Goal: Task Accomplishment & Management: Manage account settings

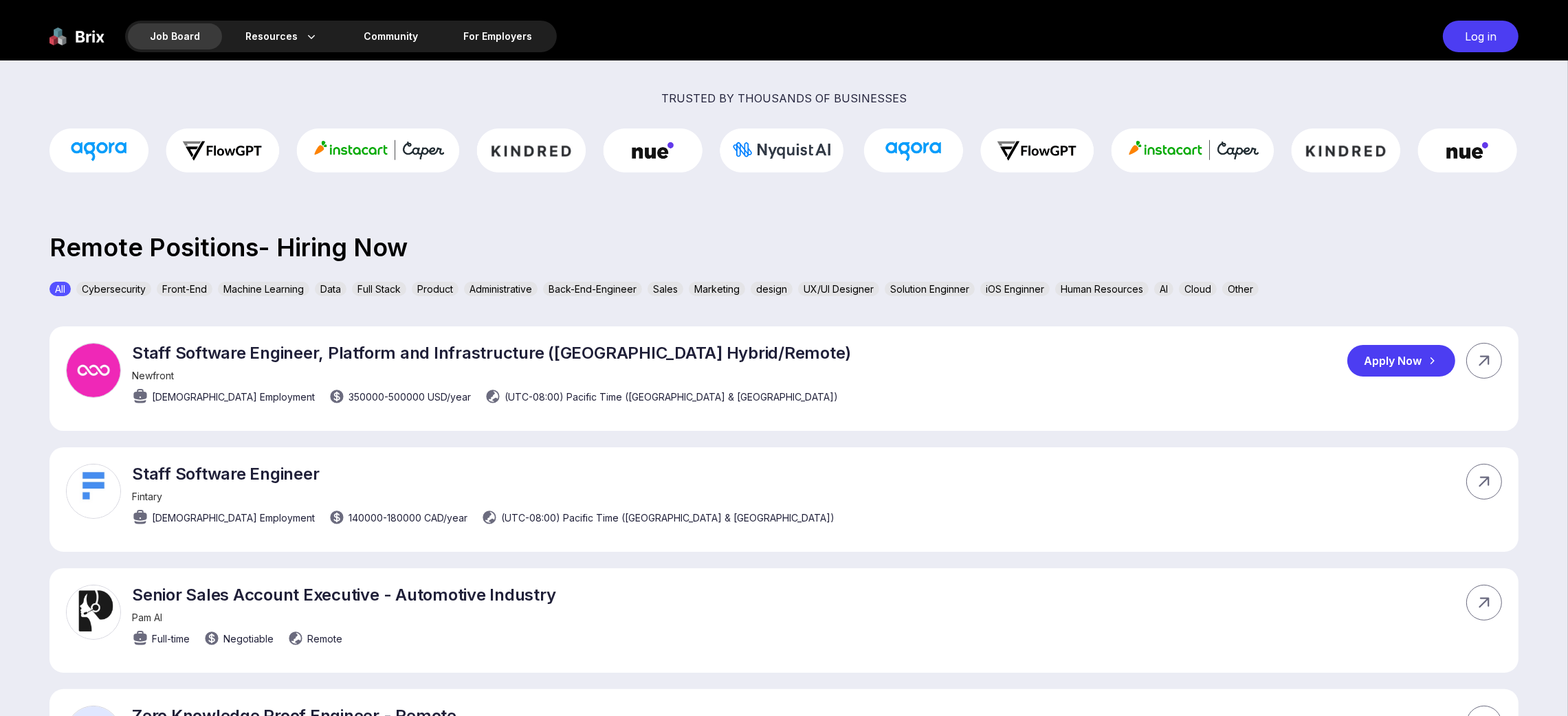
scroll to position [618, 0]
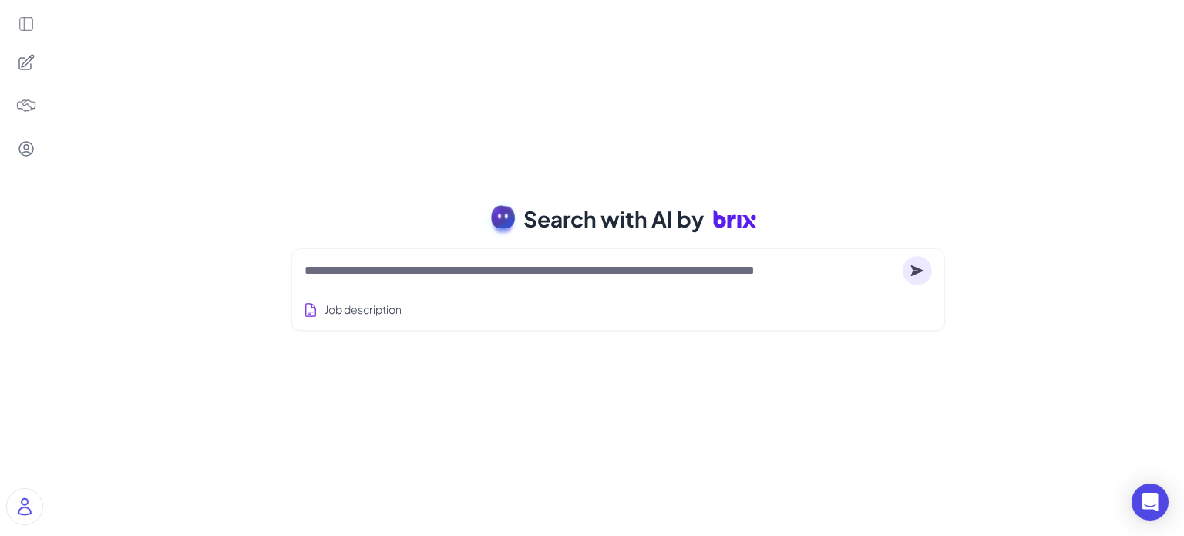
click at [936, 103] on div "Search with AI by Job description Job Titles Location Years of Experience Techn…" at bounding box center [618, 268] width 1132 height 536
click at [396, 262] on textarea at bounding box center [601, 270] width 592 height 19
click at [543, 273] on textarea at bounding box center [601, 270] width 592 height 19
click at [709, 276] on textarea at bounding box center [601, 270] width 592 height 19
click at [567, 275] on textarea at bounding box center [601, 270] width 592 height 19
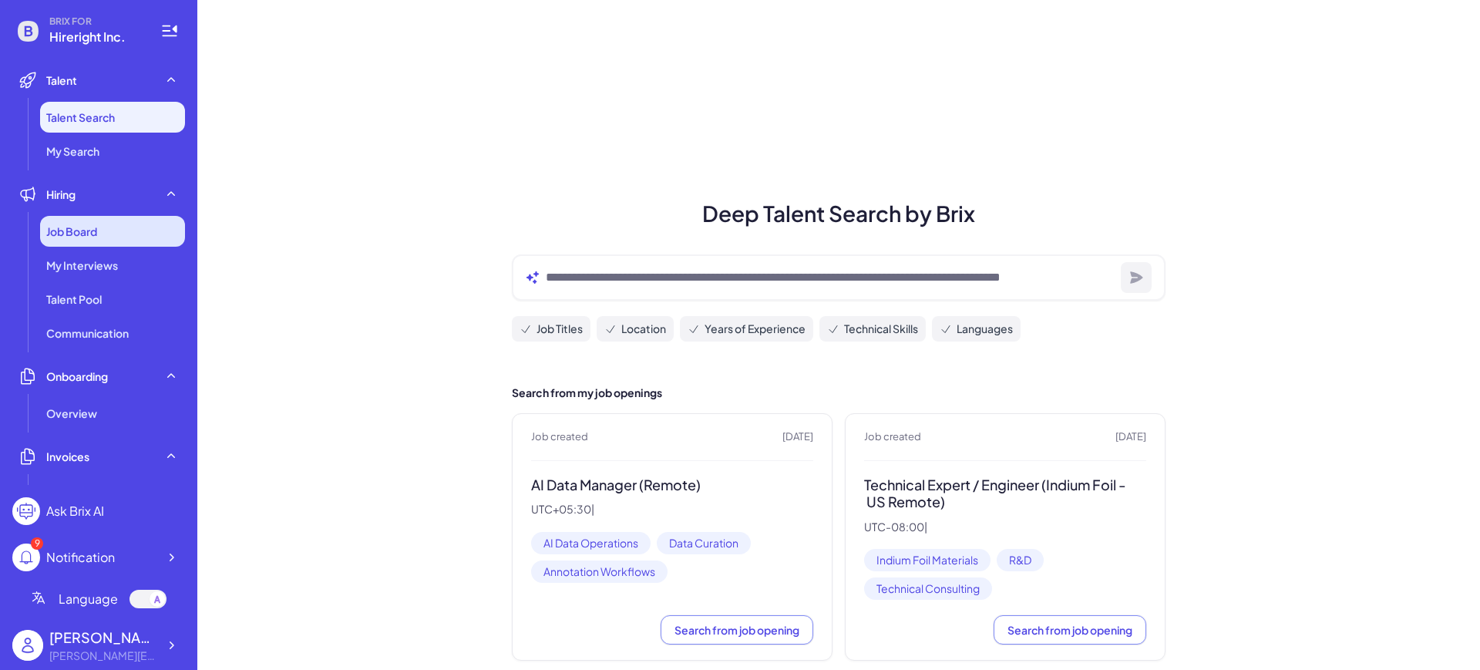
click at [126, 232] on div "Job Board" at bounding box center [112, 231] width 145 height 31
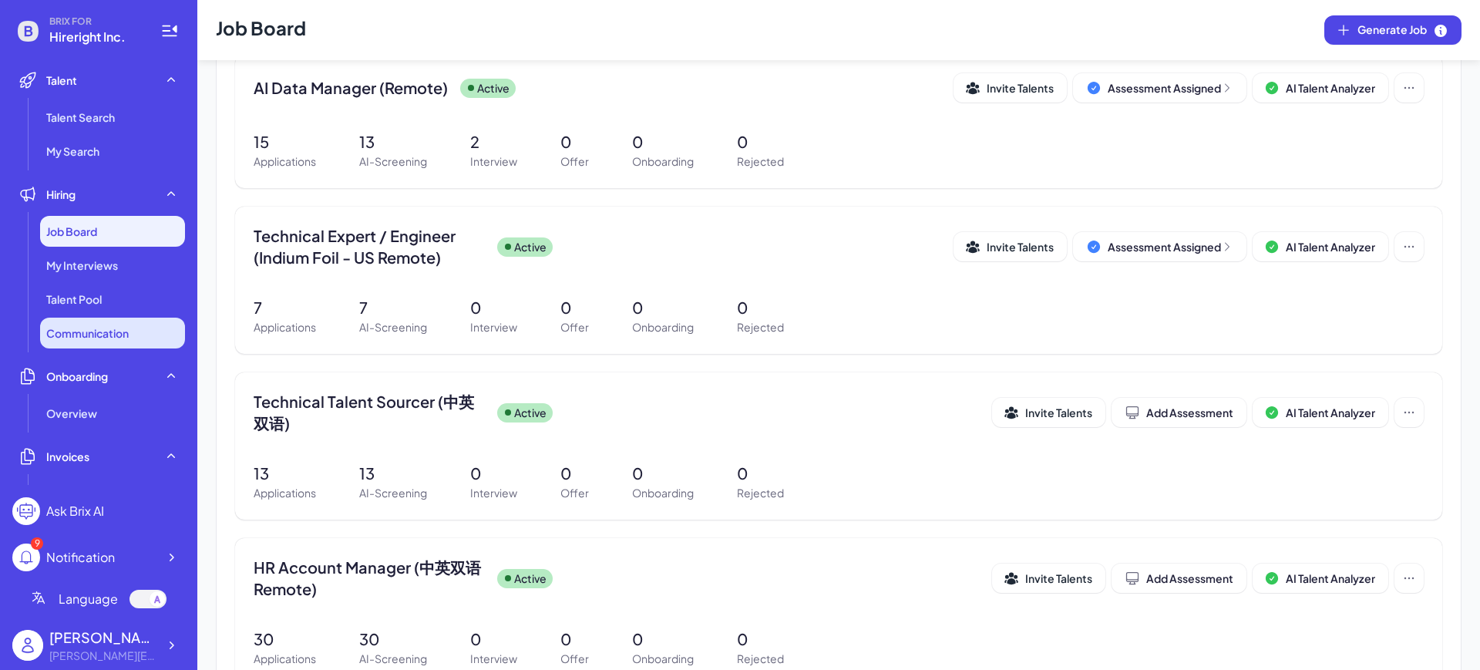
scroll to position [289, 0]
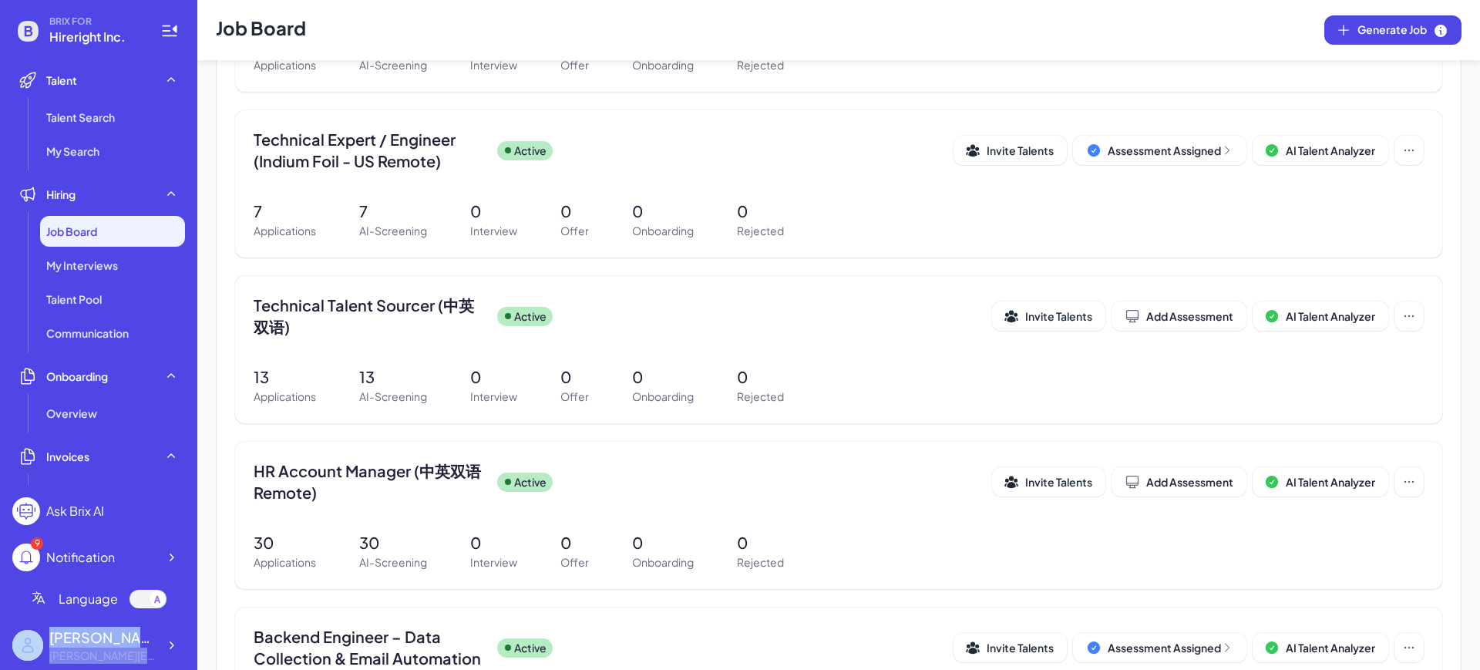
drag, startPoint x: 147, startPoint y: 660, endPoint x: 47, endPoint y: 655, distance: 100.3
click at [47, 655] on div "Shuwei Yang carol@joinbrix.com" at bounding box center [84, 645] width 145 height 37
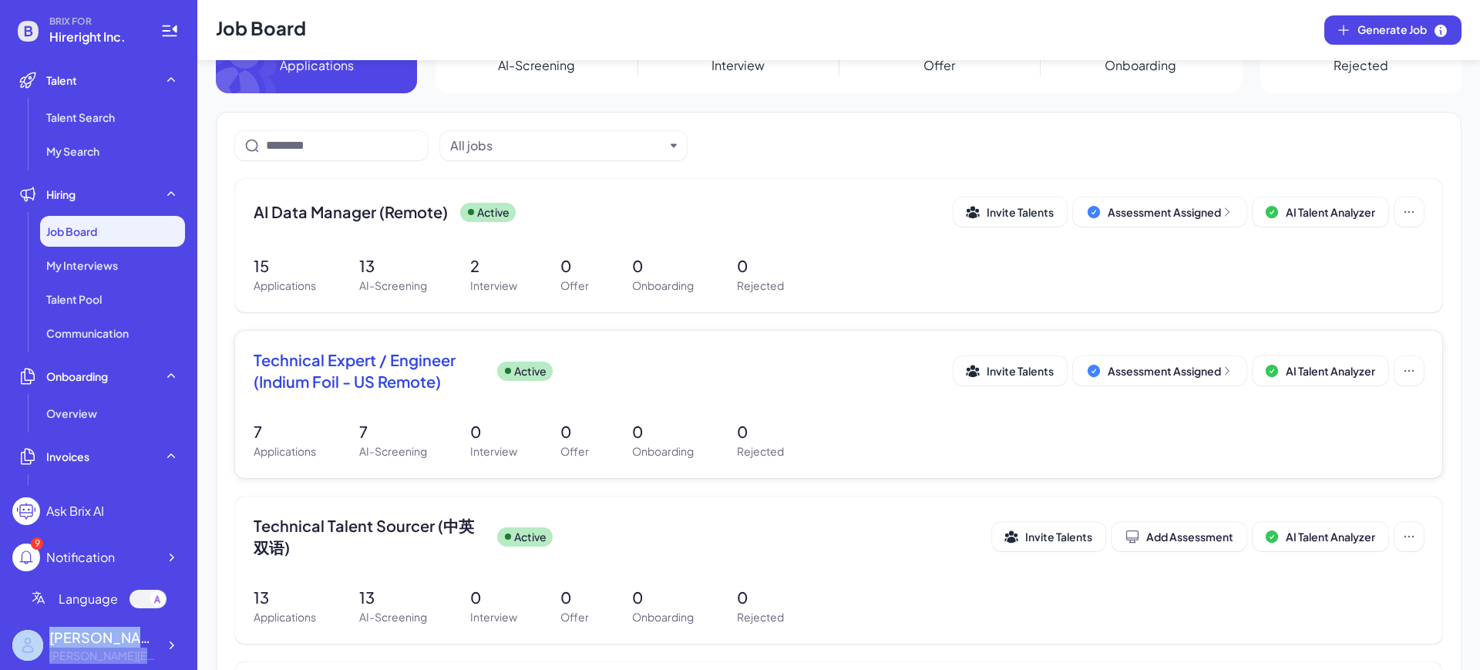
scroll to position [0, 0]
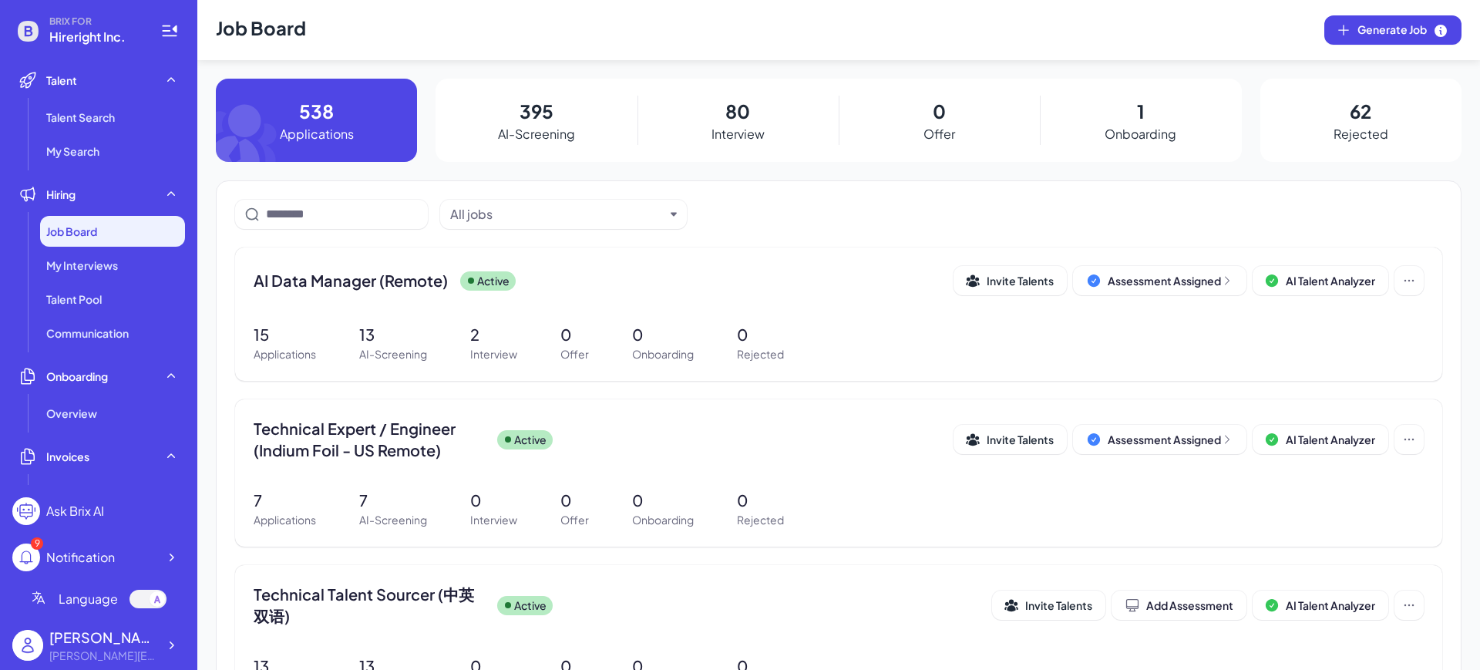
click at [369, 43] on header "Job Board Generate Job" at bounding box center [838, 30] width 1283 height 60
click at [180, 636] on div at bounding box center [171, 645] width 28 height 28
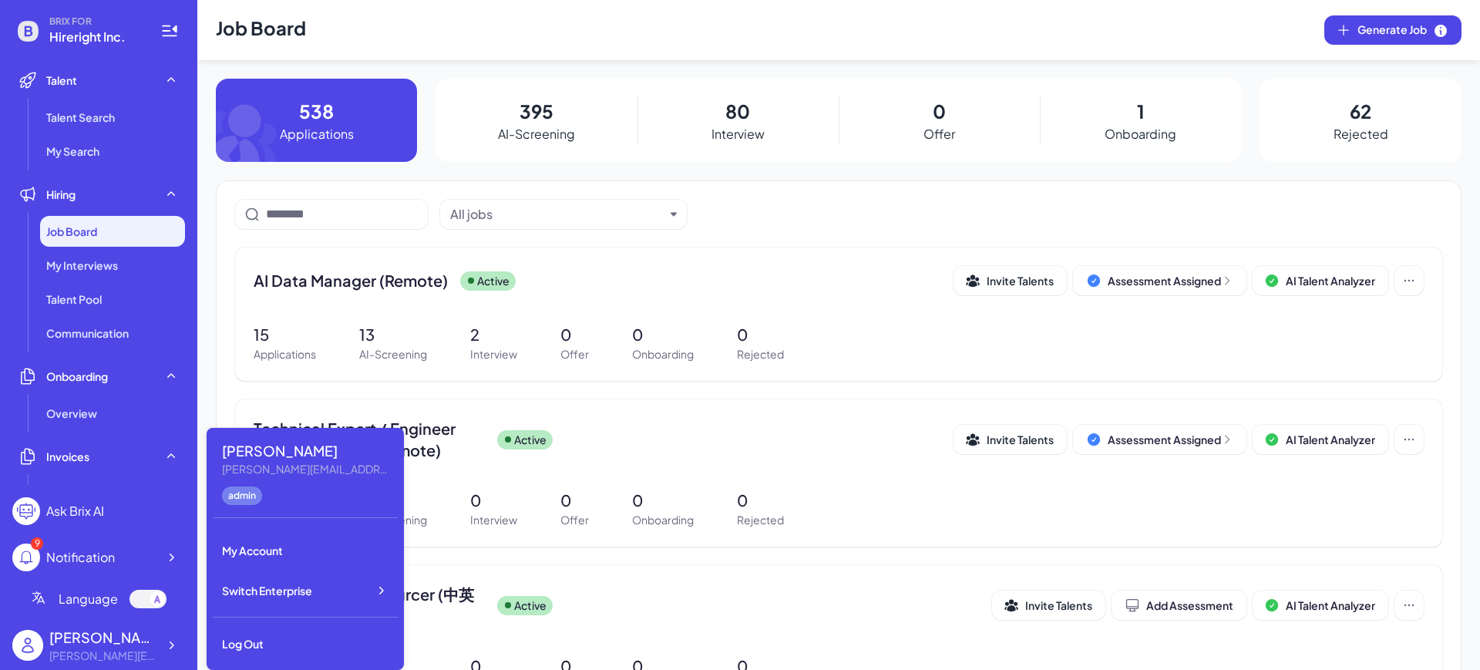
click at [476, 46] on header "Job Board Generate Job" at bounding box center [838, 30] width 1283 height 60
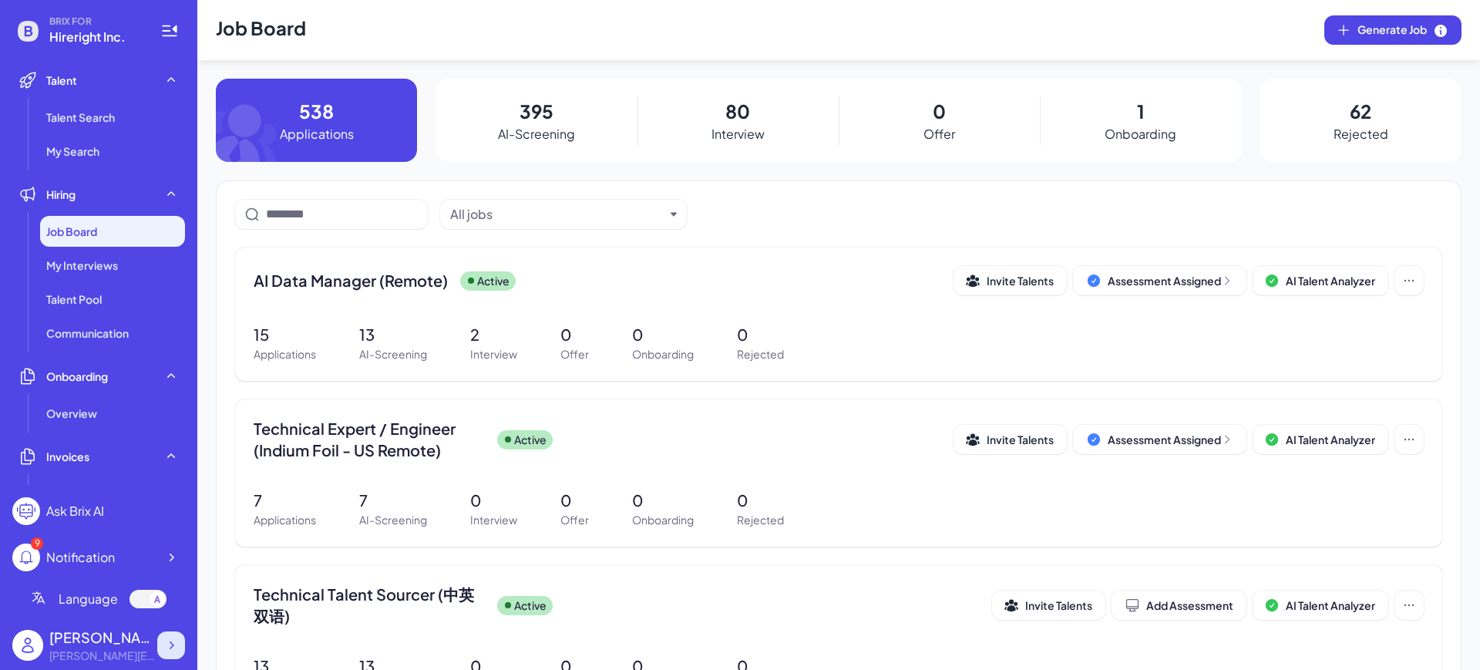
click at [176, 647] on icon at bounding box center [170, 645] width 15 height 15
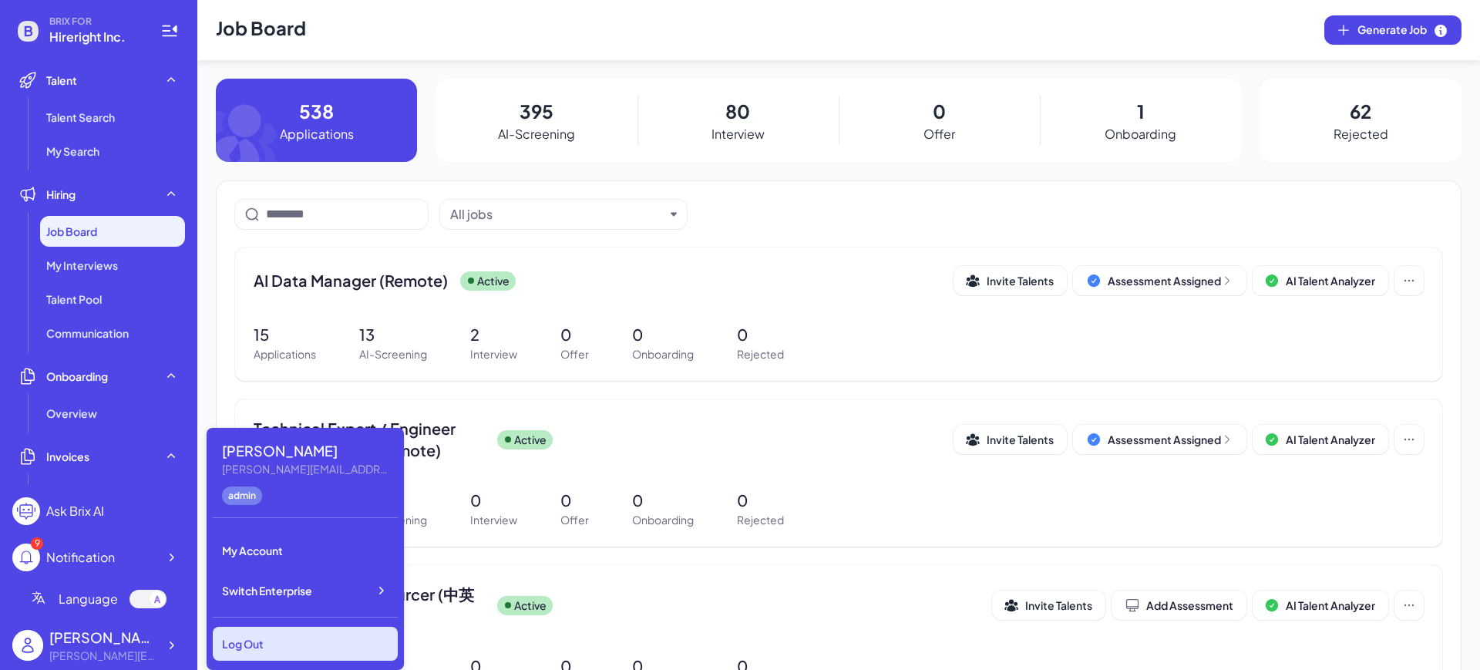
click at [234, 631] on div "Log Out" at bounding box center [305, 644] width 185 height 34
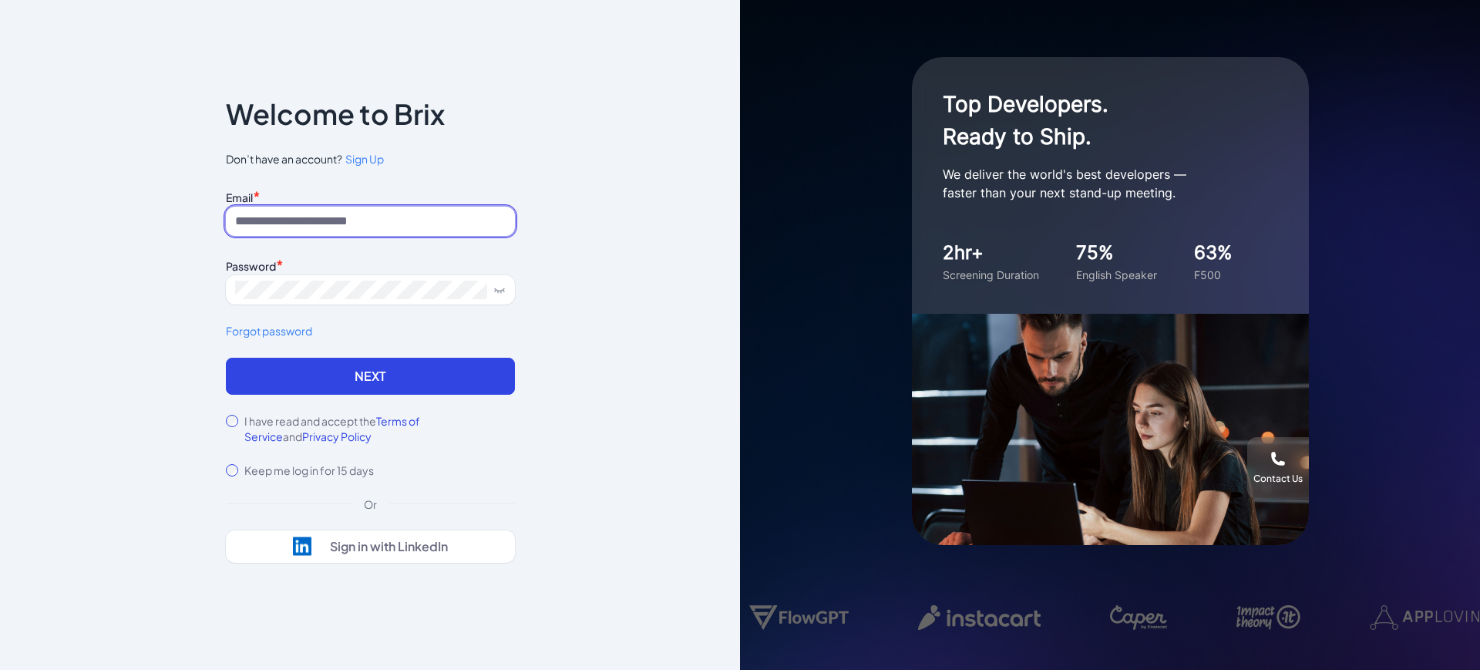
click at [372, 221] on input at bounding box center [370, 221] width 289 height 29
type input "**********"
click at [232, 426] on div "I have read and accept the Terms of Service and Privacy Policy" at bounding box center [370, 428] width 289 height 31
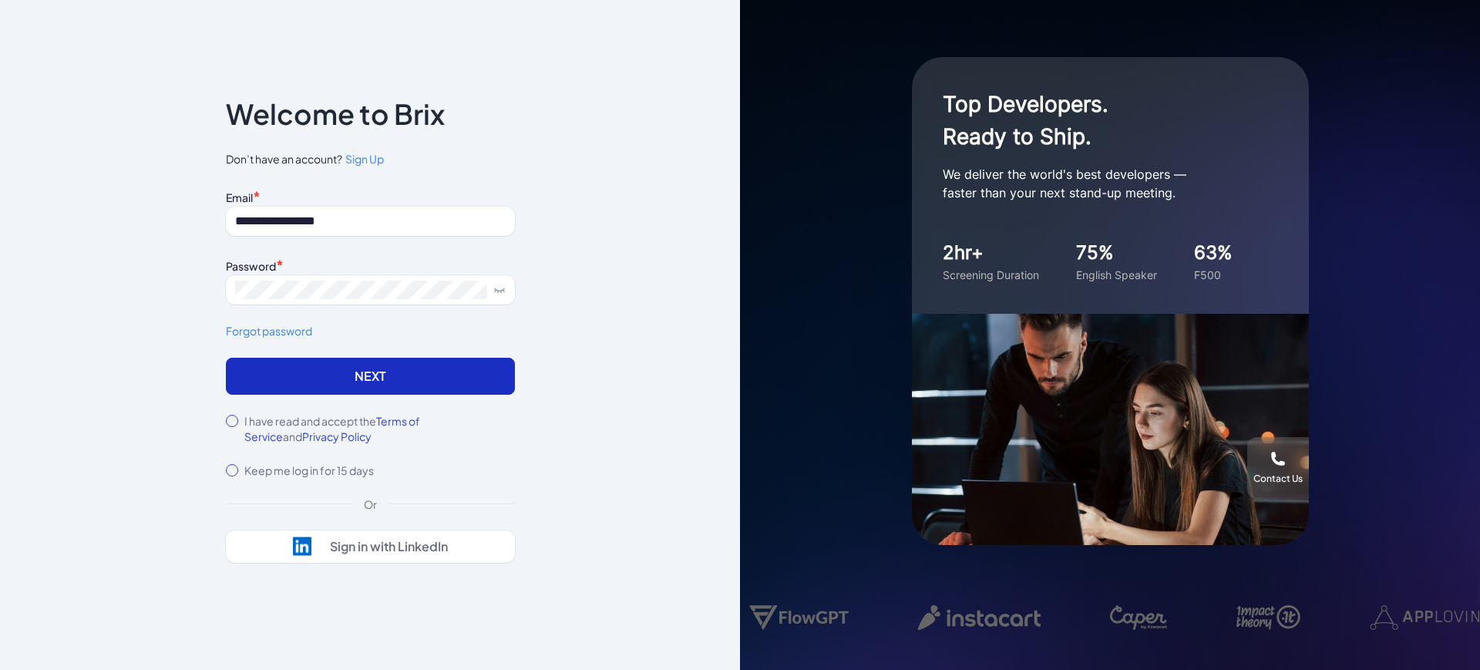
click at [292, 373] on button "Next" at bounding box center [370, 376] width 289 height 37
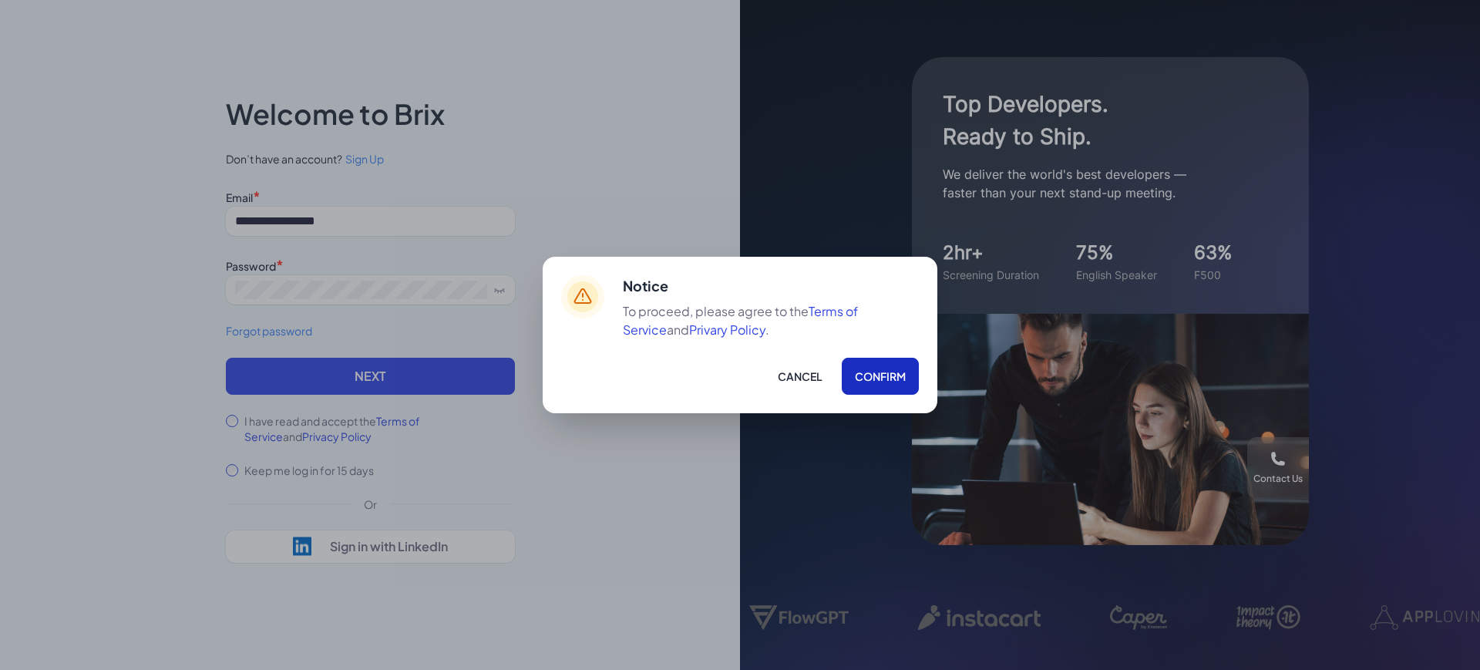
click at [871, 377] on button "Confirm" at bounding box center [880, 376] width 77 height 37
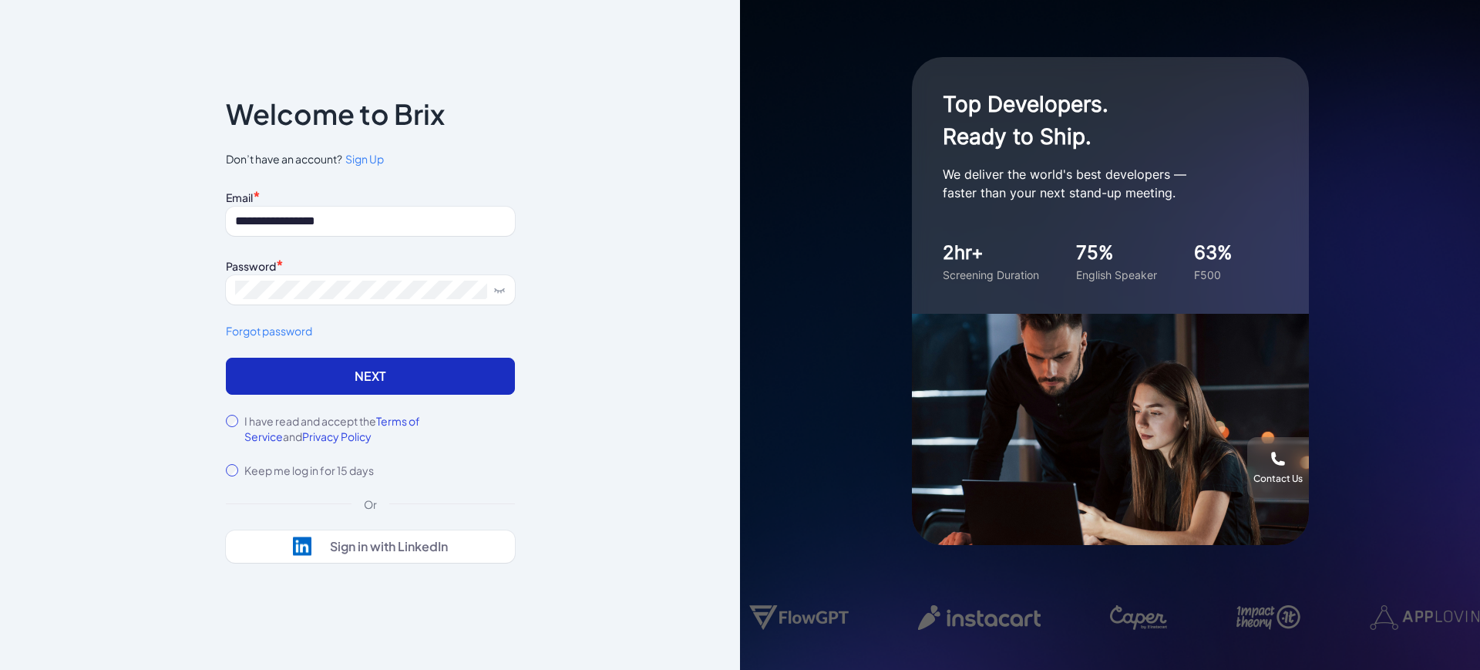
click at [330, 381] on button "Next" at bounding box center [370, 376] width 289 height 37
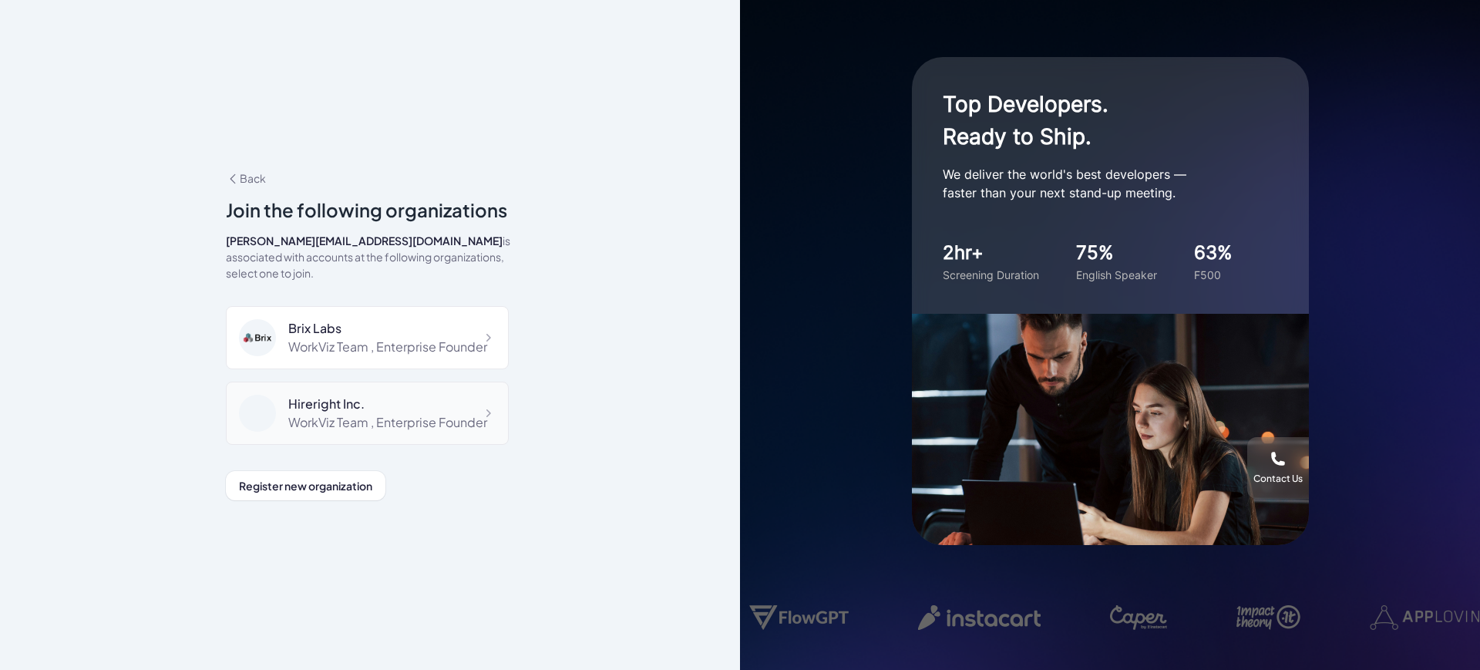
click at [358, 413] on div "Hireright Inc." at bounding box center [387, 404] width 199 height 19
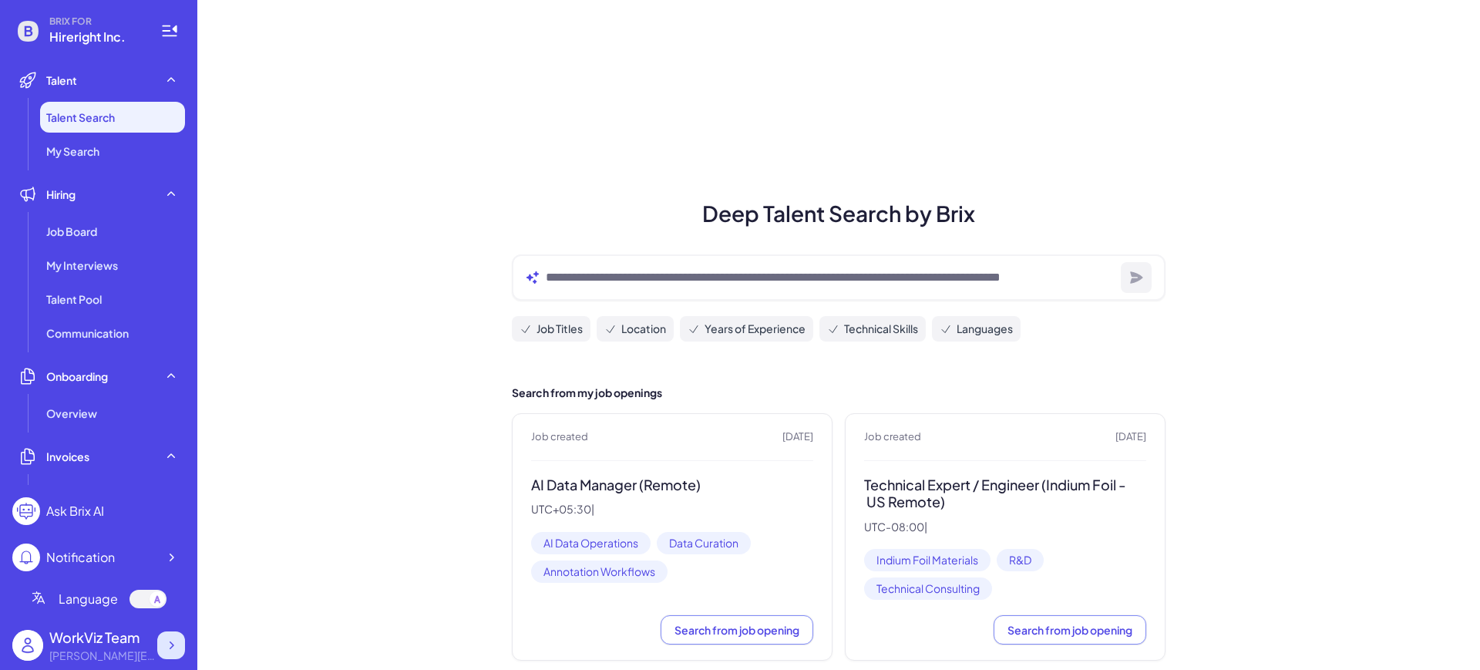
click at [169, 642] on icon at bounding box center [170, 645] width 15 height 15
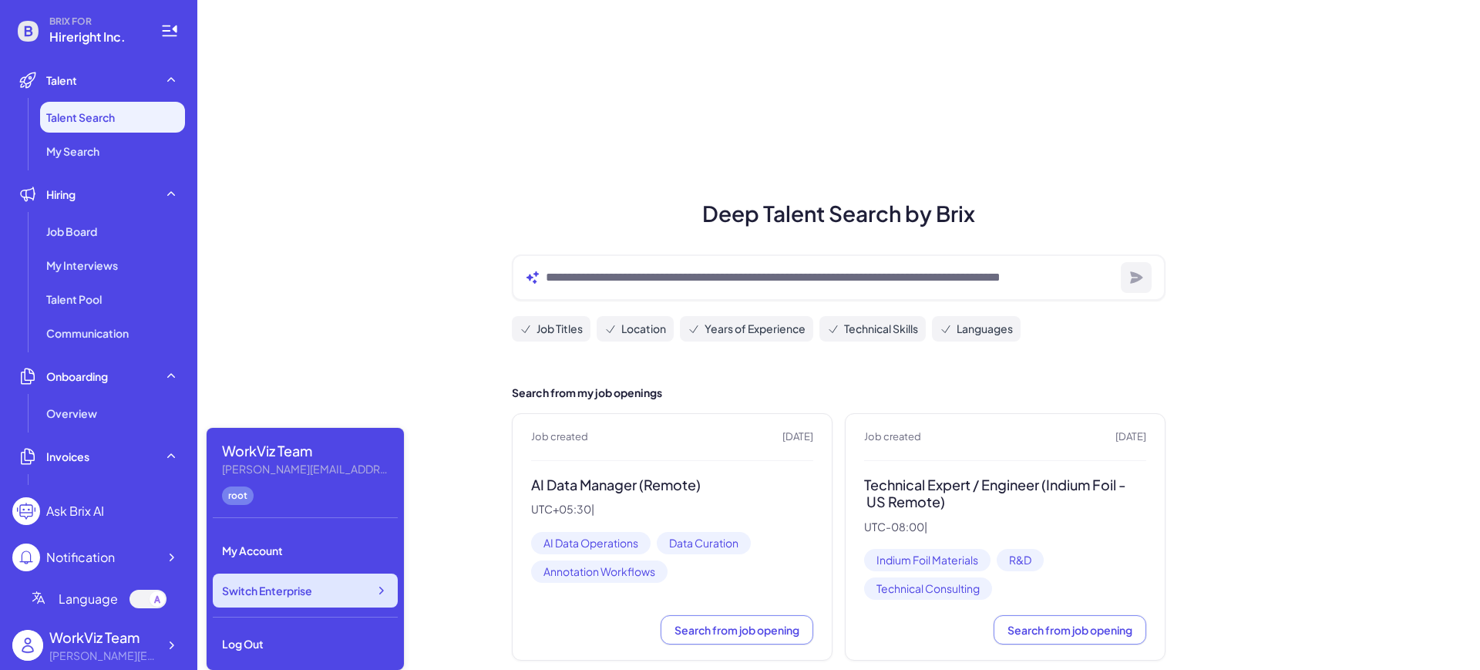
click at [305, 595] on span "Switch Enterprise" at bounding box center [267, 590] width 90 height 15
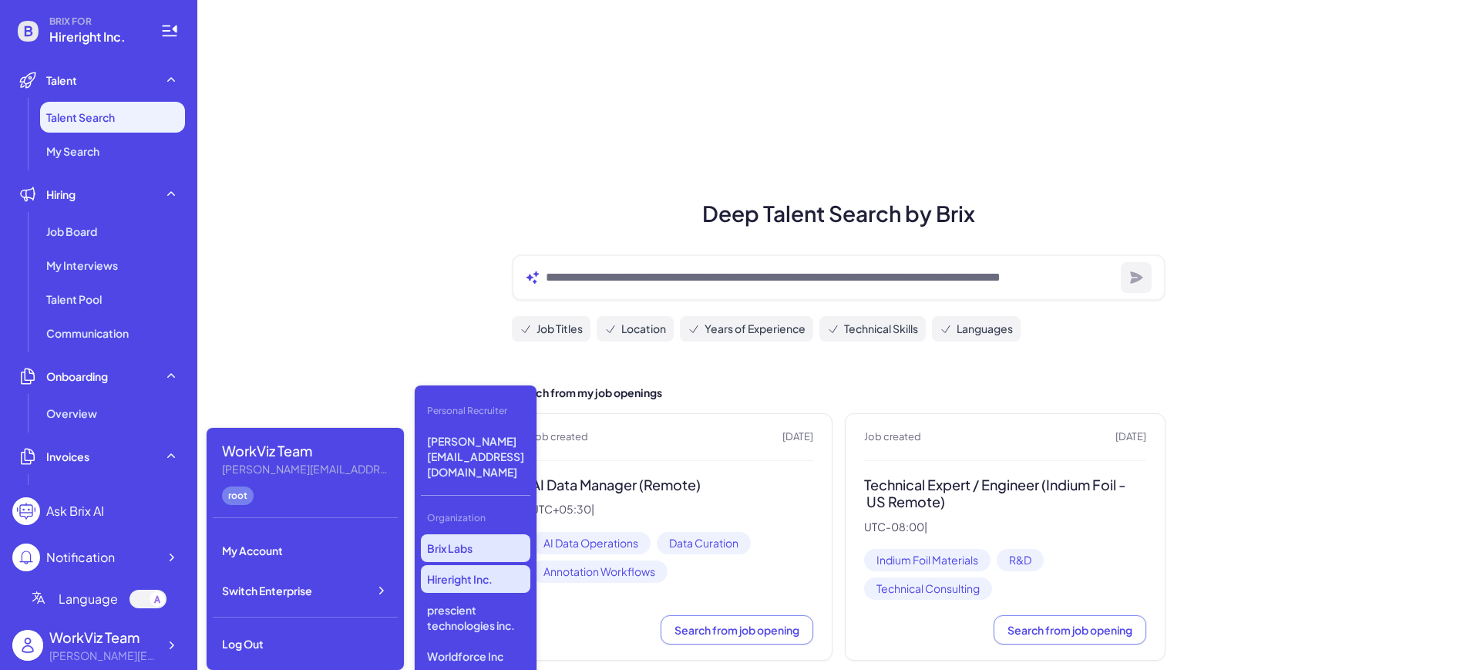
click at [497, 534] on p "Brix Labs" at bounding box center [475, 548] width 109 height 28
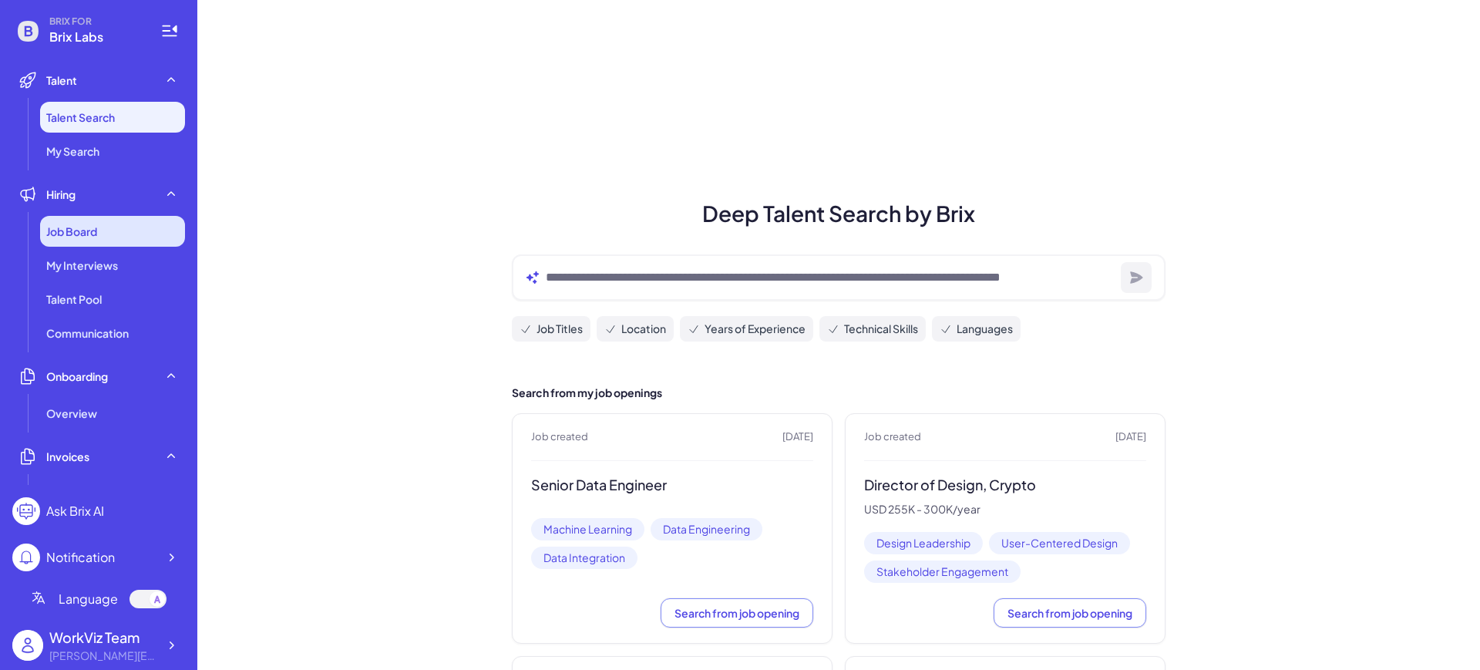
click at [123, 234] on div "Job Board" at bounding box center [112, 231] width 145 height 31
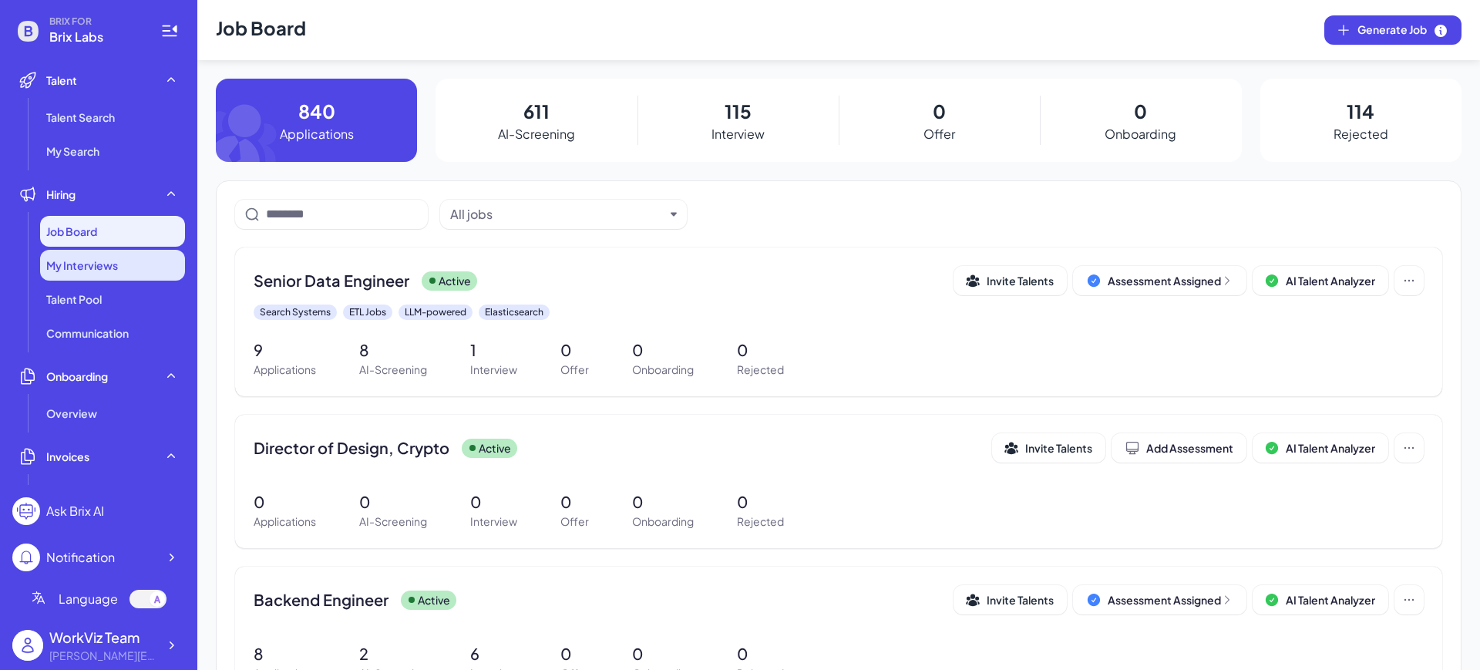
click at [85, 258] on span "My Interviews" at bounding box center [82, 265] width 72 height 15
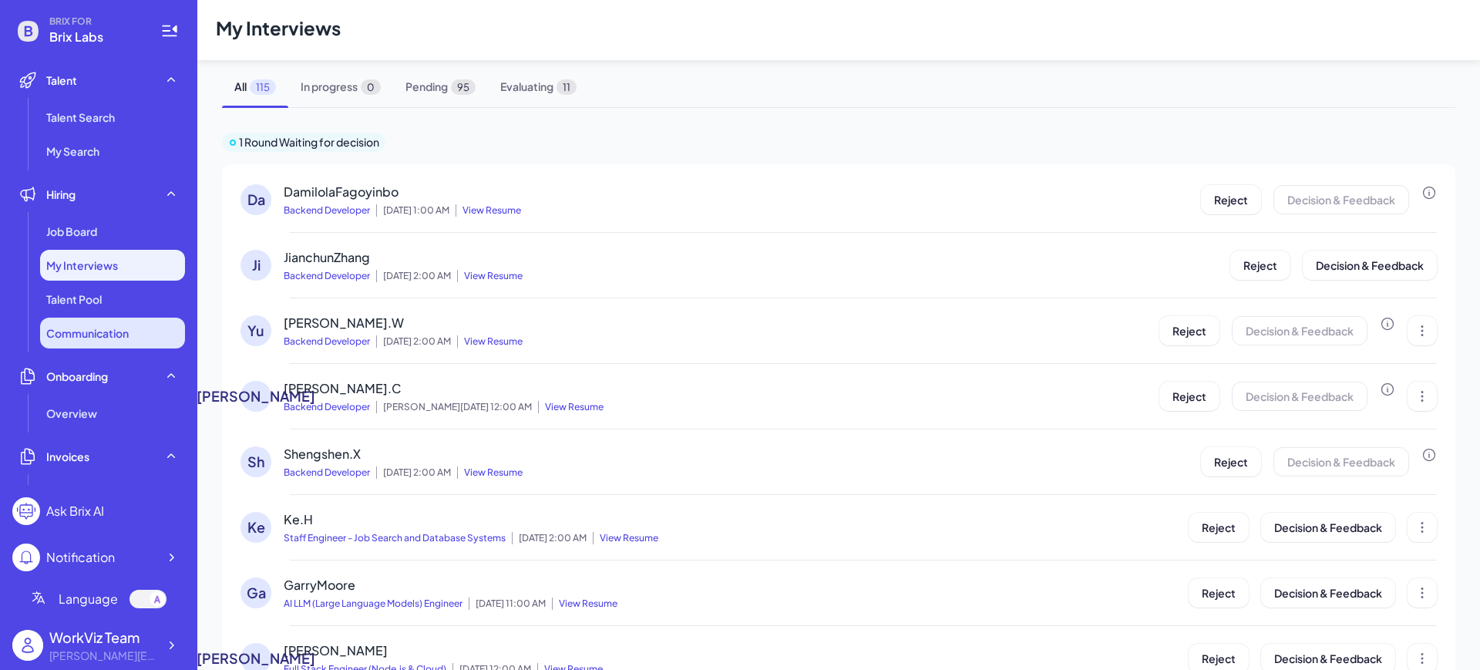
click at [99, 338] on span "Communication" at bounding box center [87, 332] width 83 height 15
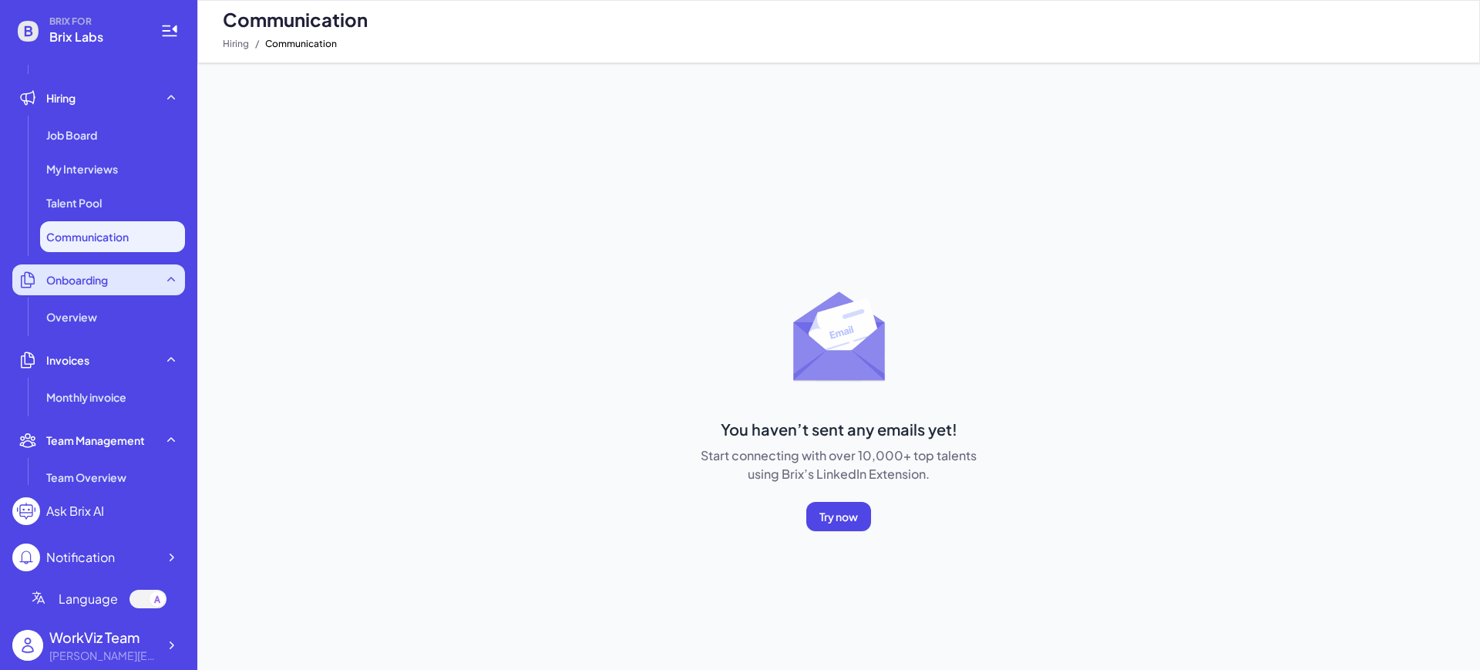
scroll to position [193, 0]
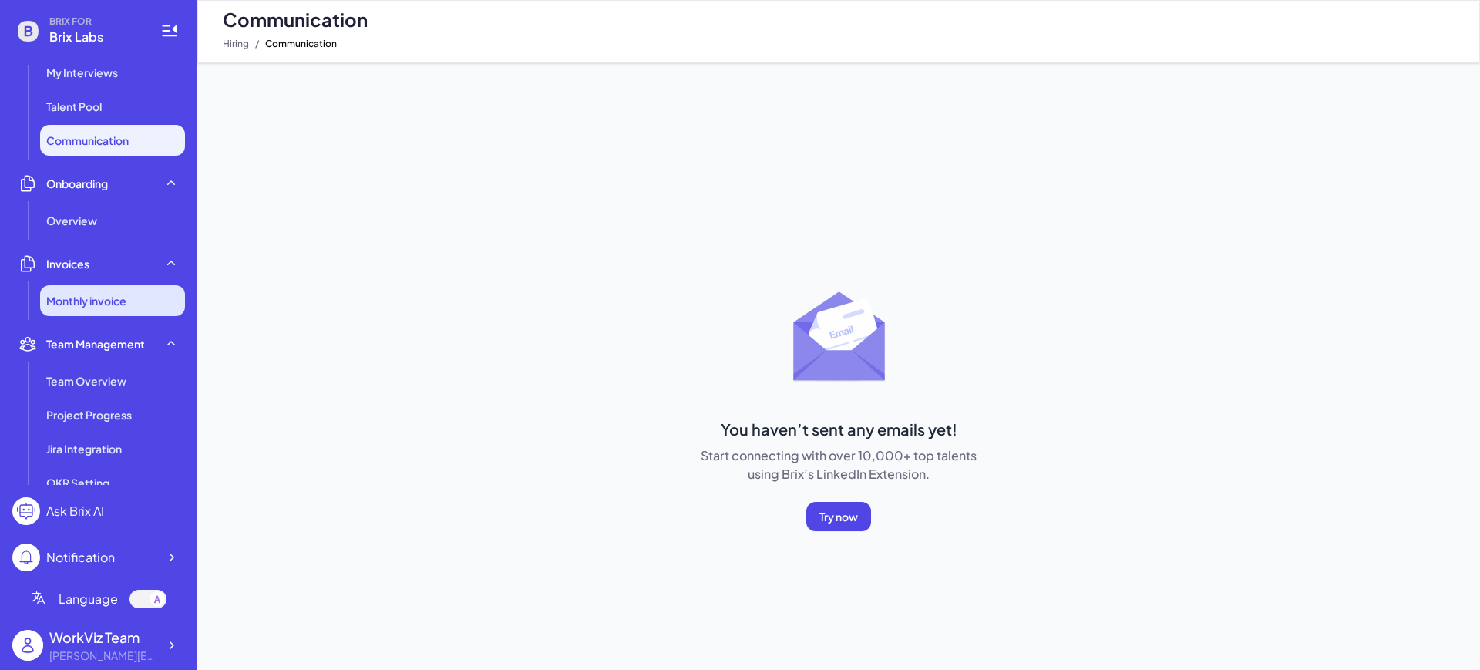
click at [118, 299] on span "Monthly invoice" at bounding box center [86, 300] width 80 height 15
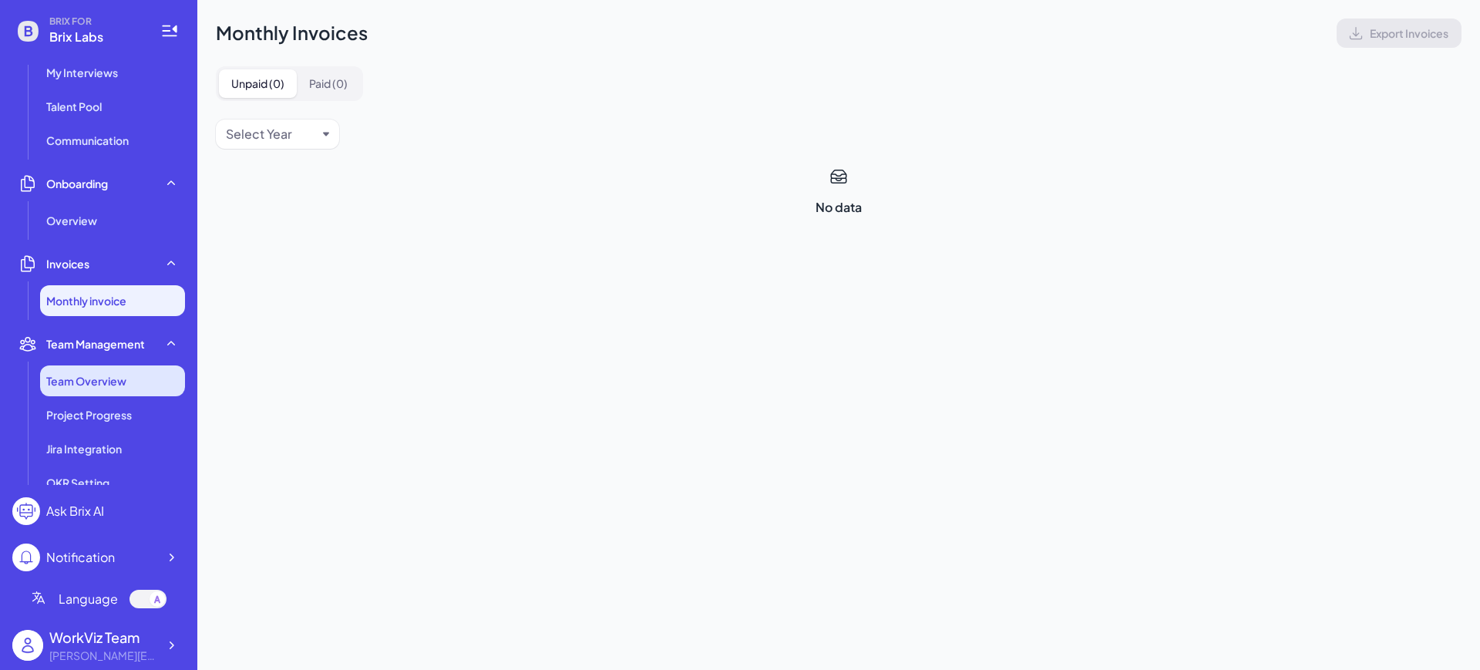
click at [86, 392] on li "Team Overview" at bounding box center [112, 380] width 145 height 31
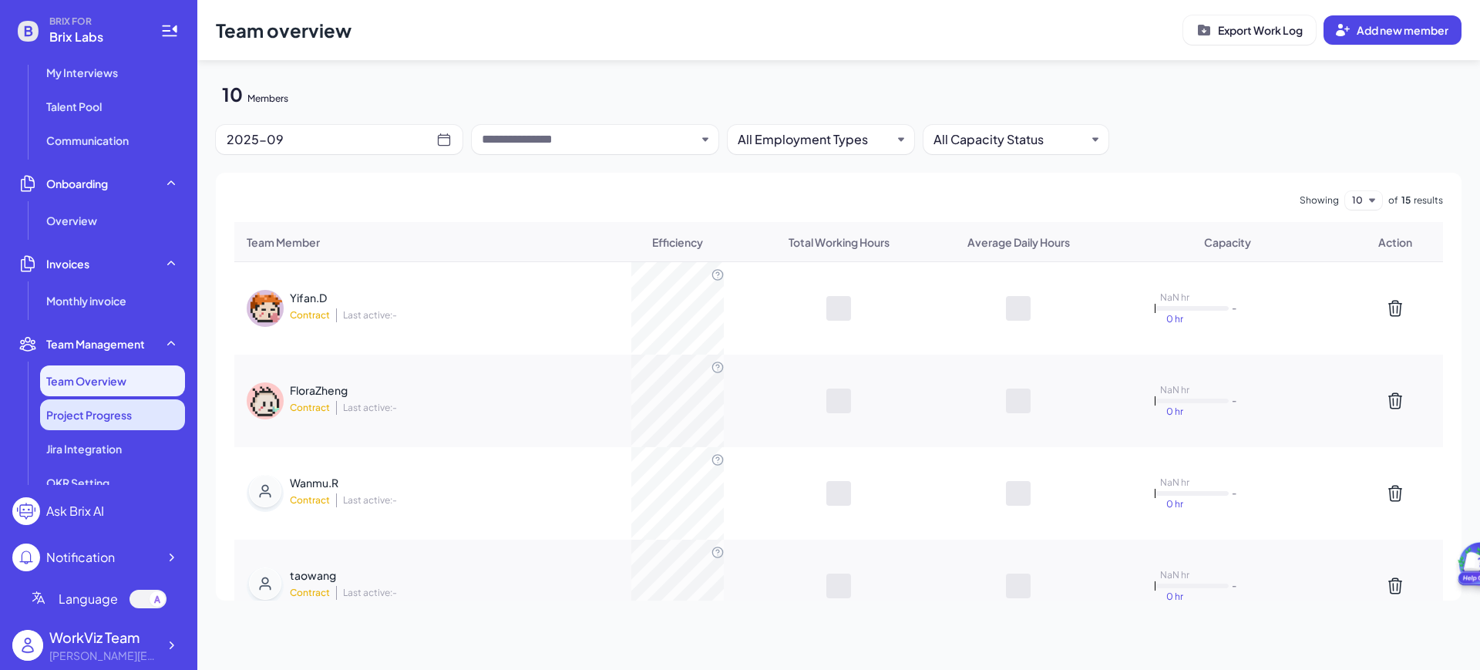
click at [96, 413] on span "Project Progress" at bounding box center [89, 414] width 86 height 15
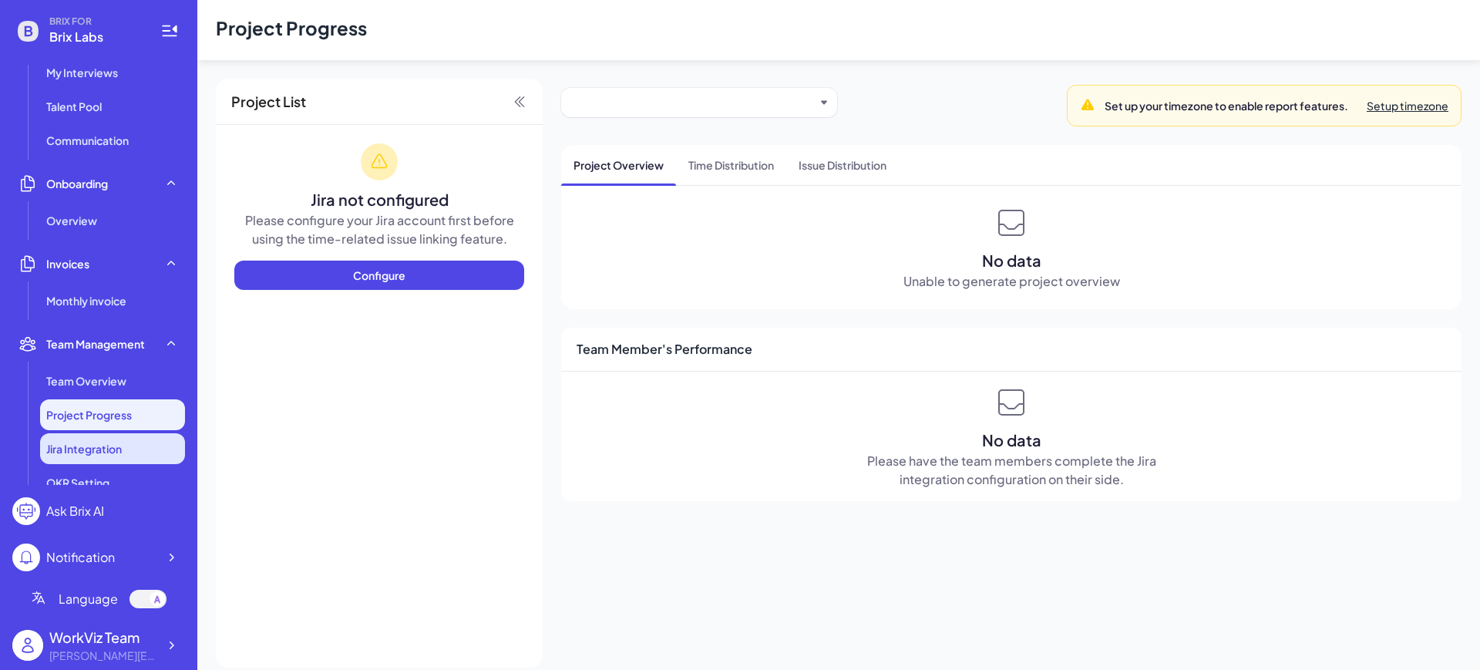
click at [97, 444] on span "Jira Integration" at bounding box center [84, 448] width 76 height 15
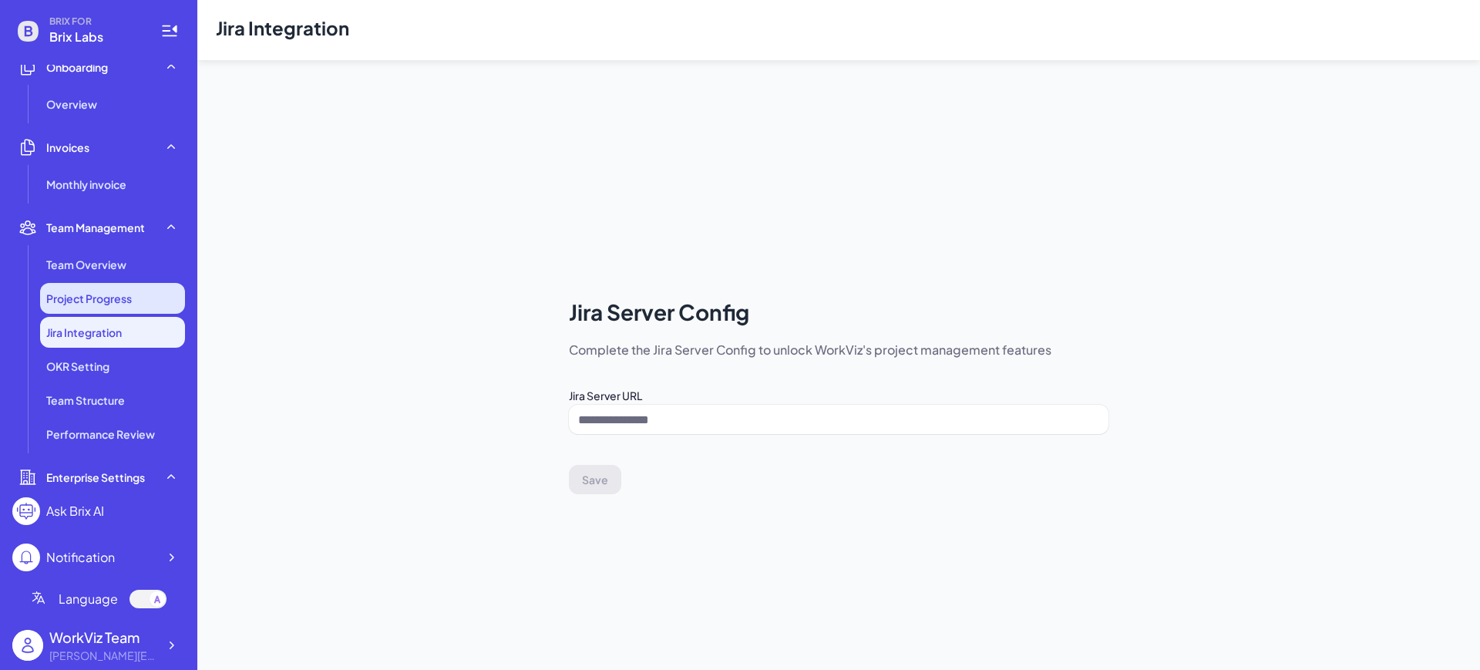
scroll to position [386, 0]
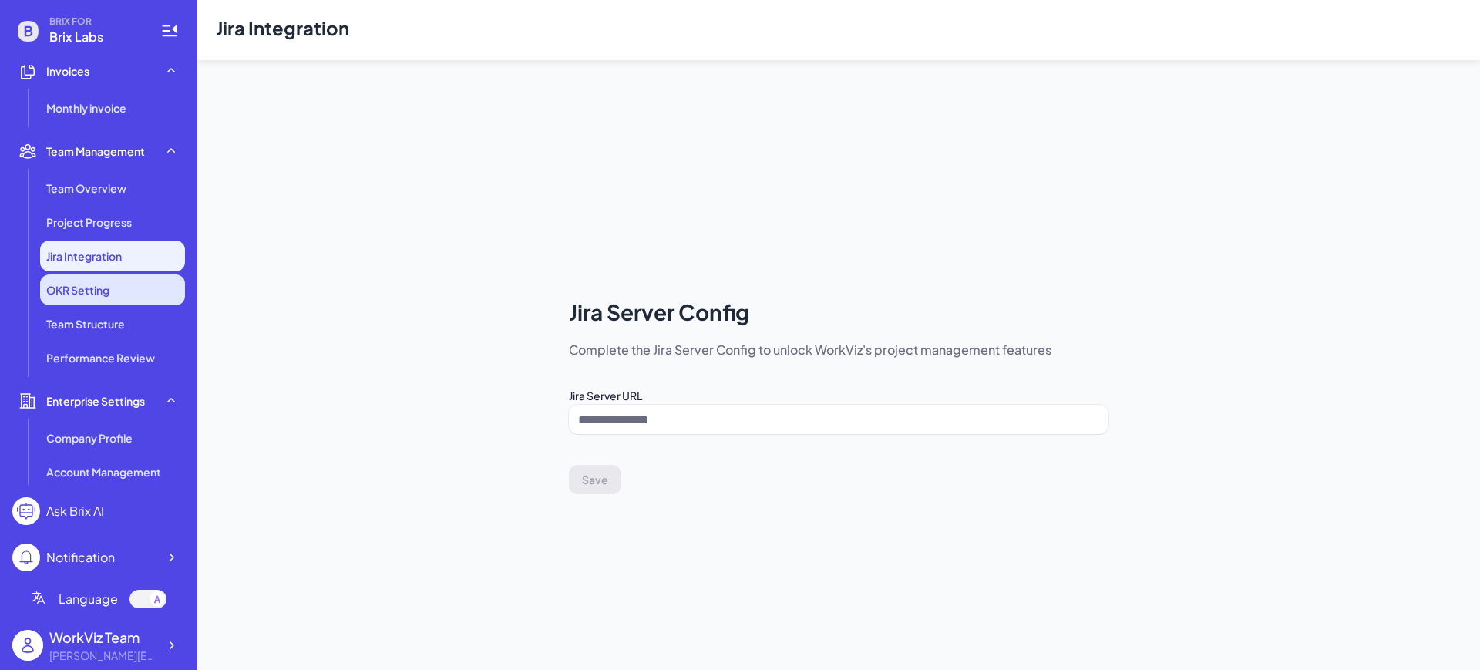
click at [97, 284] on span "OKR Setting" at bounding box center [77, 289] width 63 height 15
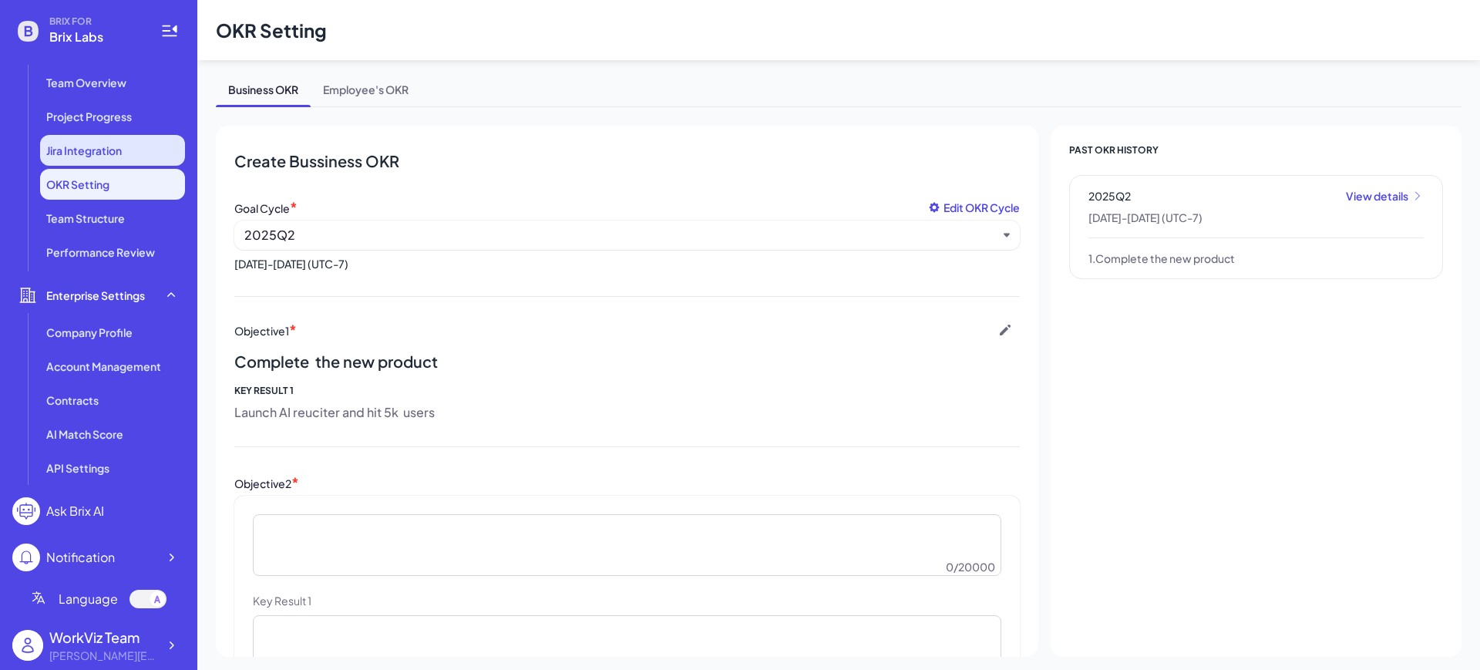
scroll to position [493, 0]
click at [165, 655] on div at bounding box center [171, 645] width 28 height 28
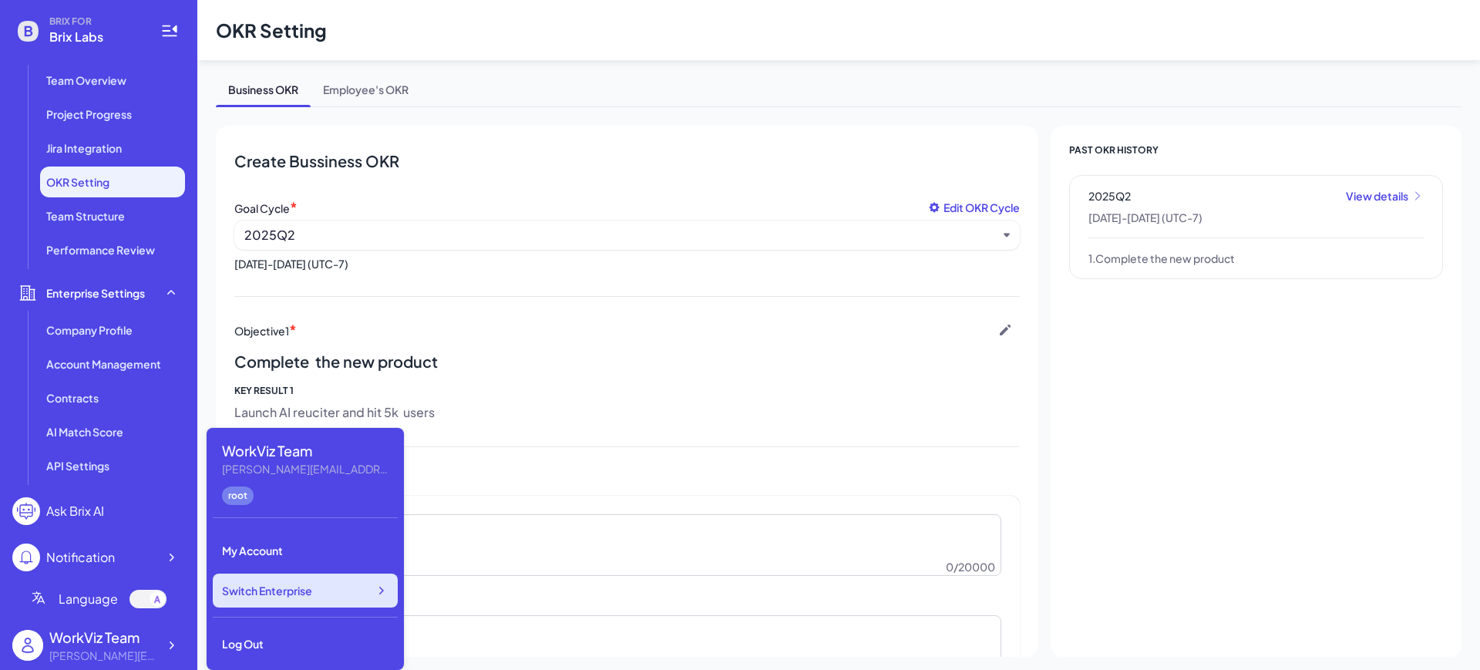
click at [342, 587] on div "Switch Enterprise" at bounding box center [305, 591] width 185 height 34
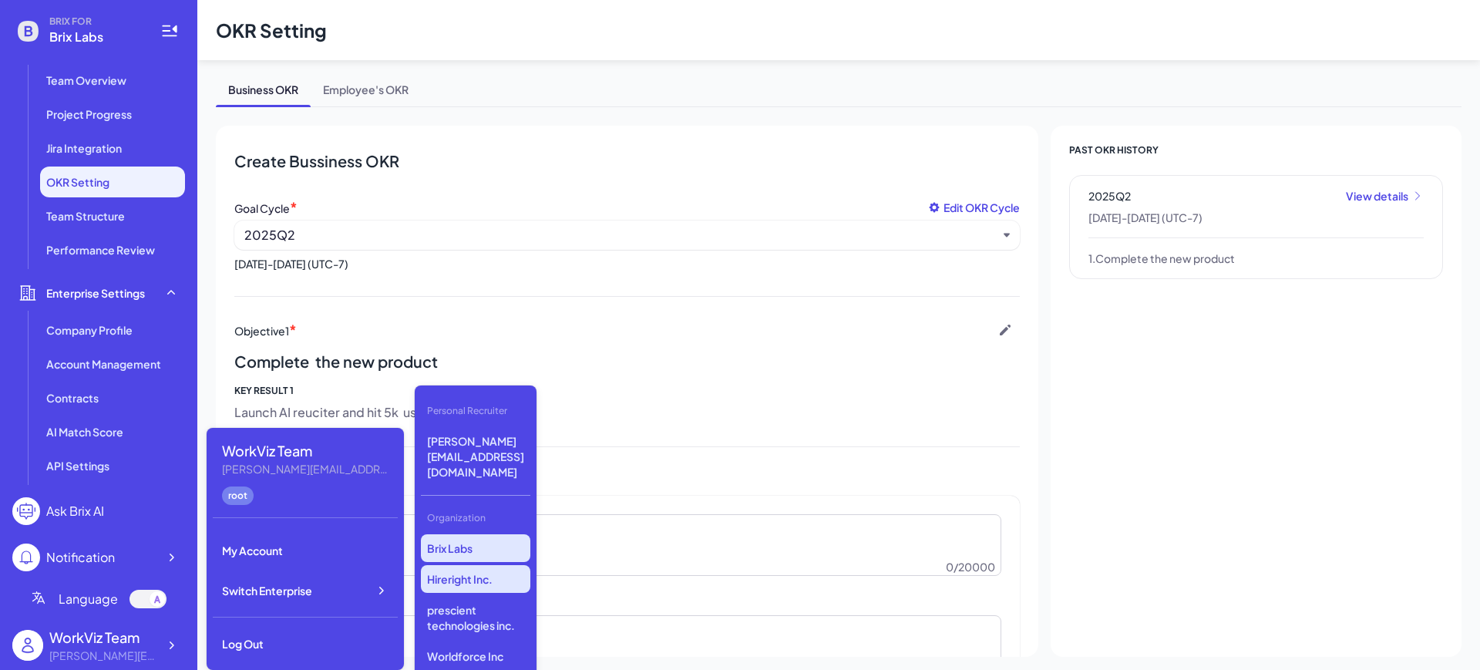
click at [494, 565] on p "Hireright Inc." at bounding box center [475, 579] width 109 height 28
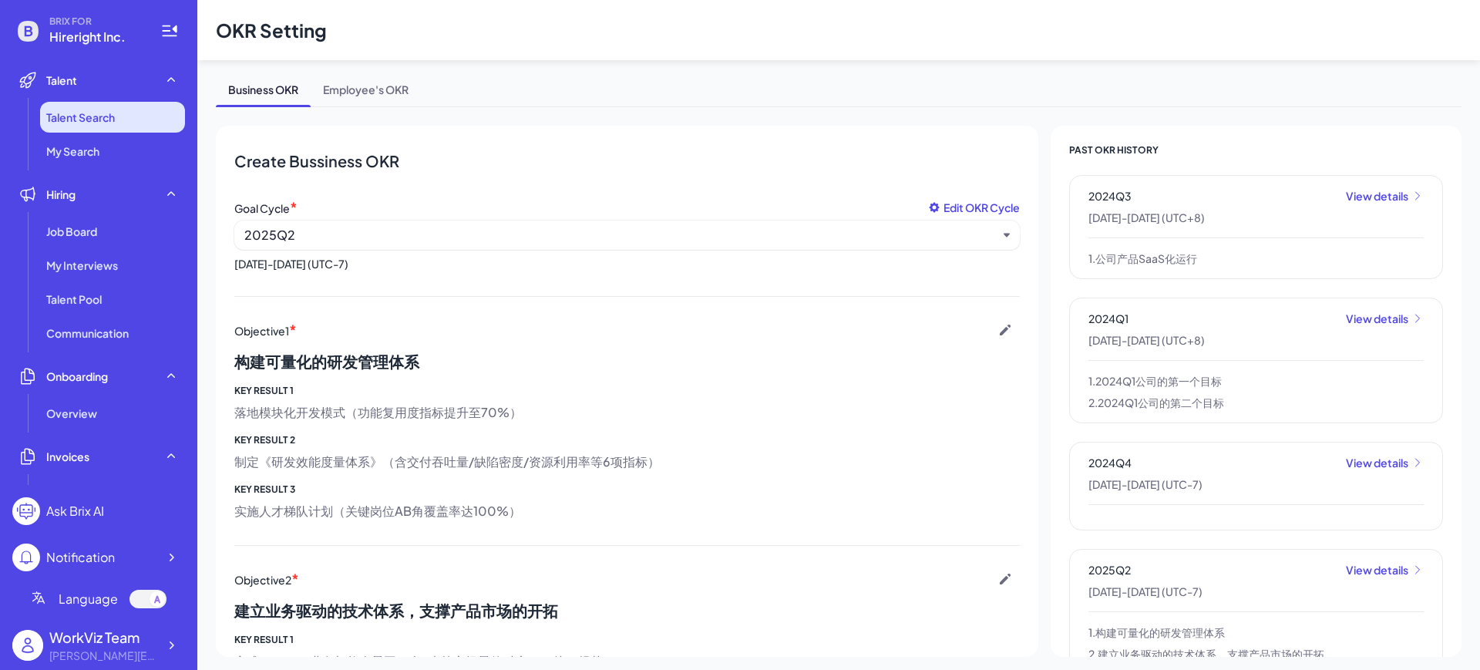
click at [96, 114] on span "Talent Search" at bounding box center [80, 116] width 69 height 15
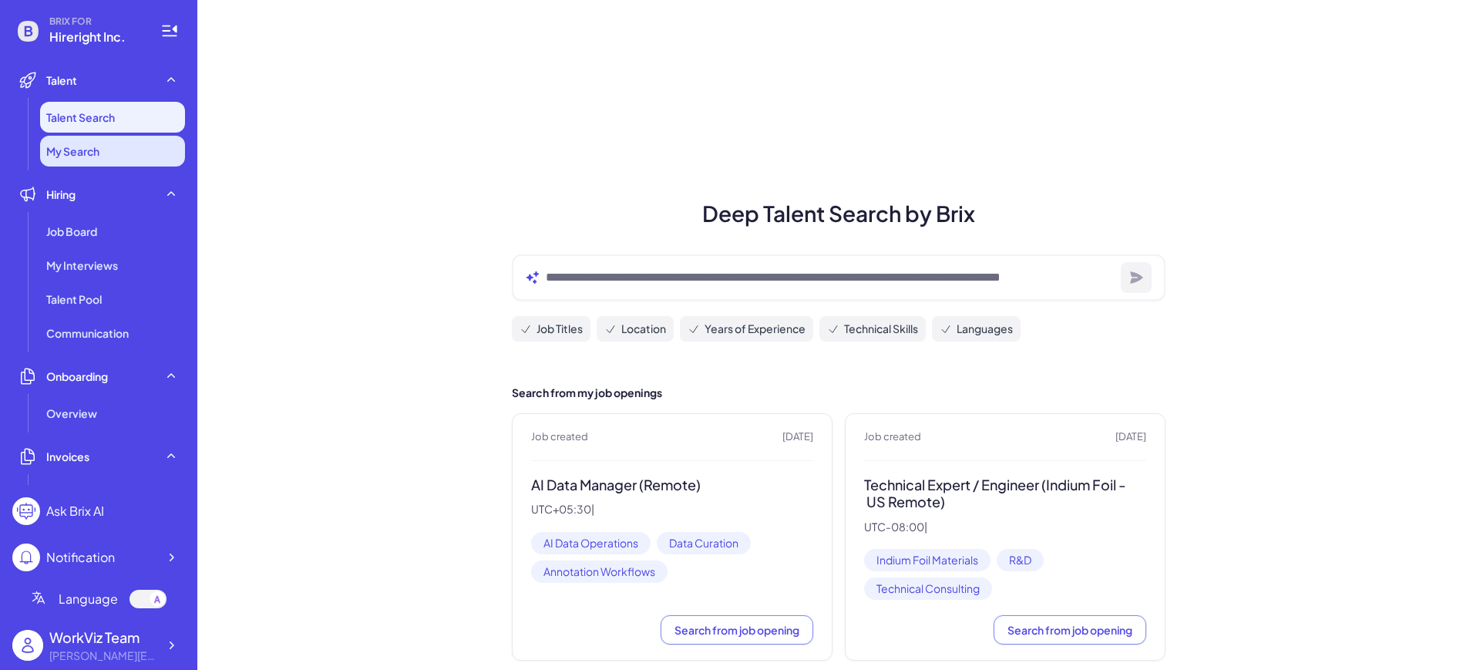
click at [81, 151] on span "My Search" at bounding box center [72, 150] width 53 height 15
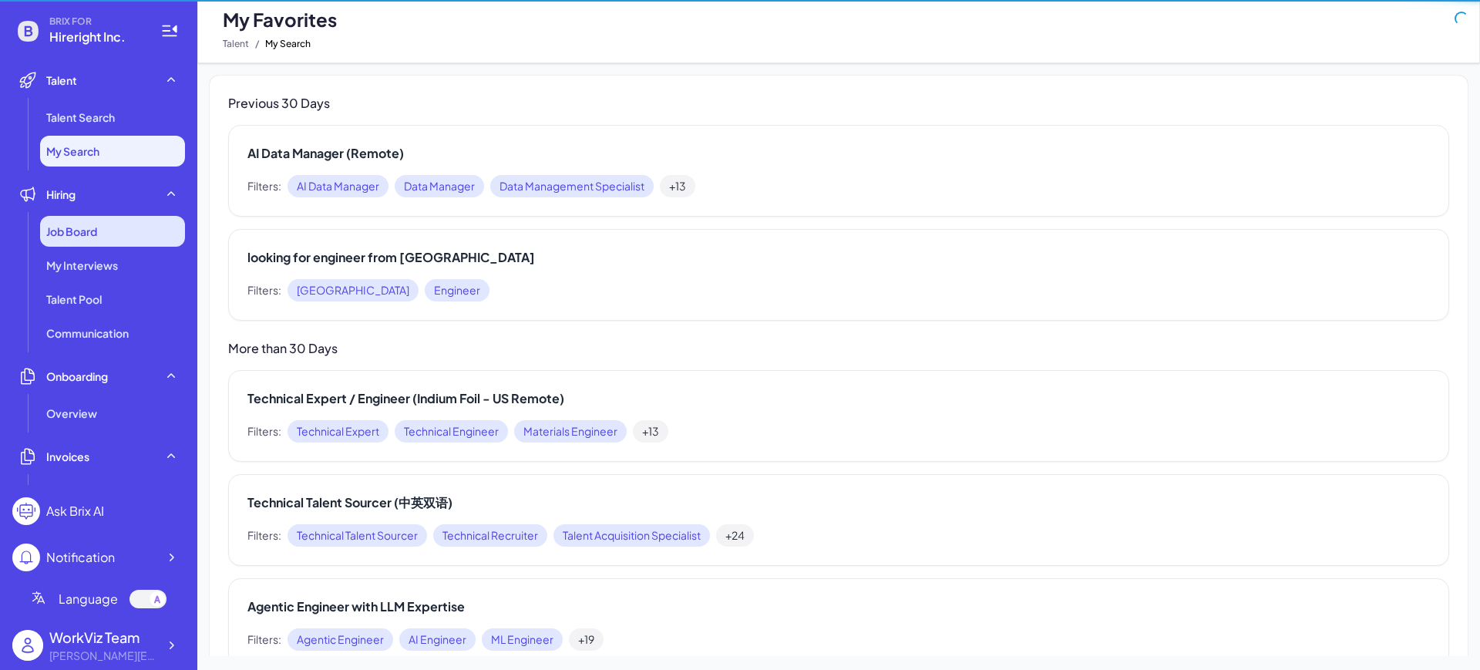
click at [89, 226] on span "Job Board" at bounding box center [71, 231] width 51 height 15
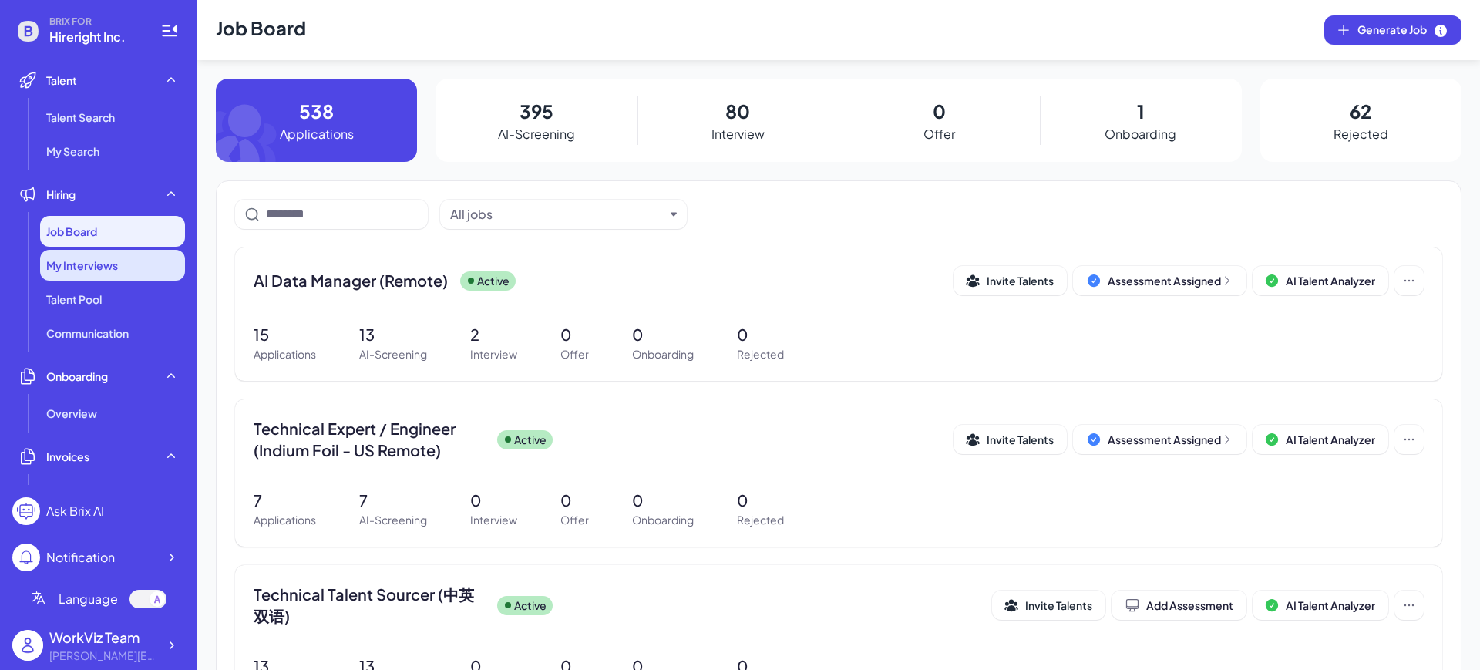
click at [99, 262] on span "My Interviews" at bounding box center [82, 265] width 72 height 15
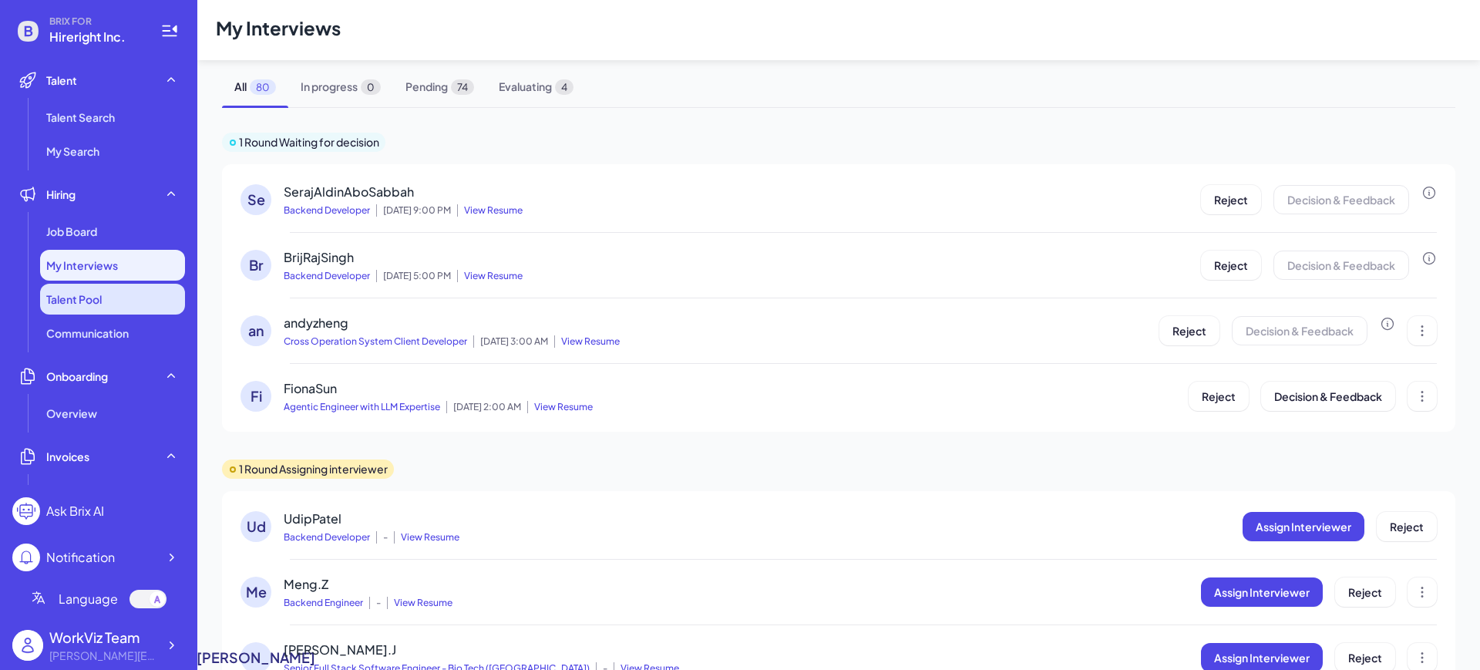
click at [101, 286] on li "Talent Pool" at bounding box center [112, 299] width 145 height 31
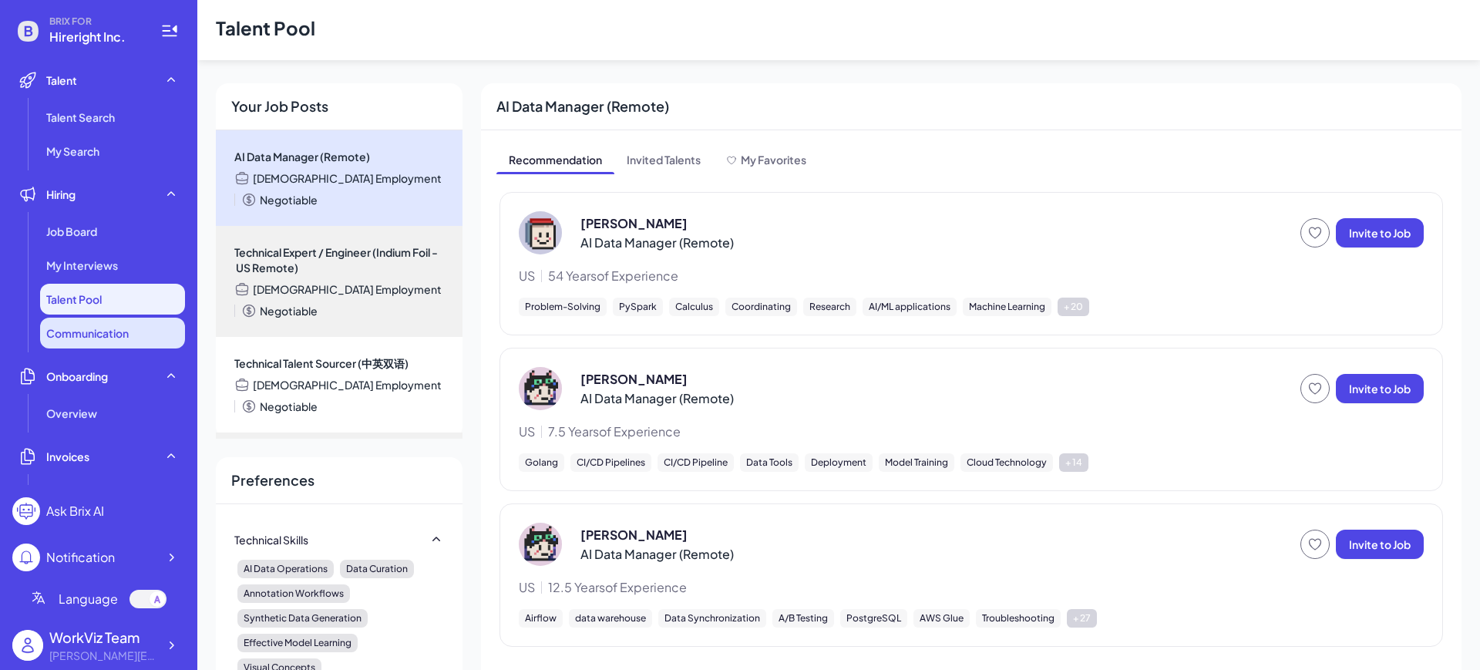
click at [115, 320] on li "Communication" at bounding box center [112, 333] width 145 height 31
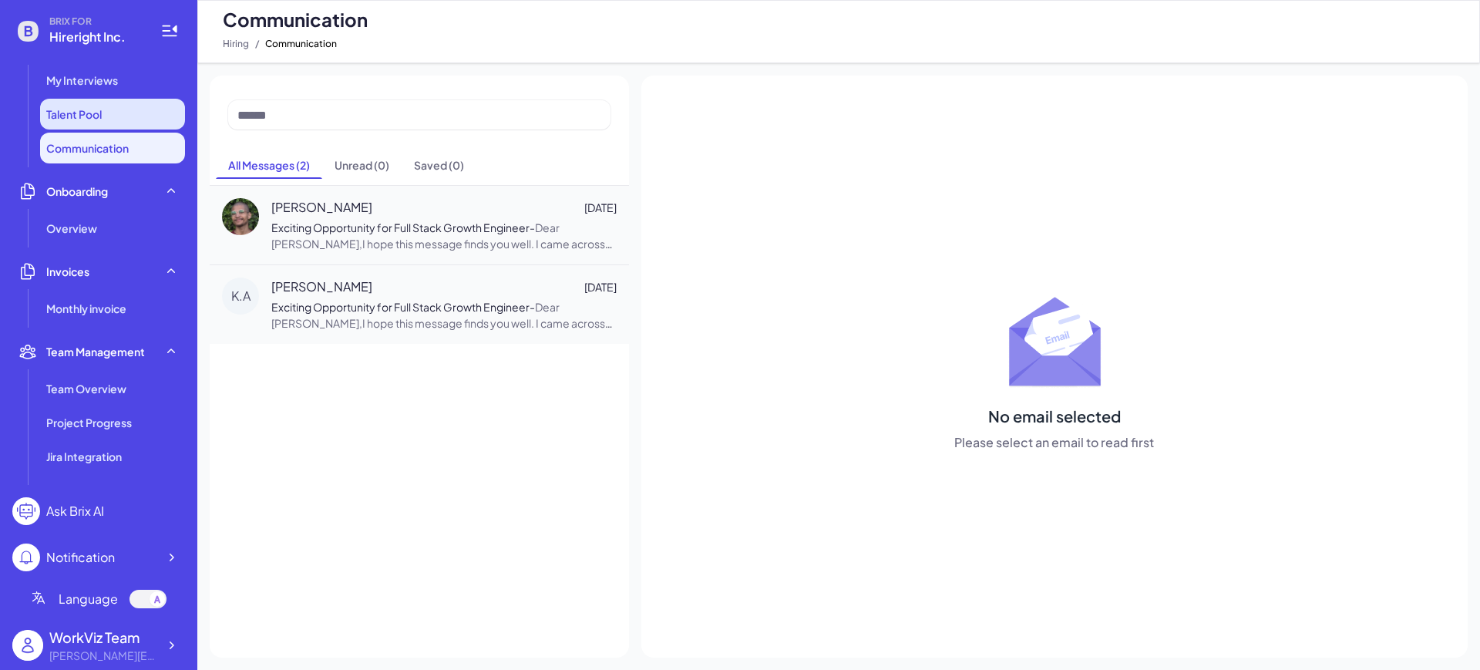
scroll to position [193, 0]
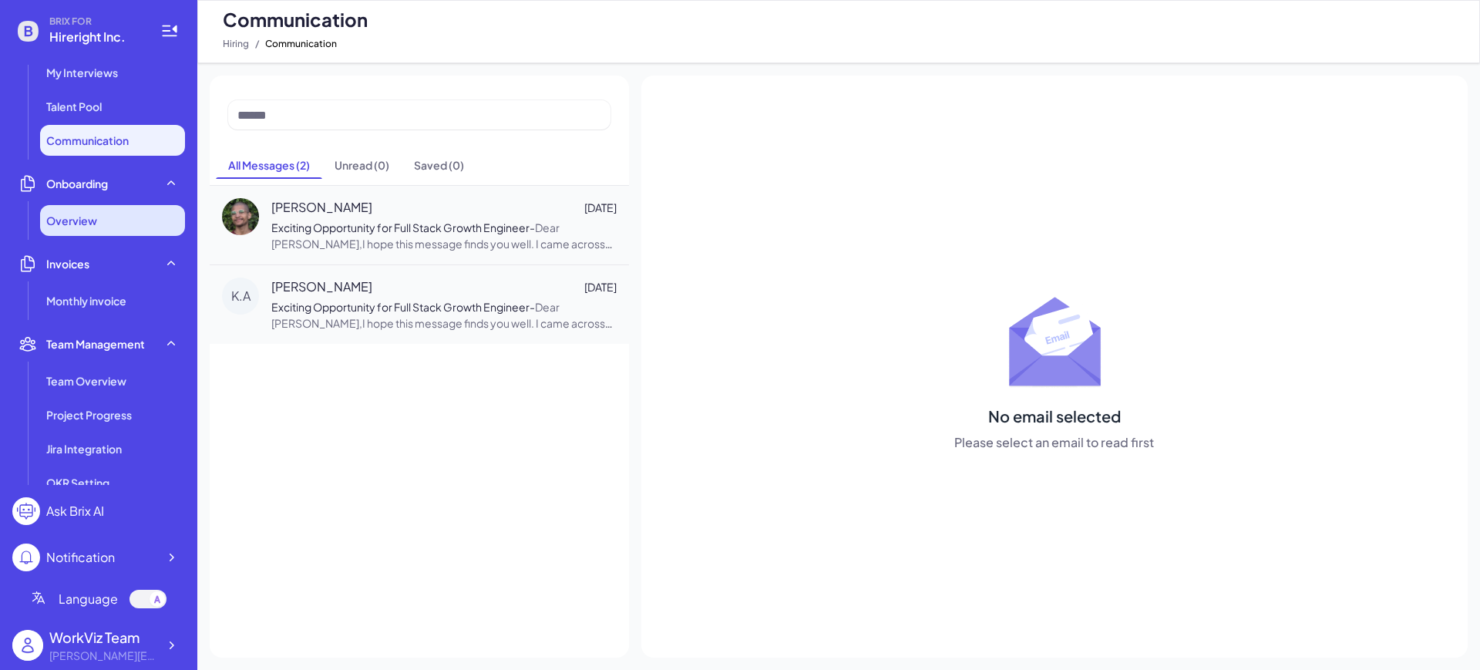
click at [109, 210] on div "Overview" at bounding box center [112, 220] width 145 height 31
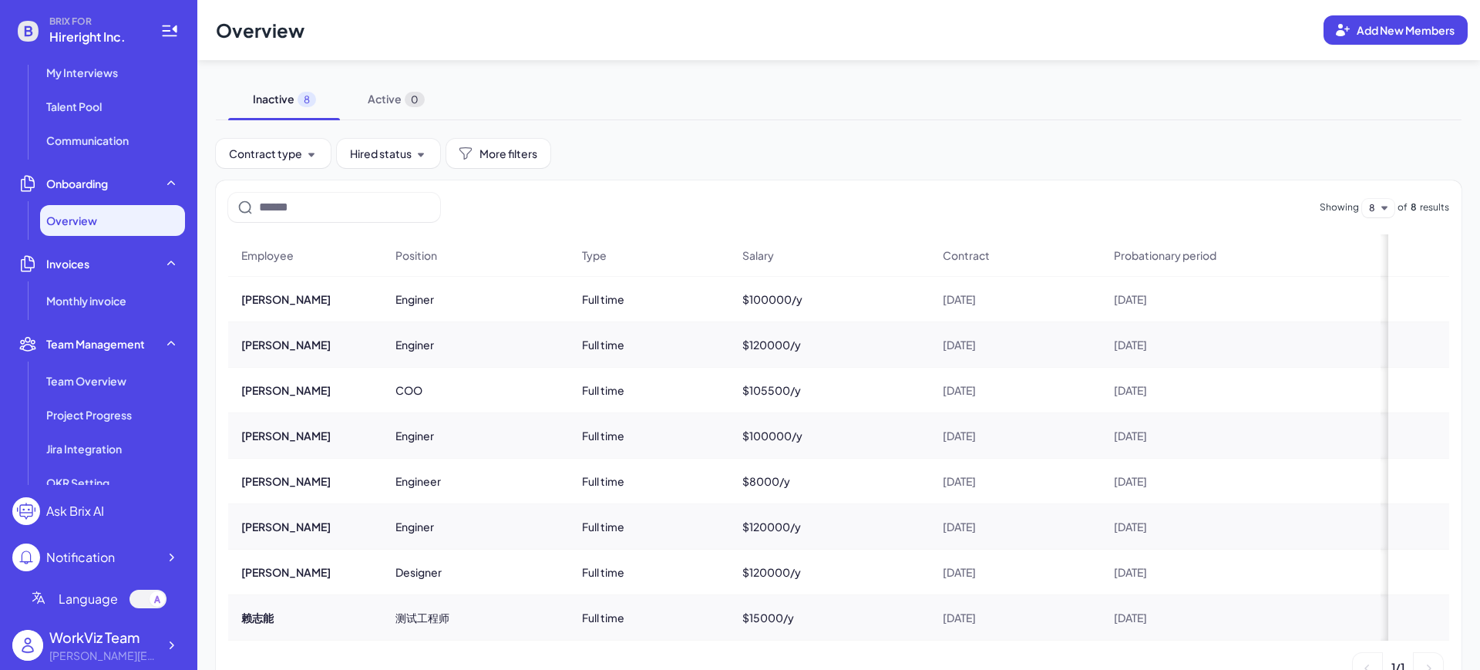
click at [114, 281] on li "Invoices Monthly invoice" at bounding box center [98, 282] width 173 height 68
click at [113, 320] on ul "Talent Talent Search My Search Hiring Job Board My Interviews Talent Pool Commu…" at bounding box center [98, 275] width 173 height 420
click at [113, 308] on li "Monthly invoice" at bounding box center [112, 300] width 145 height 31
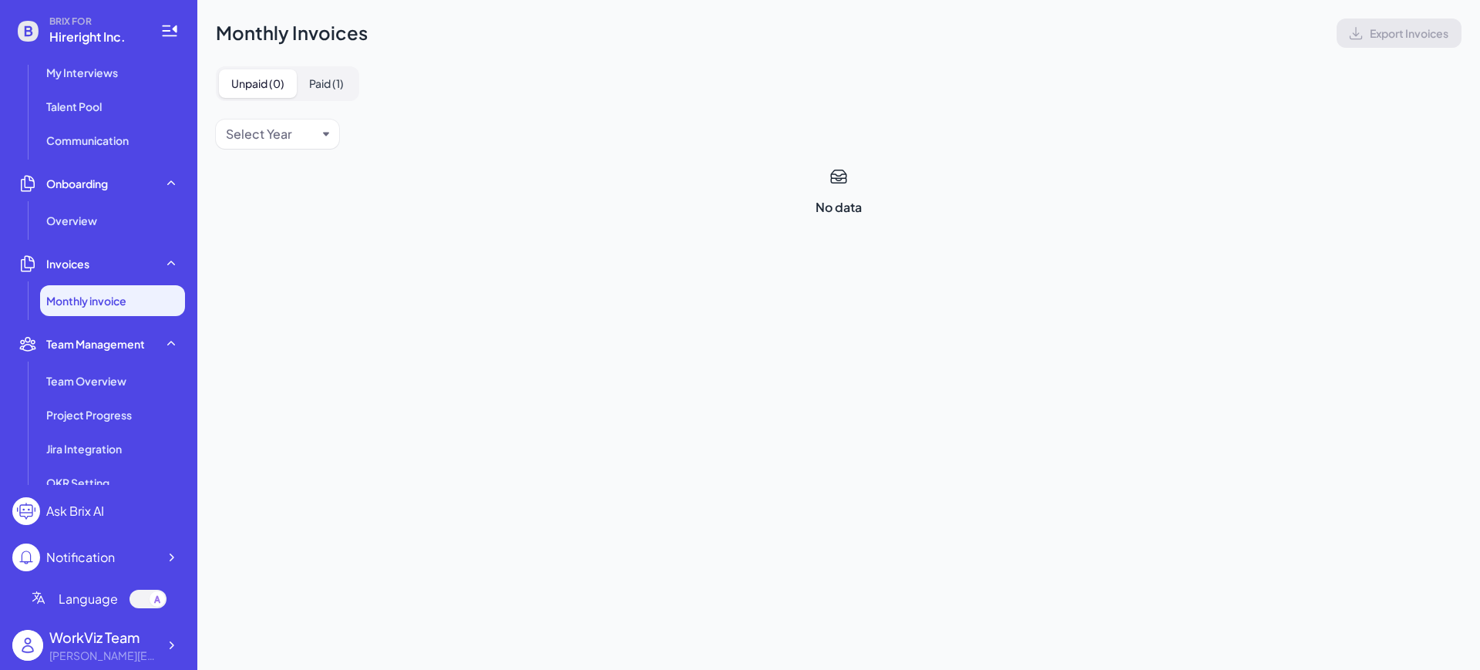
click at [301, 78] on button "Paid ( 1 )" at bounding box center [326, 83] width 59 height 29
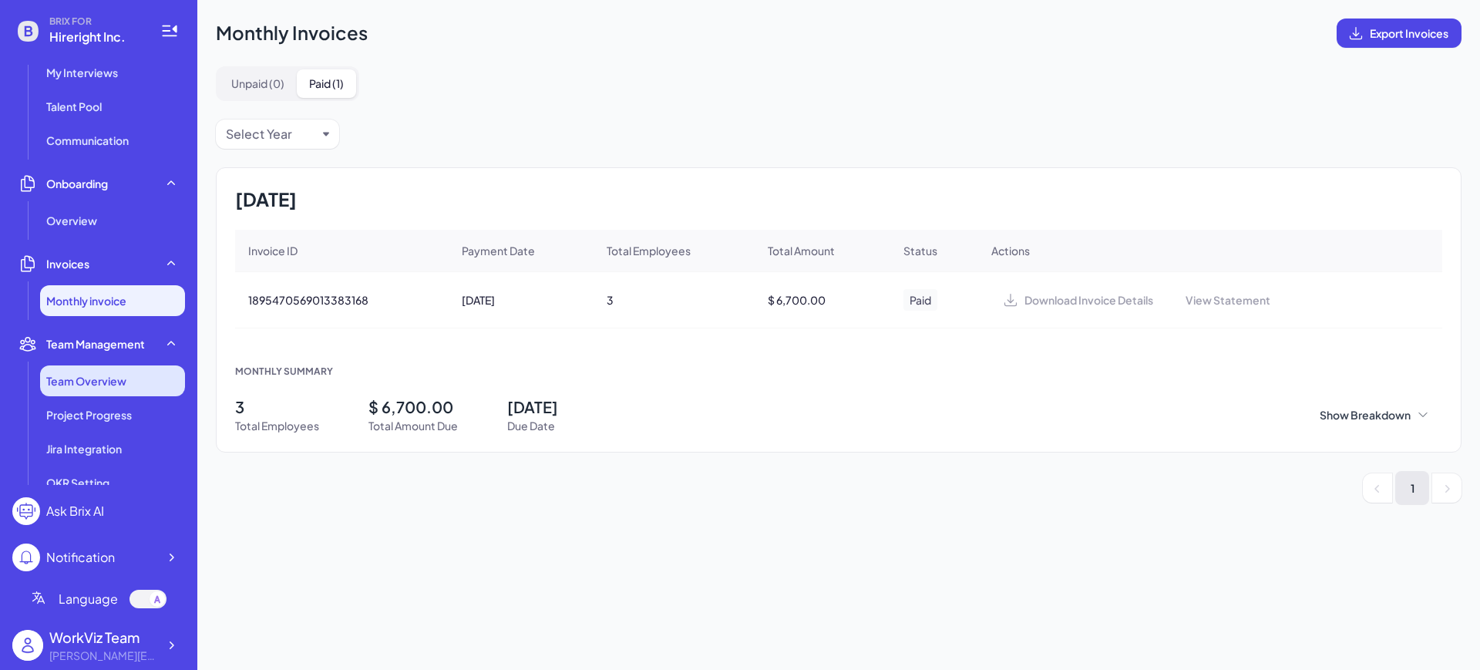
click at [120, 381] on span "Team Overview" at bounding box center [86, 380] width 80 height 15
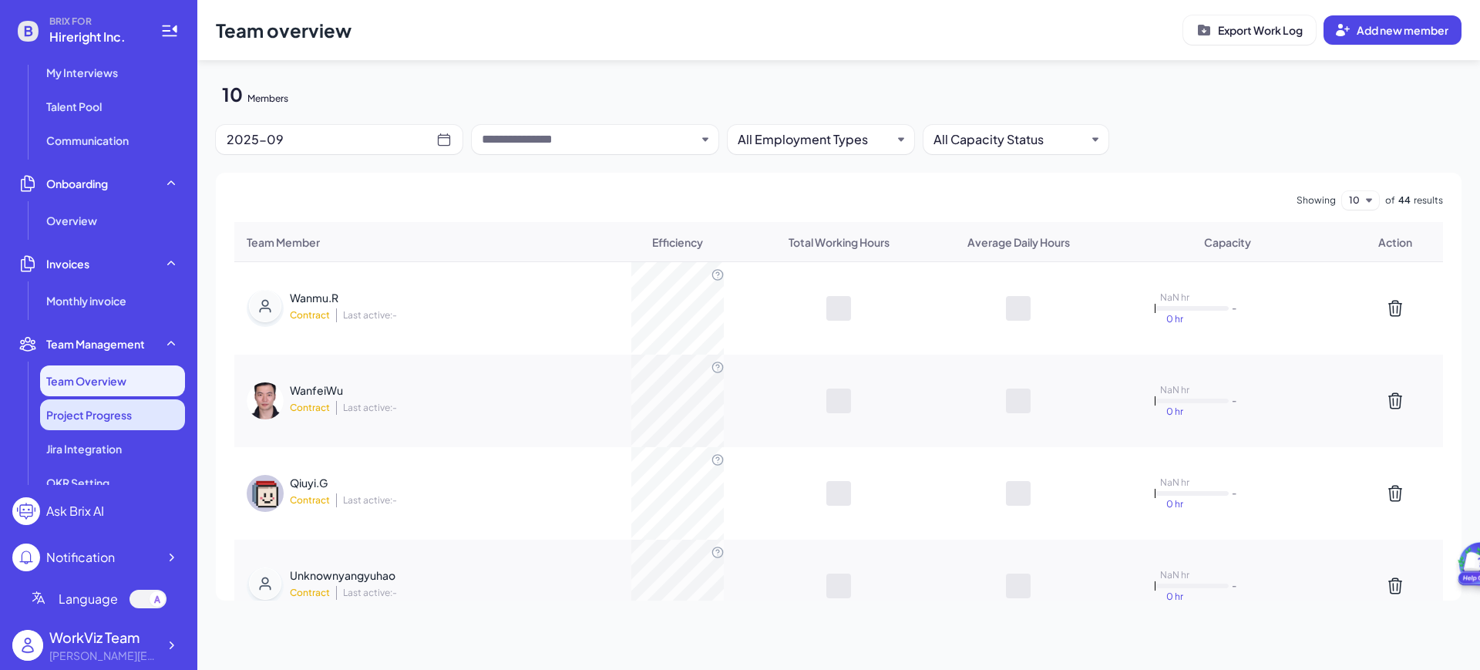
click at [52, 427] on li "Project Progress" at bounding box center [112, 414] width 145 height 31
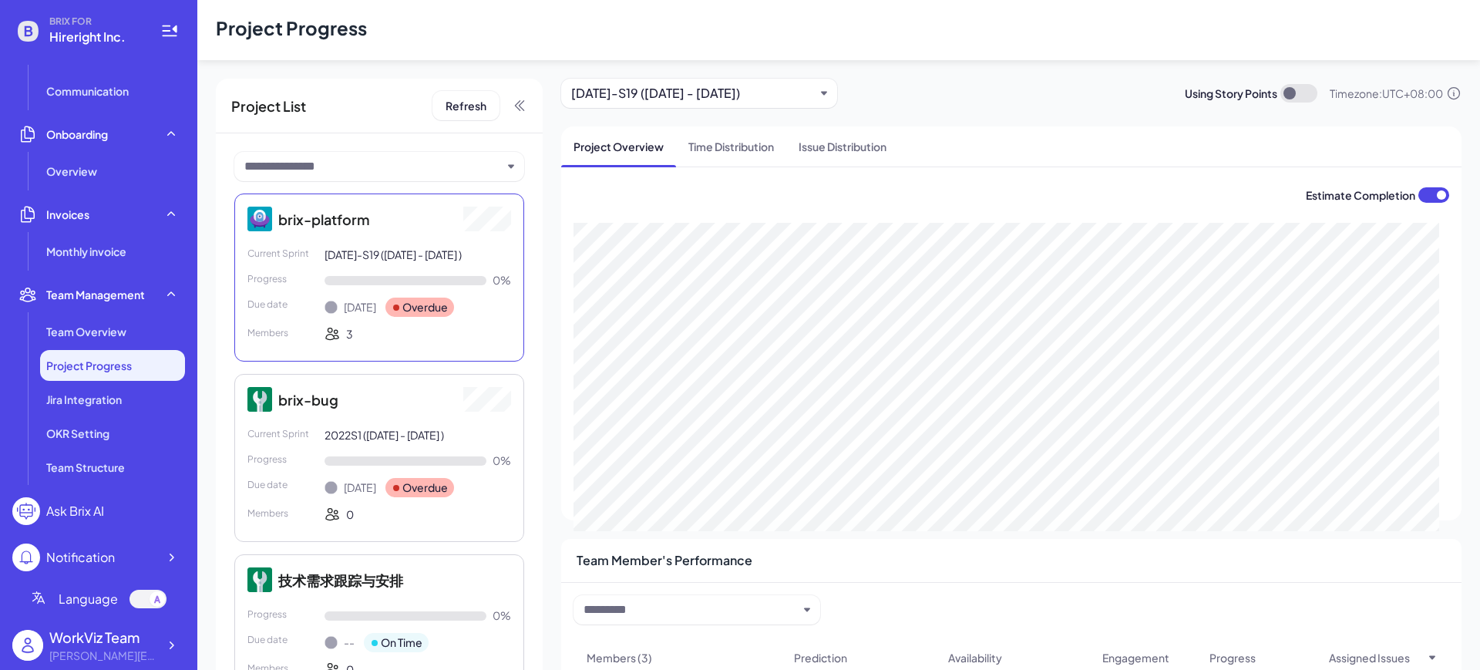
scroll to position [289, 0]
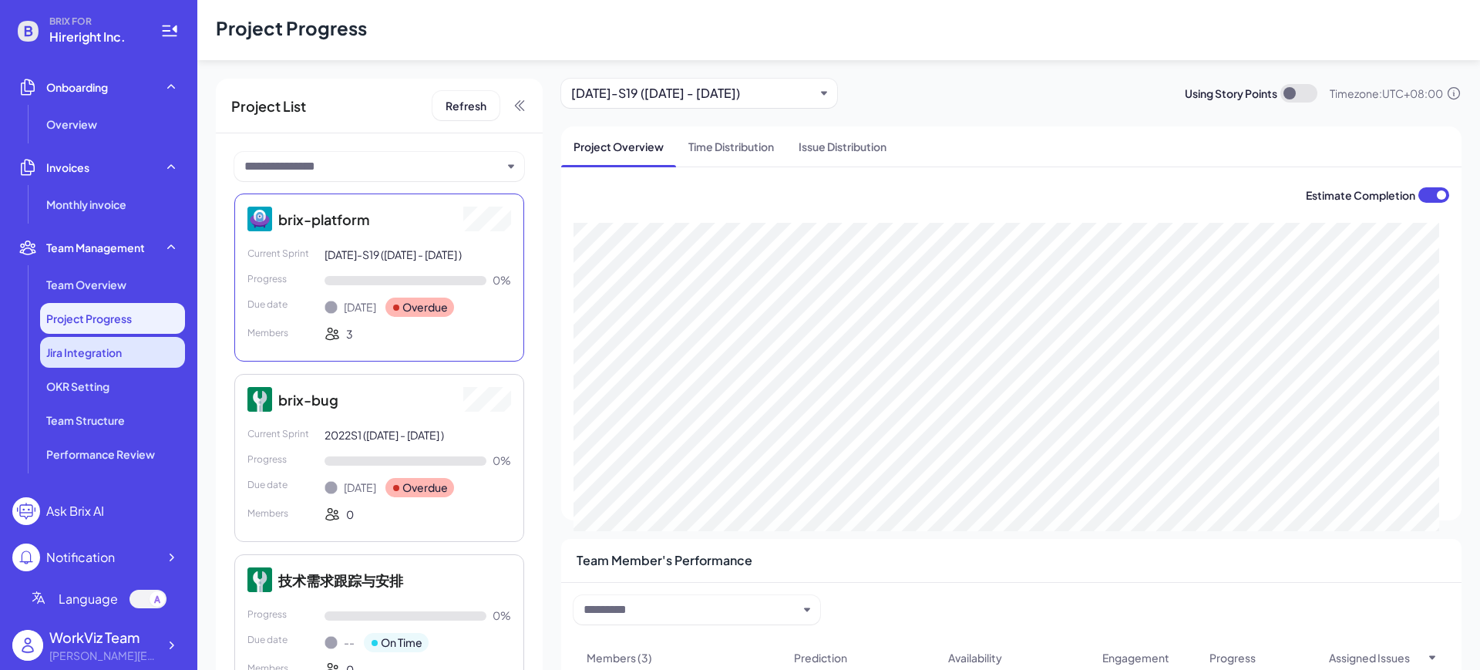
click at [113, 352] on span "Jira Integration" at bounding box center [84, 352] width 76 height 15
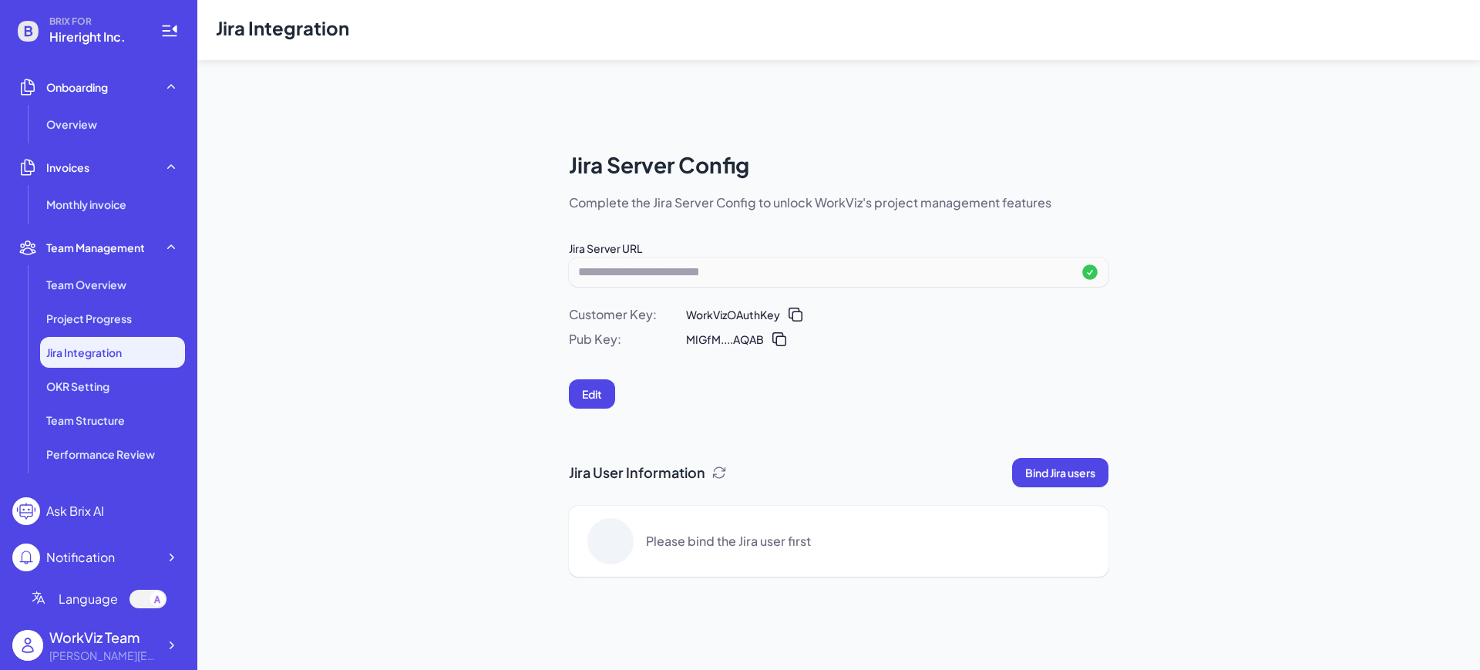
scroll to position [60, 0]
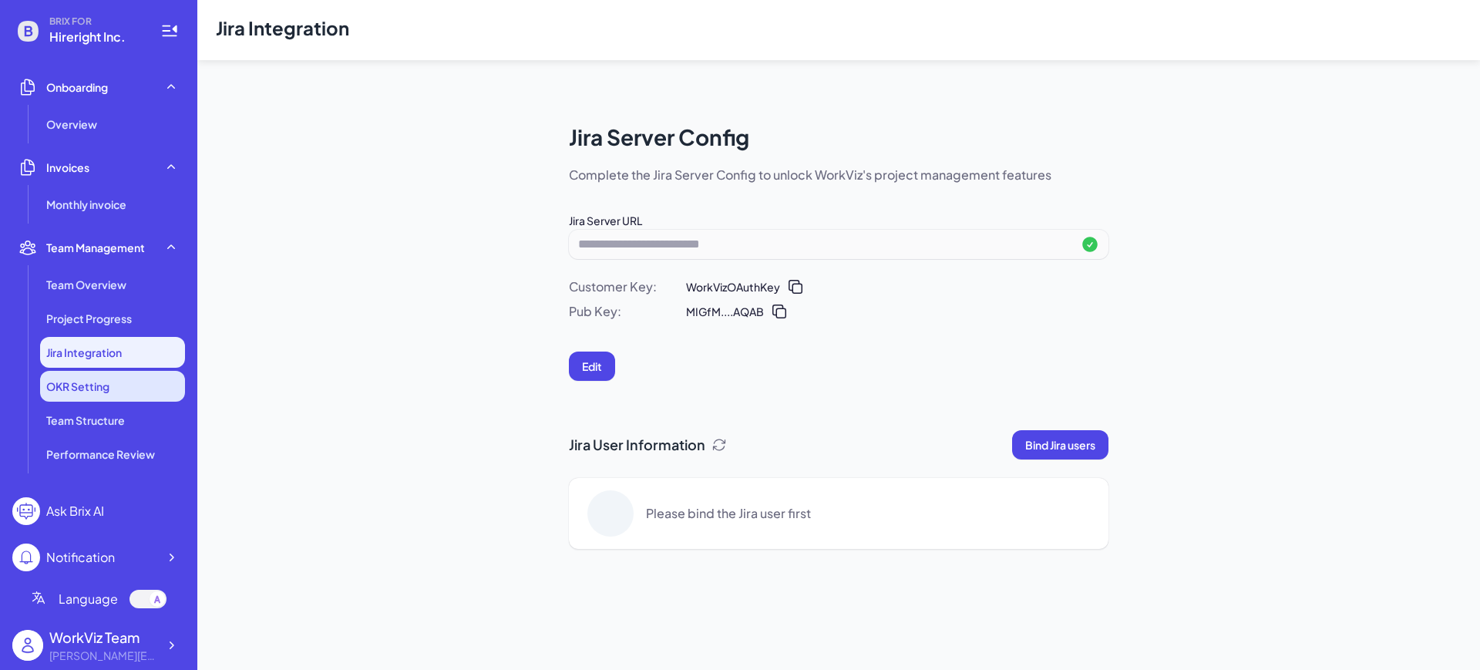
click at [89, 387] on span "OKR Setting" at bounding box center [77, 386] width 63 height 15
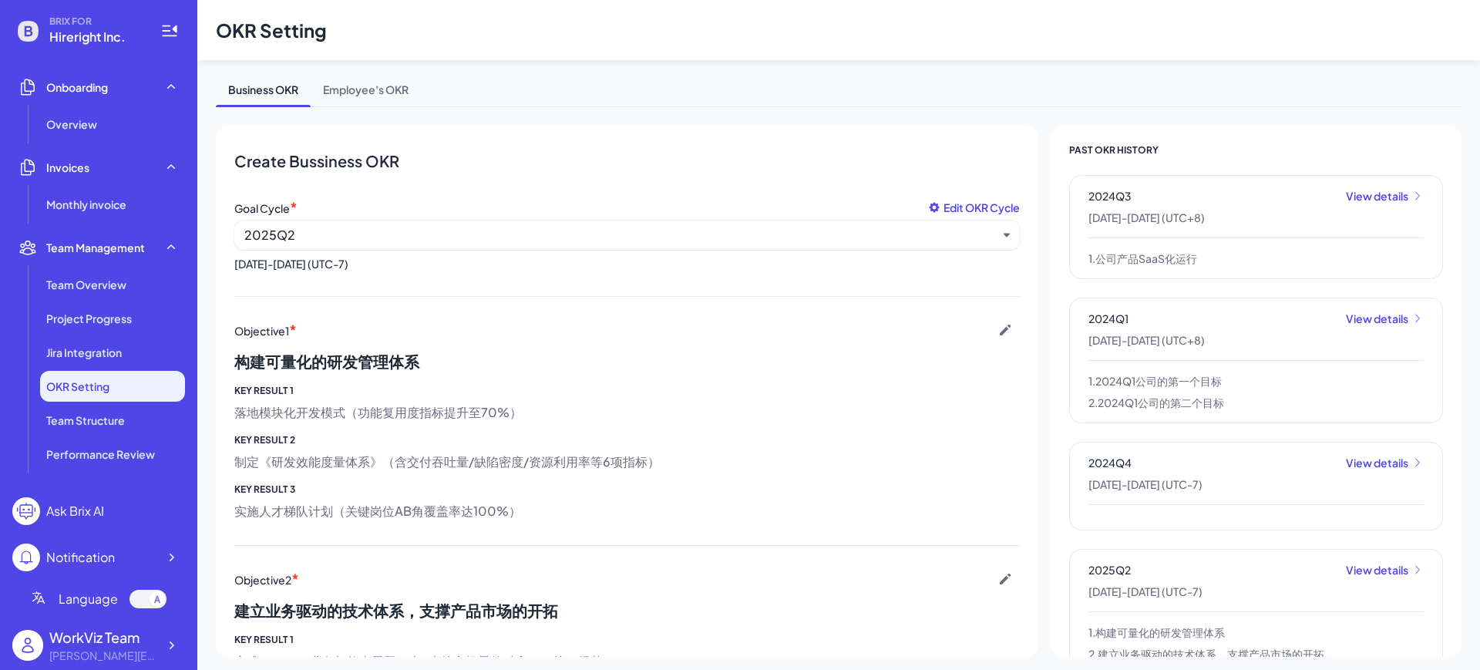
scroll to position [386, 0]
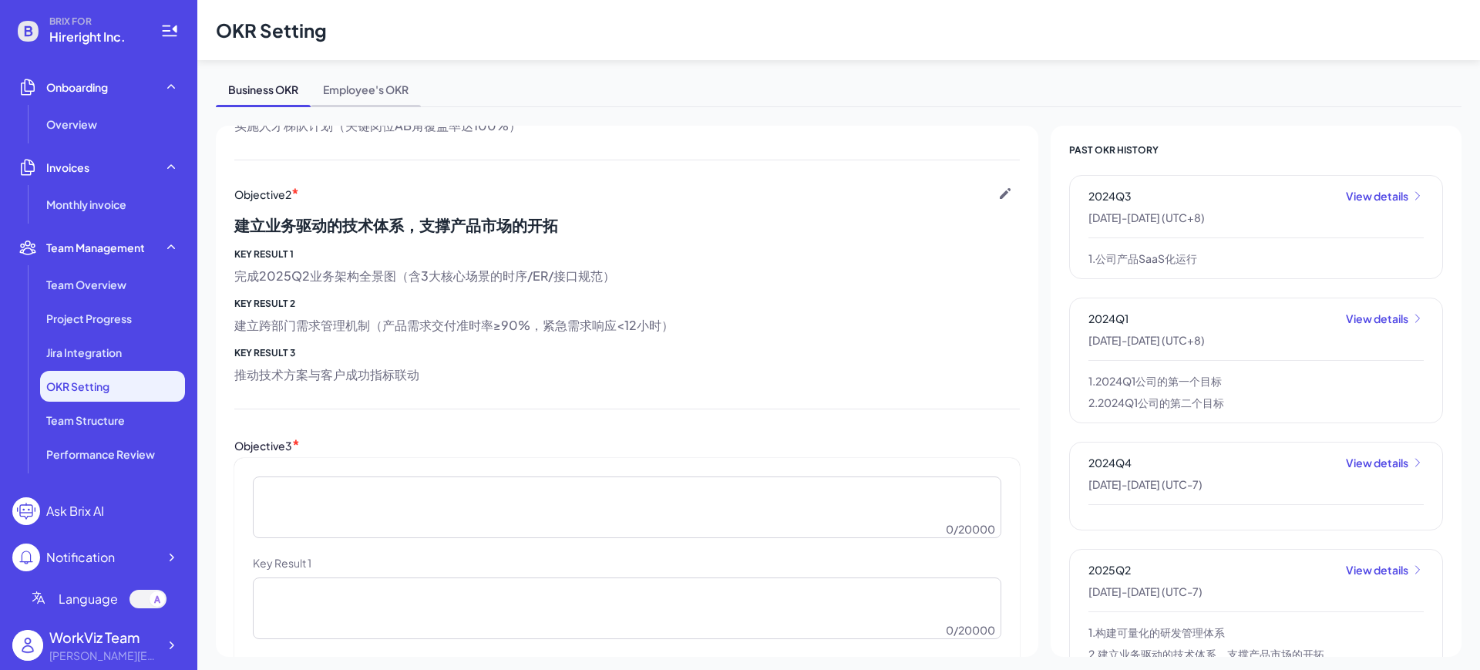
click at [354, 80] on span "Employee's OKR" at bounding box center [366, 93] width 110 height 28
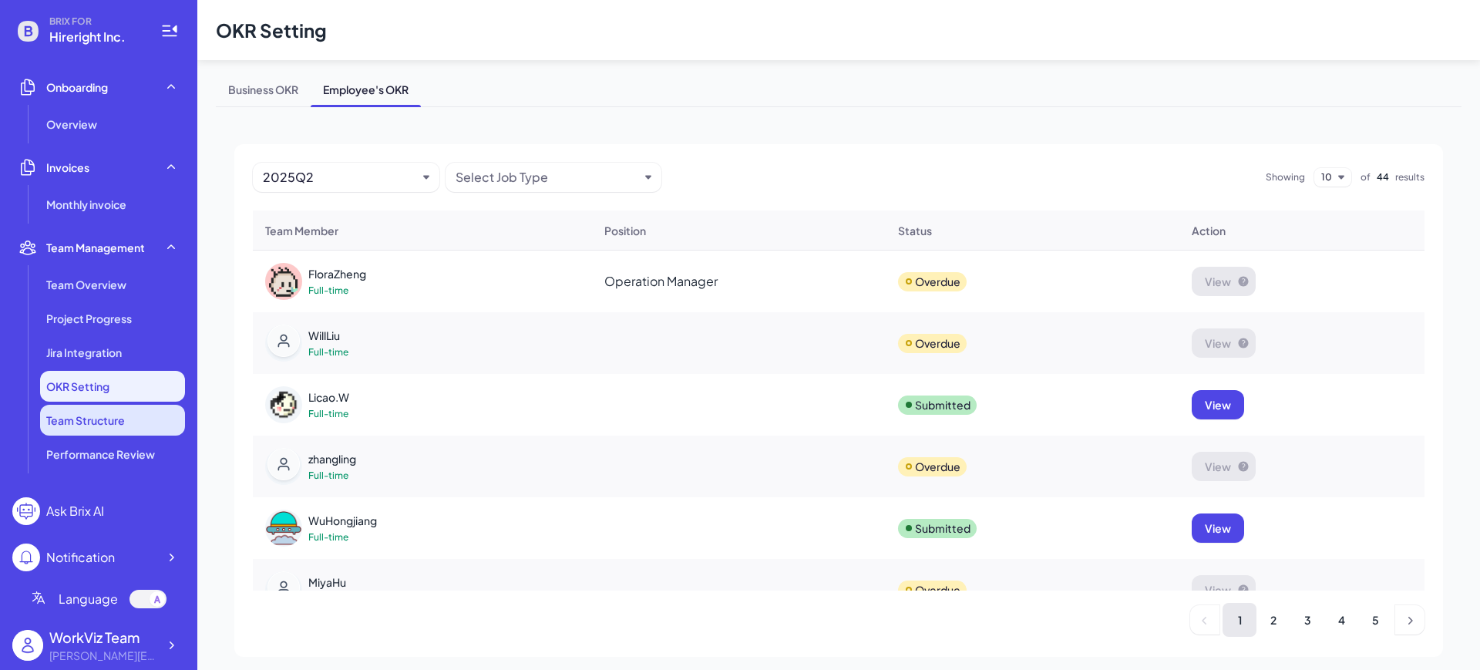
click at [103, 413] on span "Team Structure" at bounding box center [85, 420] width 79 height 15
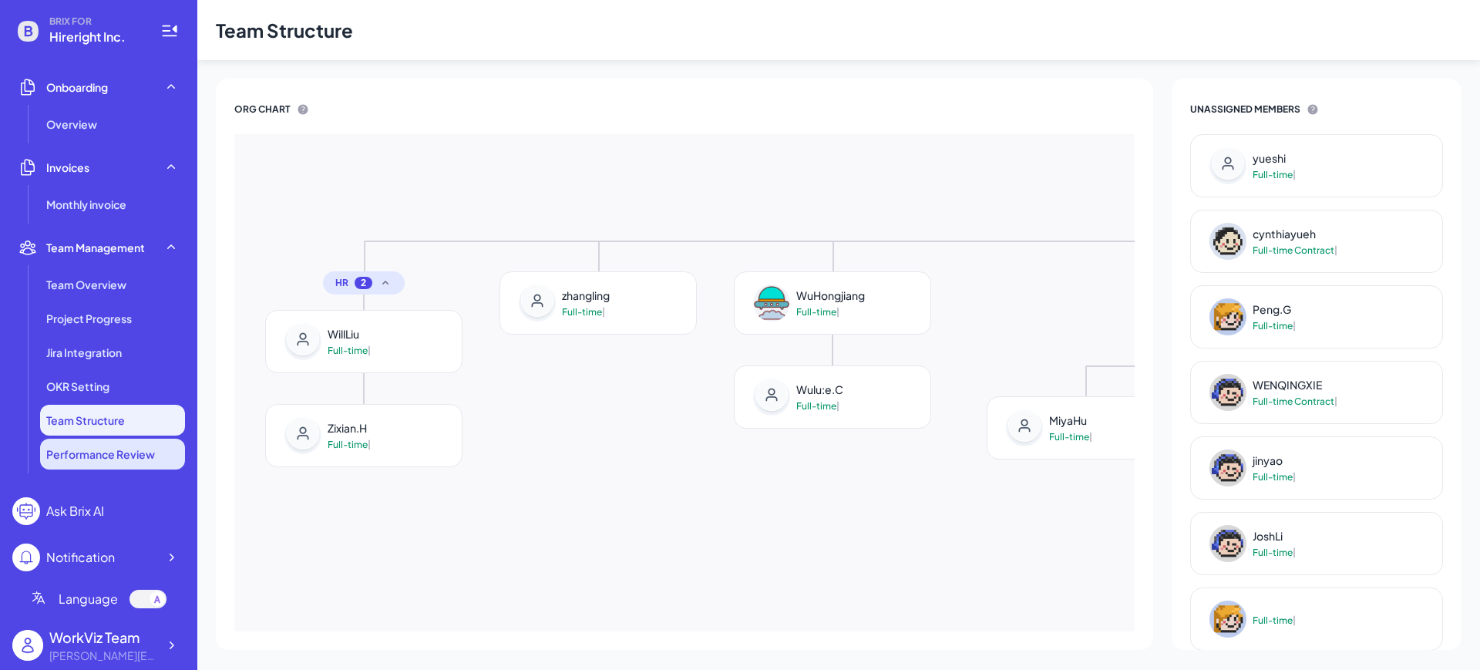
click at [108, 443] on li "Performance Review" at bounding box center [112, 454] width 145 height 31
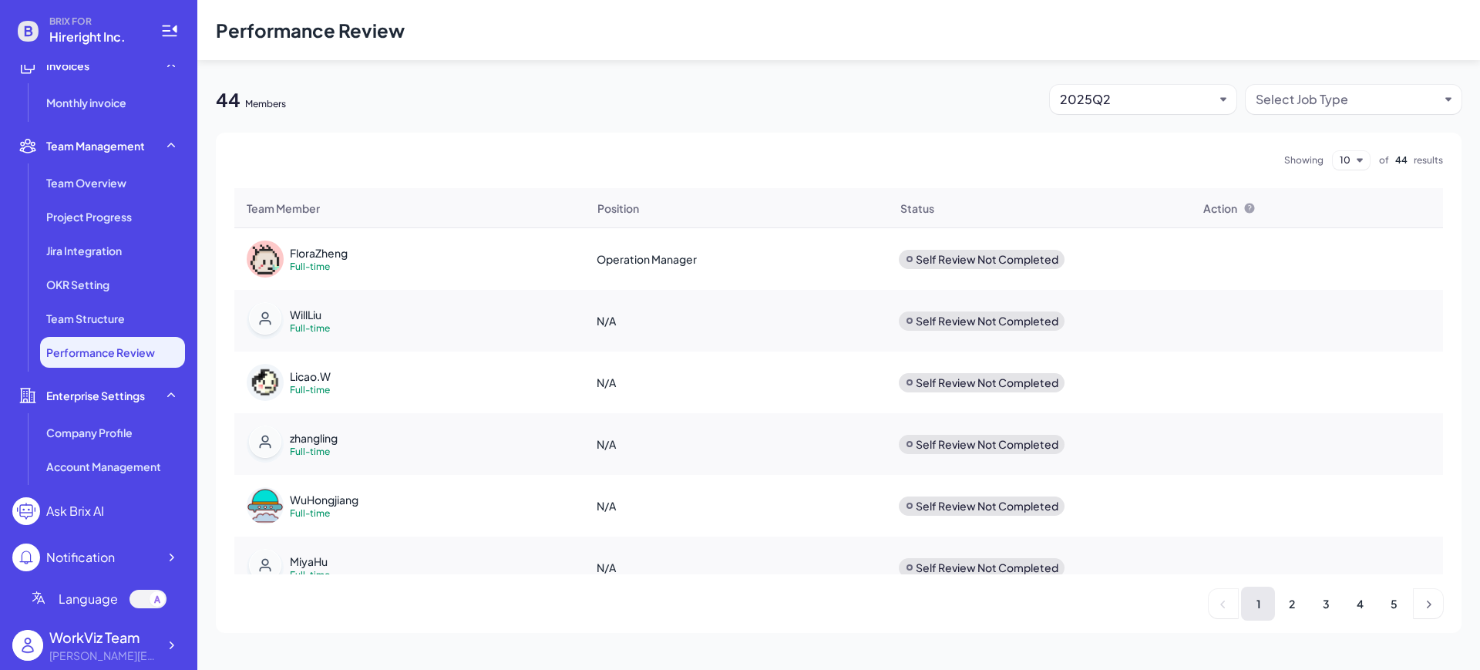
scroll to position [493, 0]
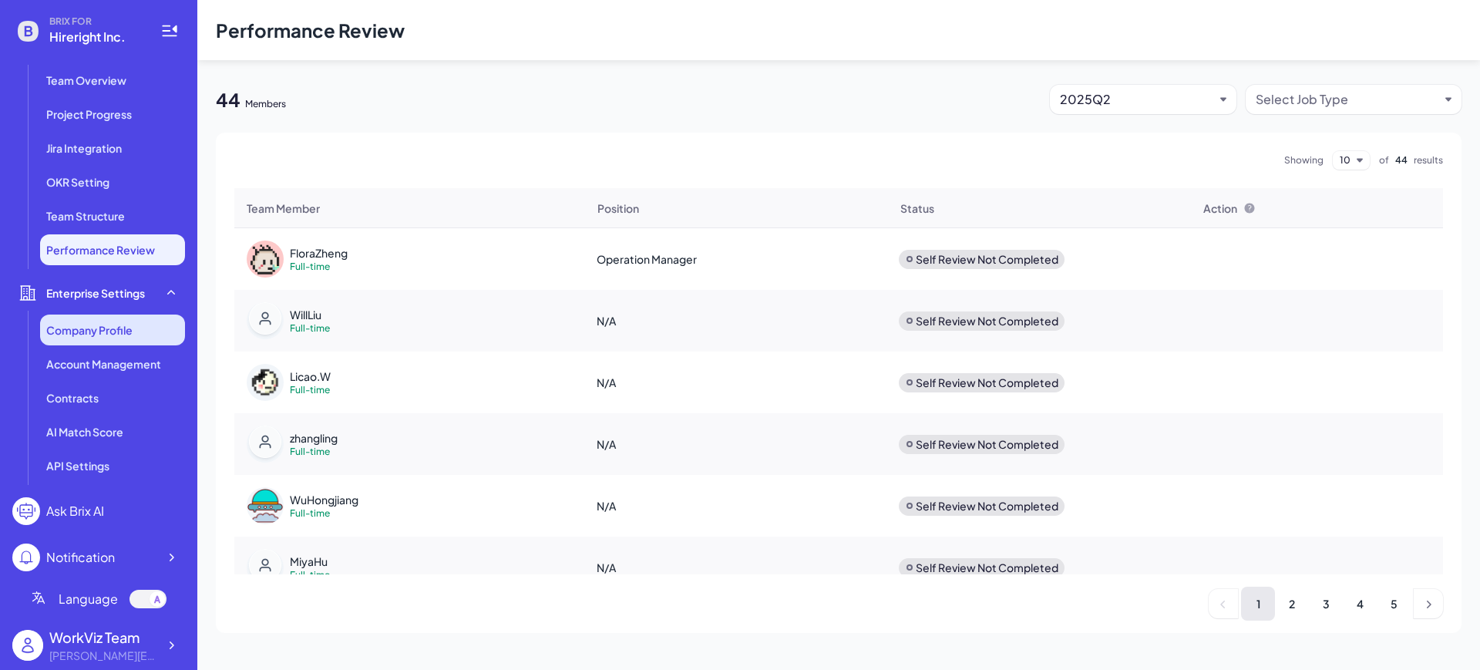
click at [108, 332] on span "Company Profile" at bounding box center [89, 329] width 86 height 15
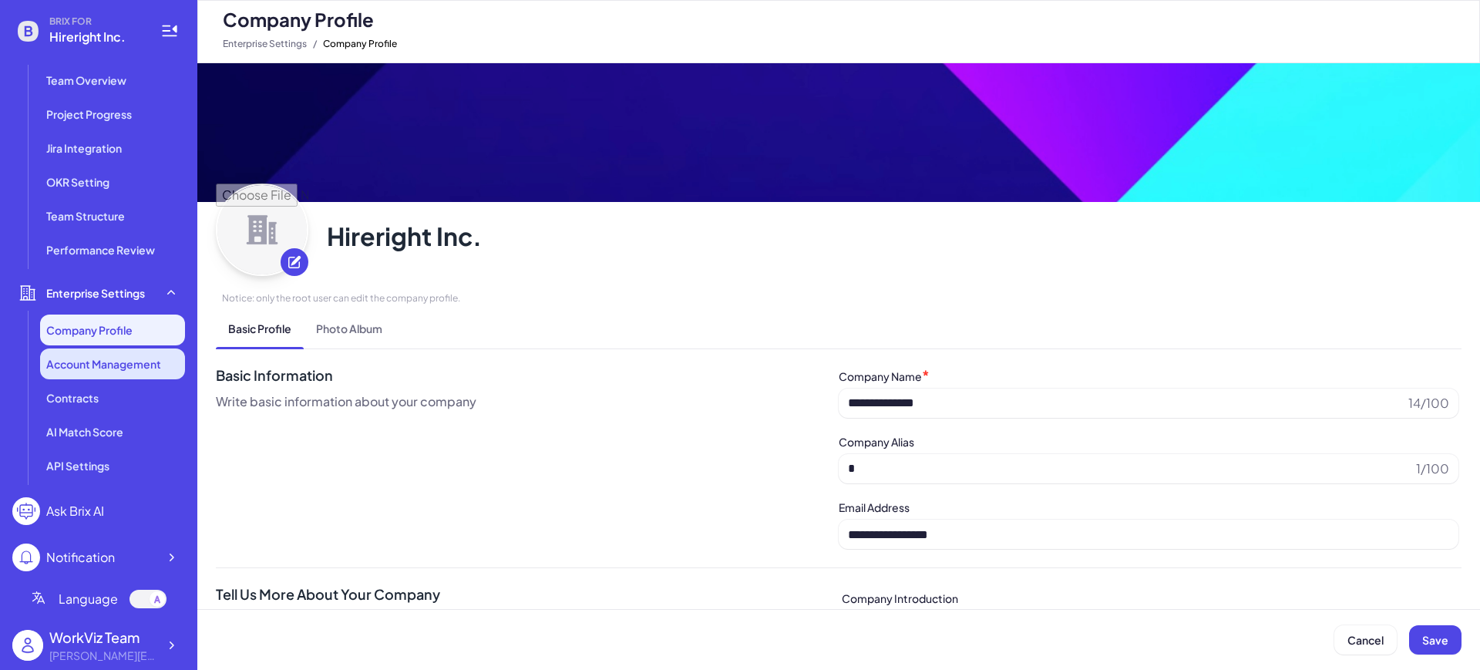
click at [106, 355] on li "Account Management" at bounding box center [112, 364] width 145 height 31
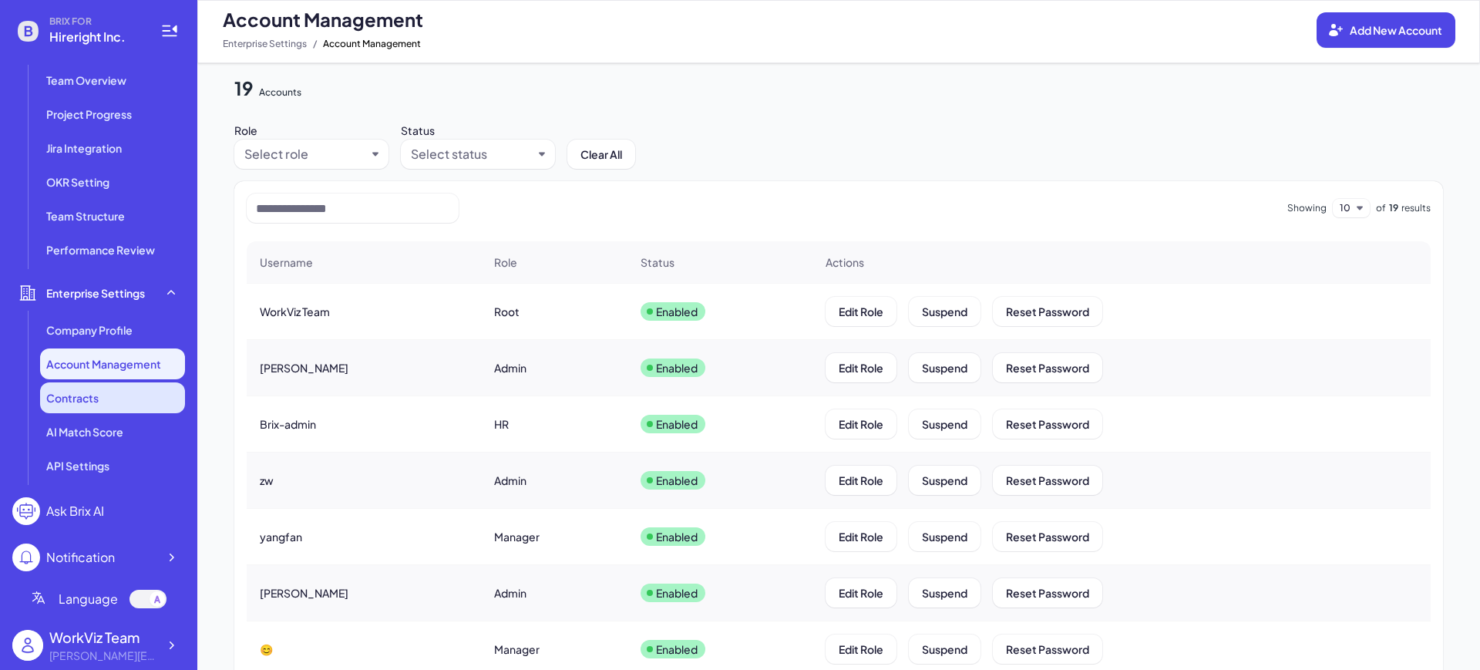
click at [83, 395] on span "Contracts" at bounding box center [72, 397] width 52 height 15
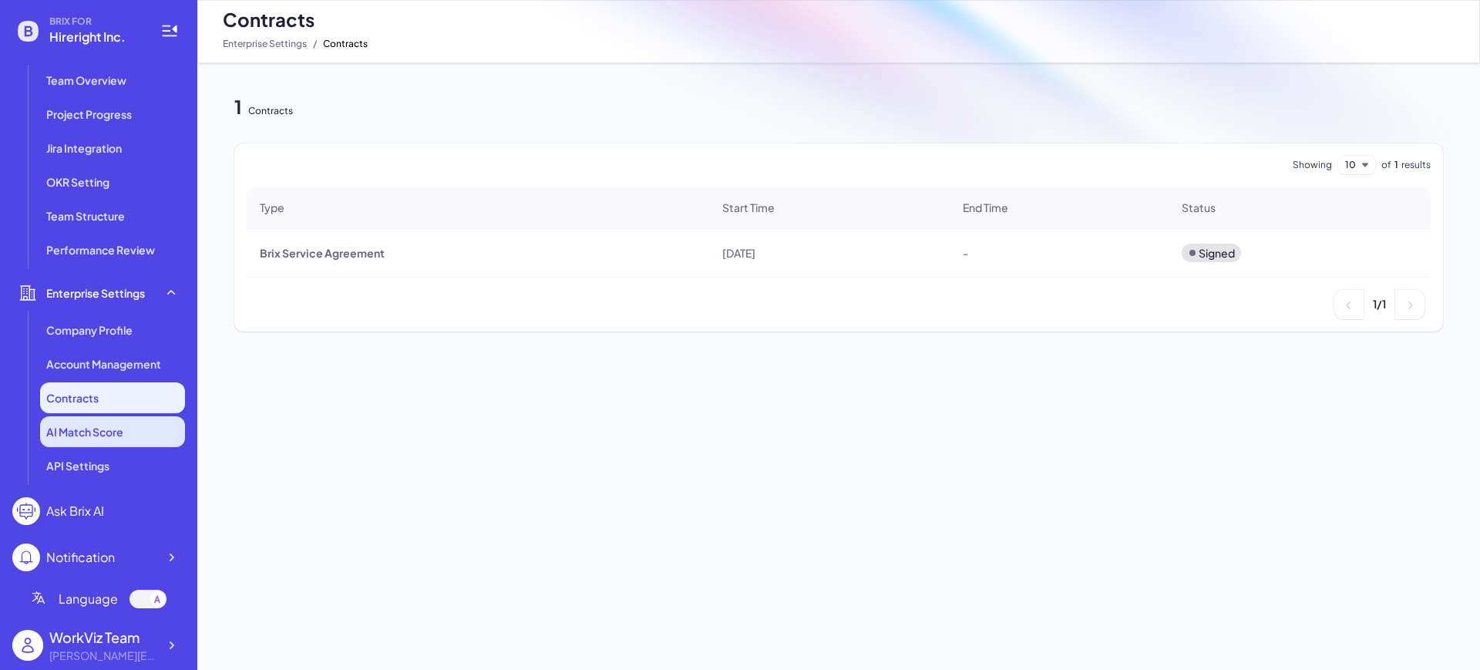
click at [86, 432] on span "AI Match Score" at bounding box center [84, 431] width 77 height 15
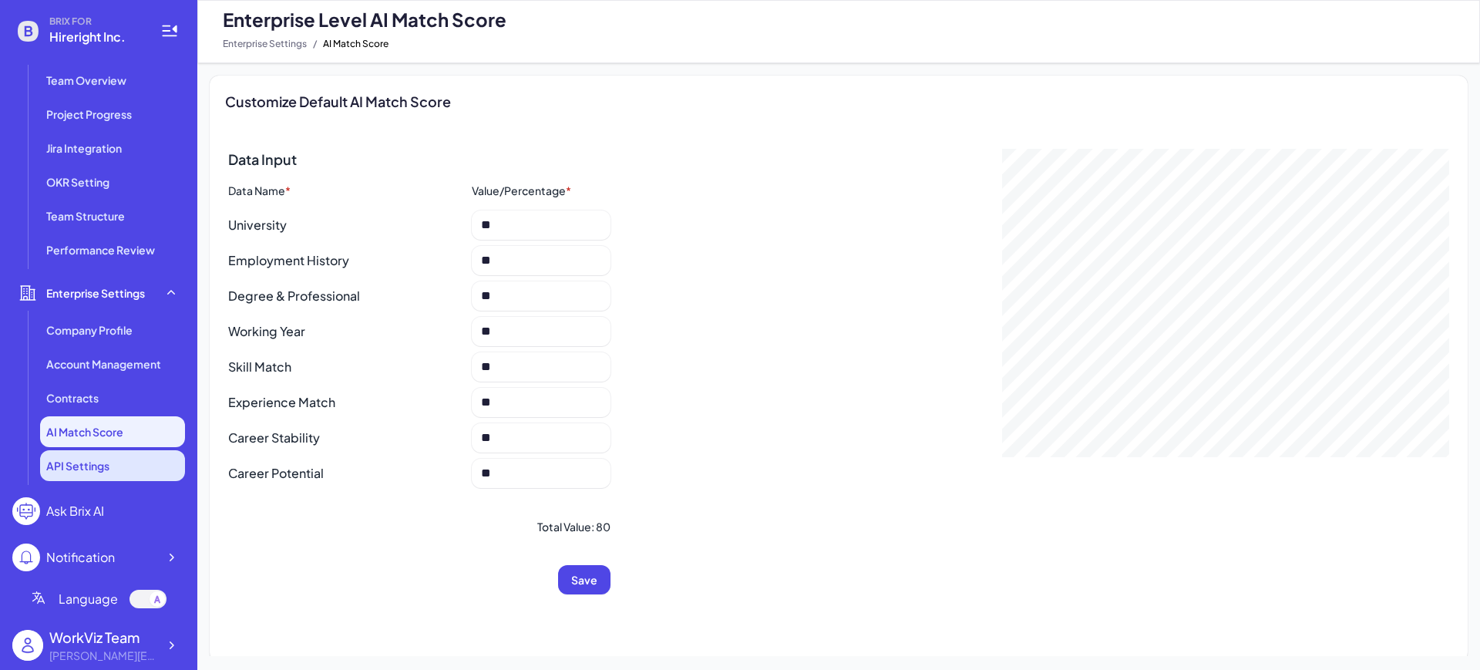
click at [84, 475] on li "API Settings" at bounding box center [112, 465] width 145 height 31
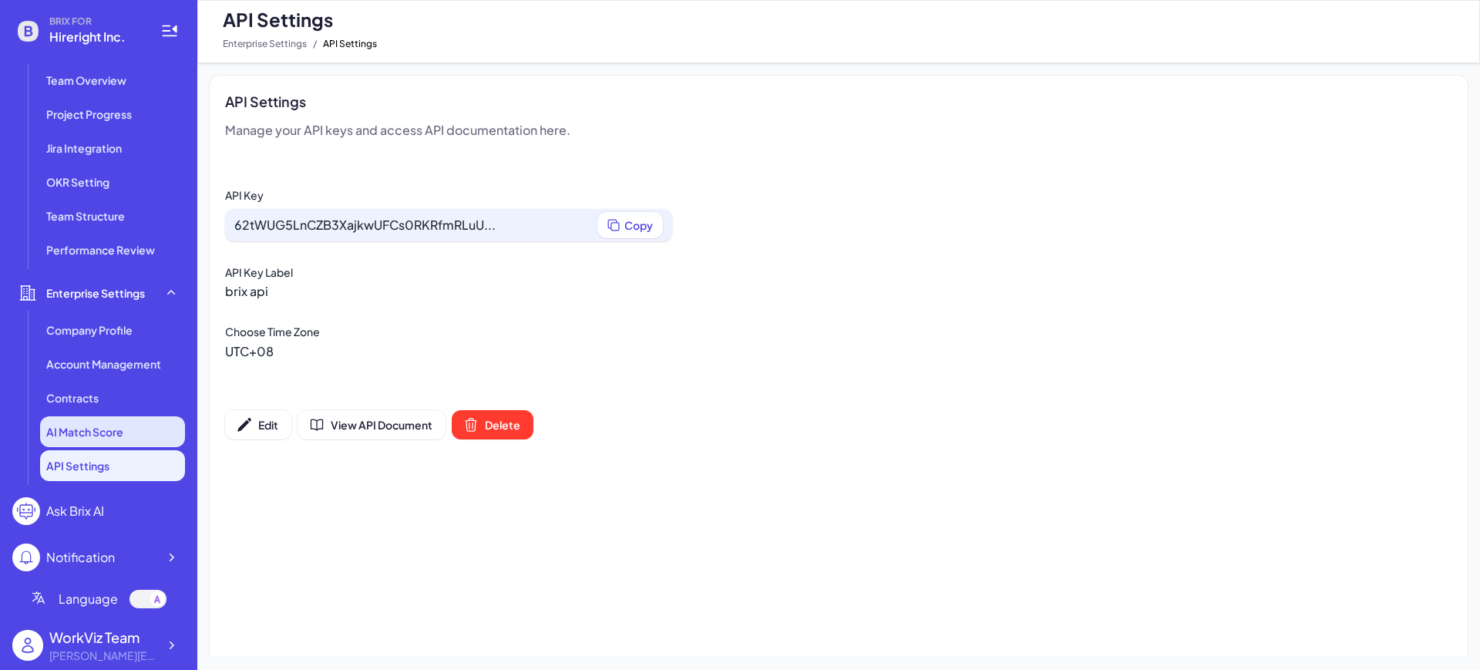
click at [85, 436] on span "AI Match Score" at bounding box center [84, 431] width 77 height 15
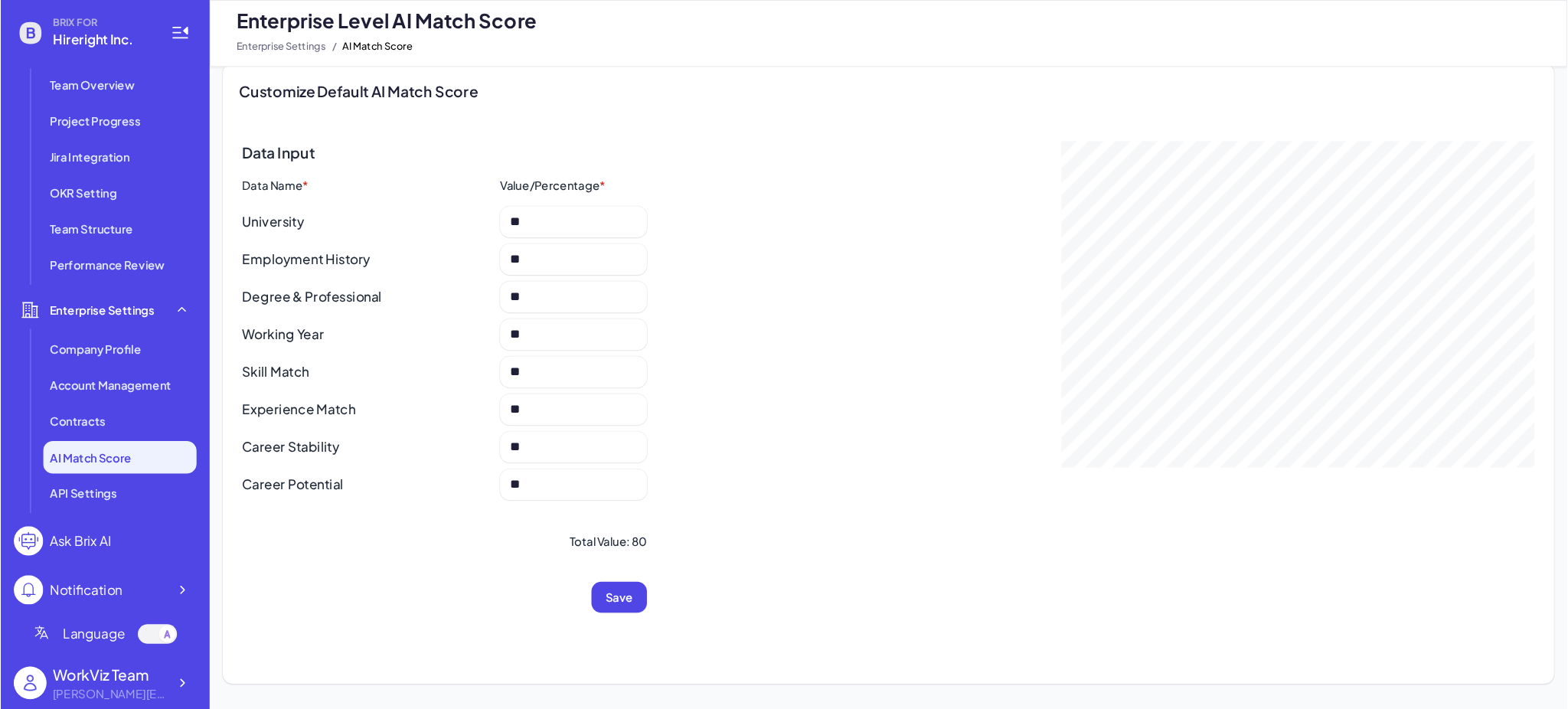
scroll to position [18, 0]
click at [86, 508] on div "Ask Brix AI" at bounding box center [74, 507] width 58 height 19
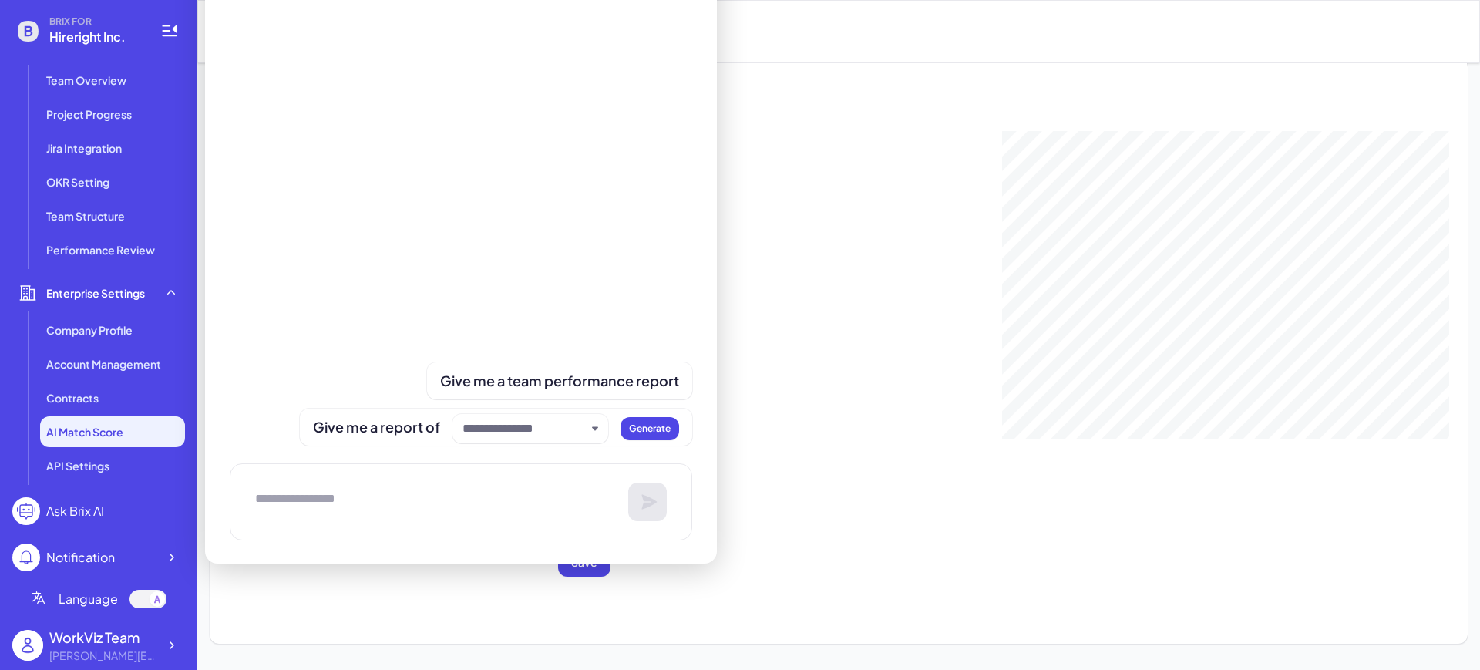
click at [745, 176] on div "Data Input Data Name * Value/Percentage * University ** Employment History ** D…" at bounding box center [838, 354] width 1221 height 446
click at [728, 335] on div "Data Input Data Name * Value/Percentage * University ** Employment History ** D…" at bounding box center [838, 354] width 1221 height 446
click at [90, 554] on div "Notification" at bounding box center [80, 557] width 69 height 19
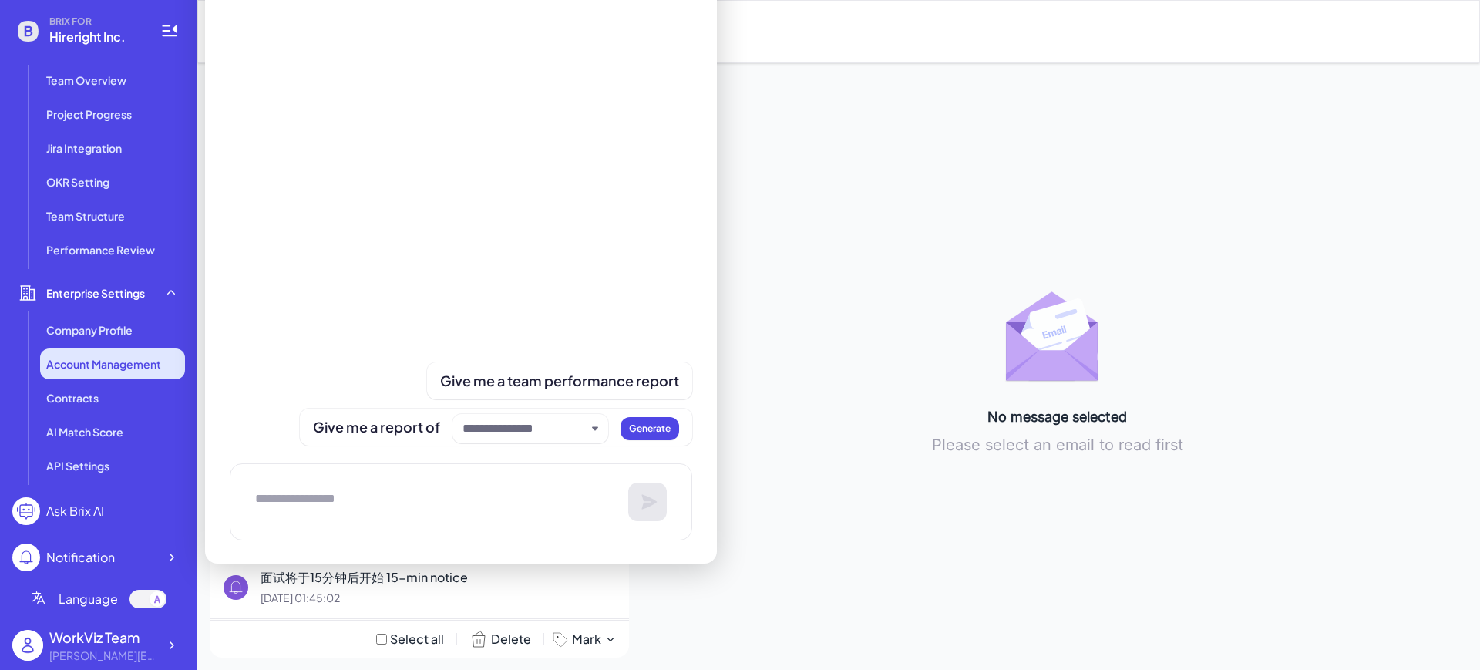
click at [84, 373] on li "Account Management" at bounding box center [112, 364] width 145 height 31
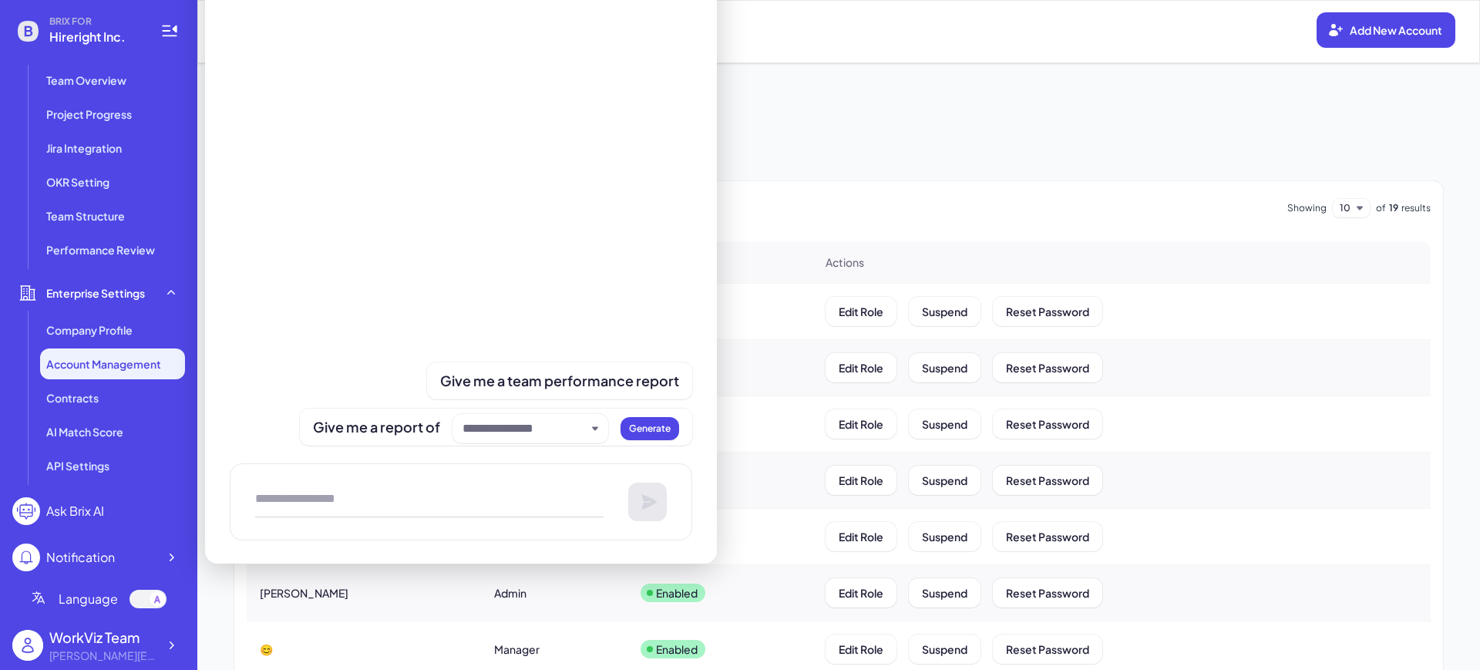
click at [77, 504] on div "Ask Brix AI" at bounding box center [75, 511] width 58 height 19
click at [394, 503] on textarea at bounding box center [429, 502] width 349 height 31
click at [655, 141] on div at bounding box center [461, 216] width 463 height 409
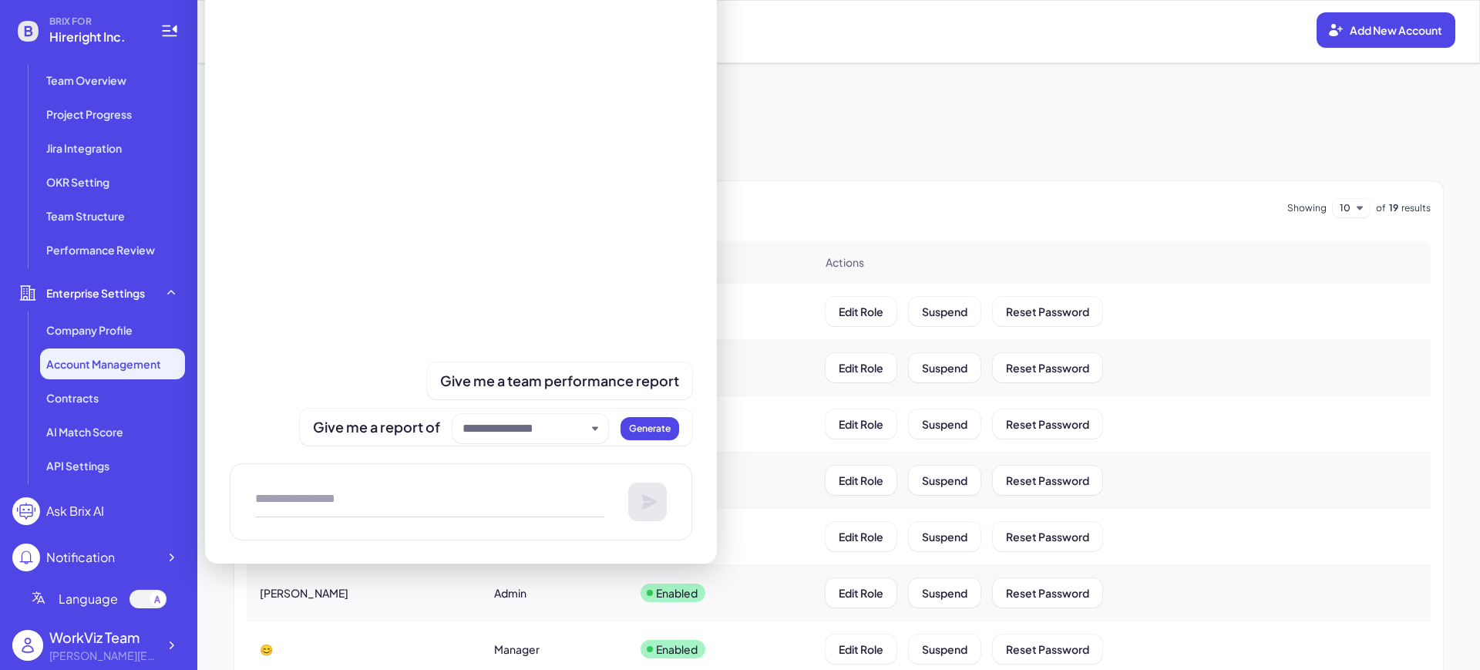
click at [577, 197] on div at bounding box center [461, 216] width 463 height 409
click at [807, 142] on div "Role Select role Status Select status Clear All" at bounding box center [838, 144] width 1209 height 50
click at [1050, 56] on div "Account Management Add New Account Enterprise Settings / Account Management" at bounding box center [838, 31] width 1283 height 63
click at [229, 331] on div "Give me a team performance report Give me a report of Generate" at bounding box center [461, 288] width 512 height 552
click at [169, 554] on icon at bounding box center [170, 557] width 15 height 15
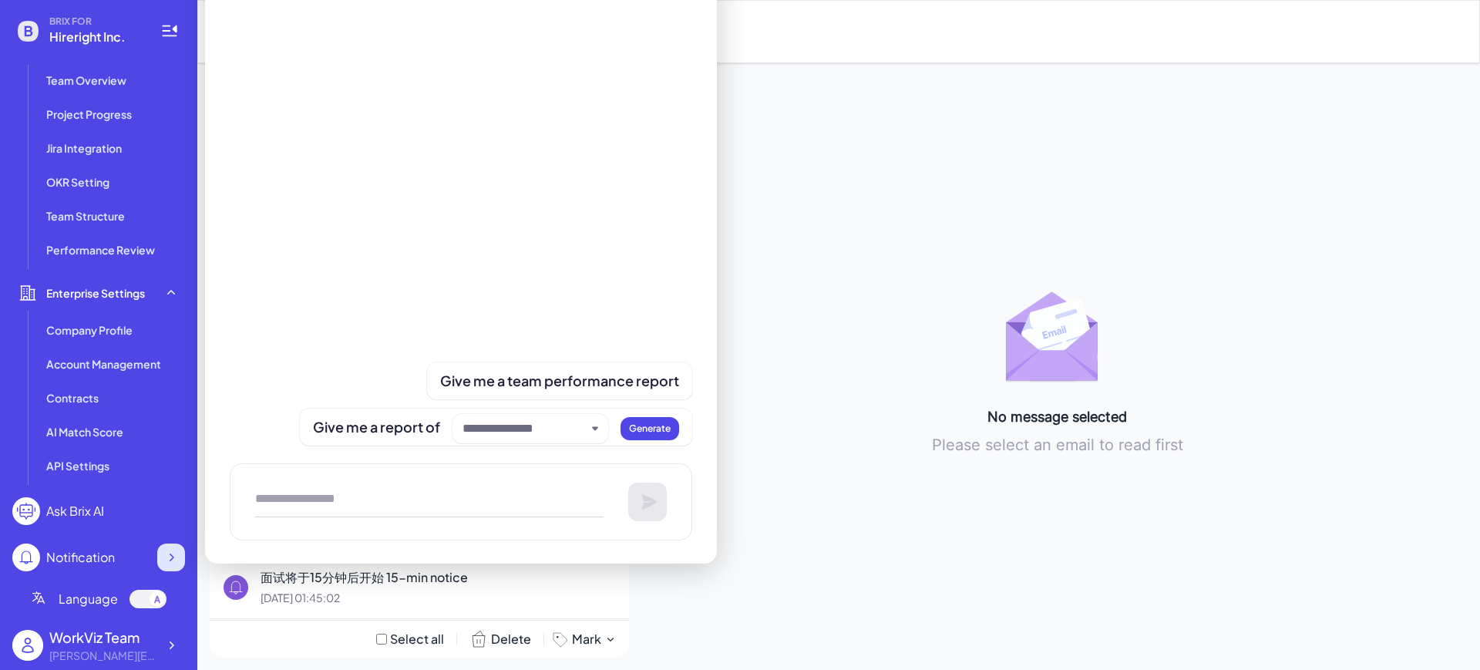
click at [172, 558] on icon at bounding box center [172, 558] width 5 height 8
click at [124, 564] on div "Notification" at bounding box center [98, 558] width 173 height 28
click at [81, 554] on div "Notification" at bounding box center [80, 557] width 69 height 19
click at [404, 426] on div "Give me a report of Generate" at bounding box center [496, 427] width 366 height 32
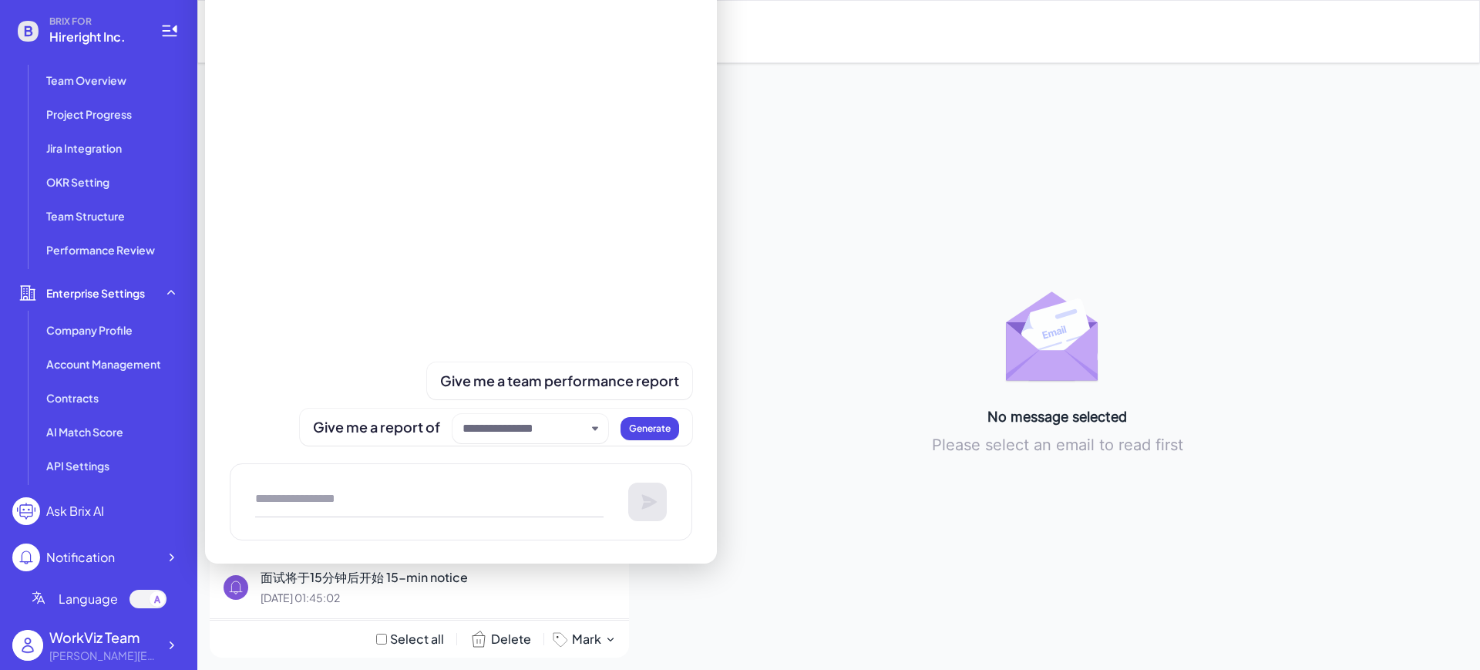
click at [466, 273] on div at bounding box center [461, 216] width 463 height 409
click at [486, 504] on textarea at bounding box center [429, 502] width 349 height 31
drag, startPoint x: 362, startPoint y: 506, endPoint x: 408, endPoint y: 497, distance: 47.0
click at [408, 497] on textarea at bounding box center [429, 502] width 349 height 31
click at [409, 497] on textarea at bounding box center [429, 502] width 349 height 31
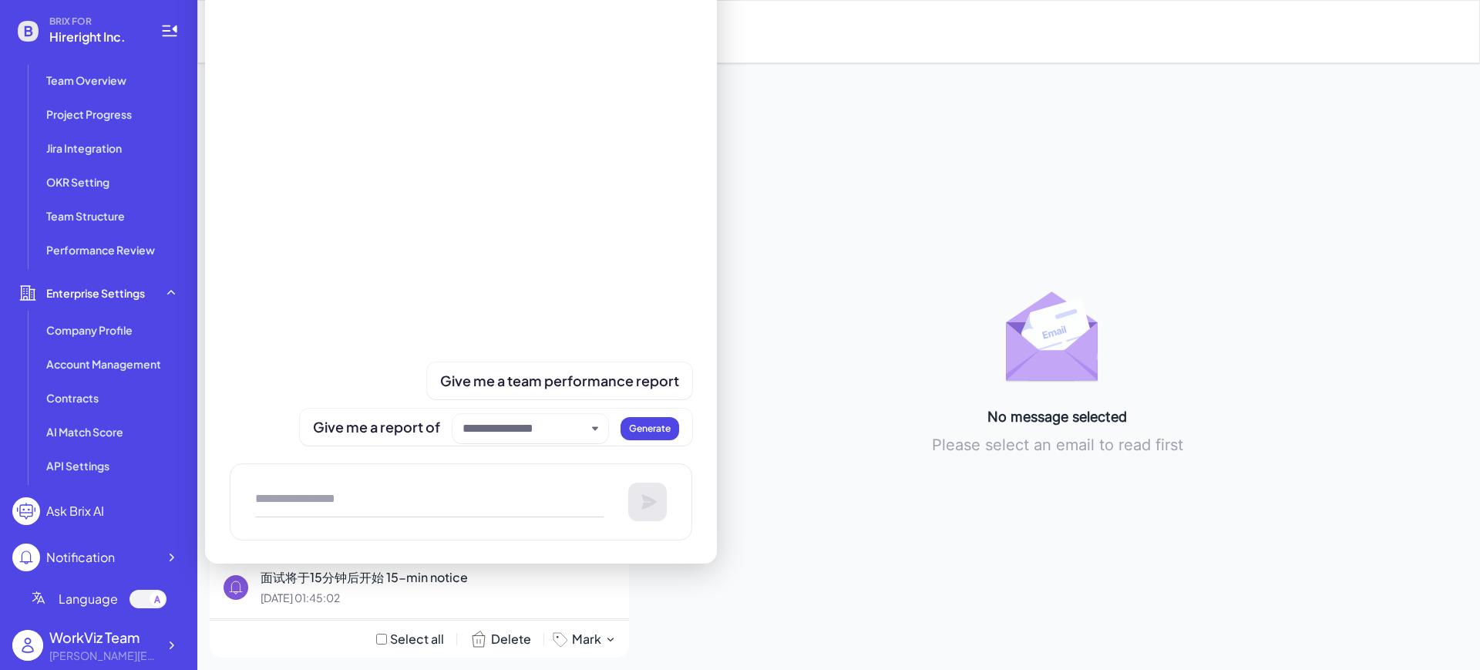
click at [60, 557] on div "Notification" at bounding box center [80, 557] width 69 height 19
click at [90, 557] on div "Notification" at bounding box center [80, 557] width 69 height 19
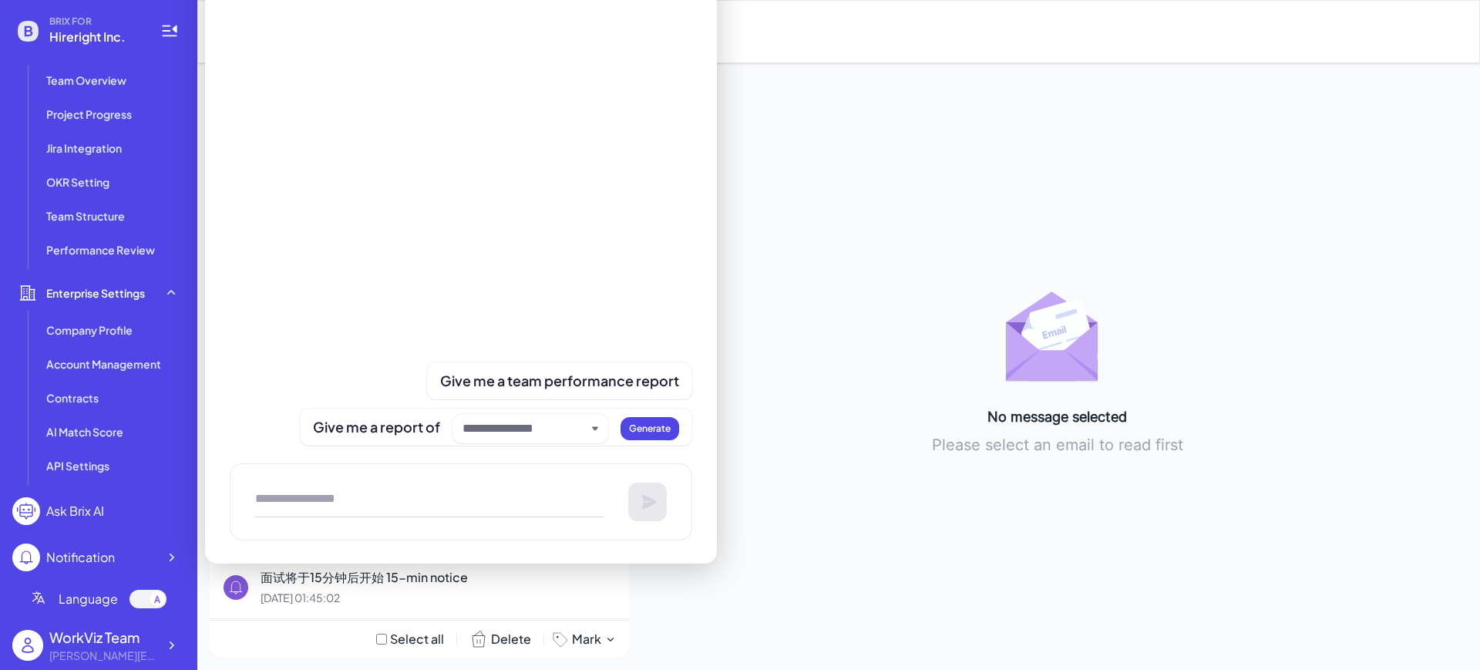
click at [77, 601] on span "Language" at bounding box center [88, 599] width 59 height 19
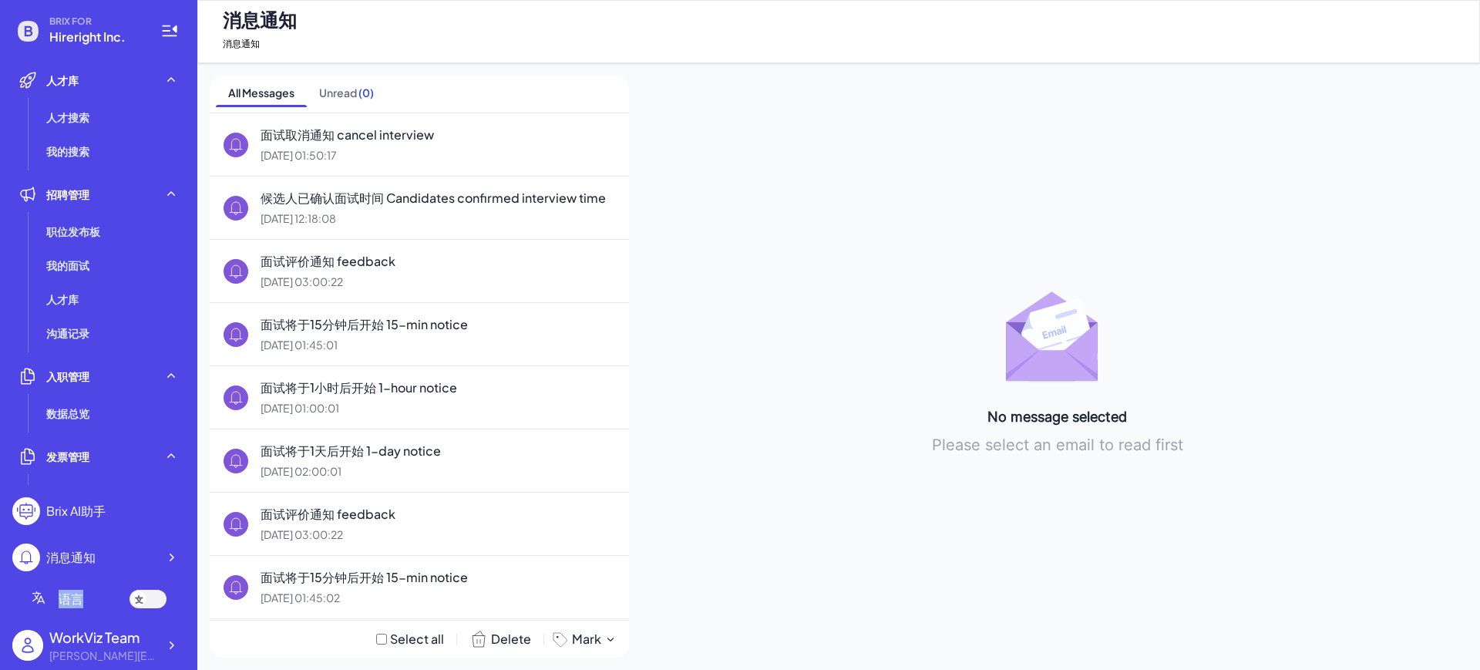
click at [77, 601] on span "语言" at bounding box center [71, 599] width 25 height 19
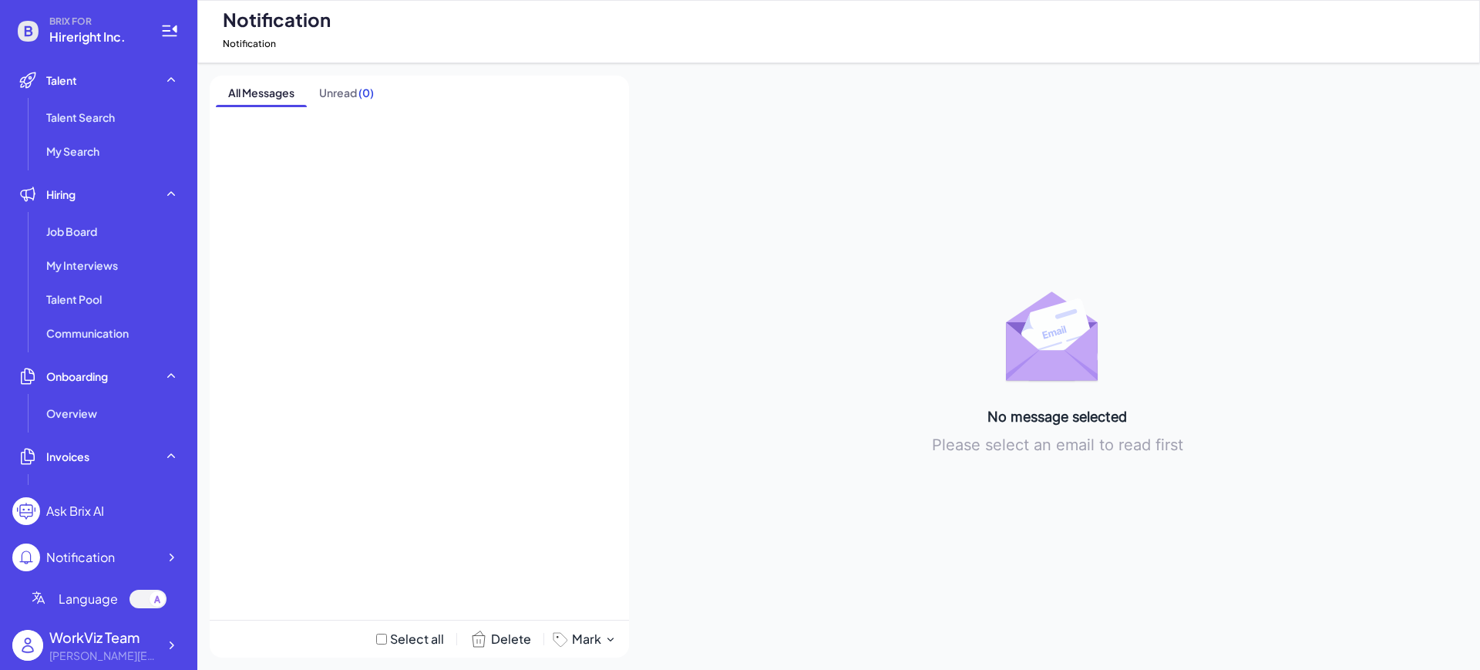
click at [83, 550] on div "Notification" at bounding box center [80, 557] width 69 height 19
click at [170, 560] on icon at bounding box center [170, 557] width 15 height 15
click at [73, 509] on div "Ask Brix AI" at bounding box center [75, 511] width 58 height 19
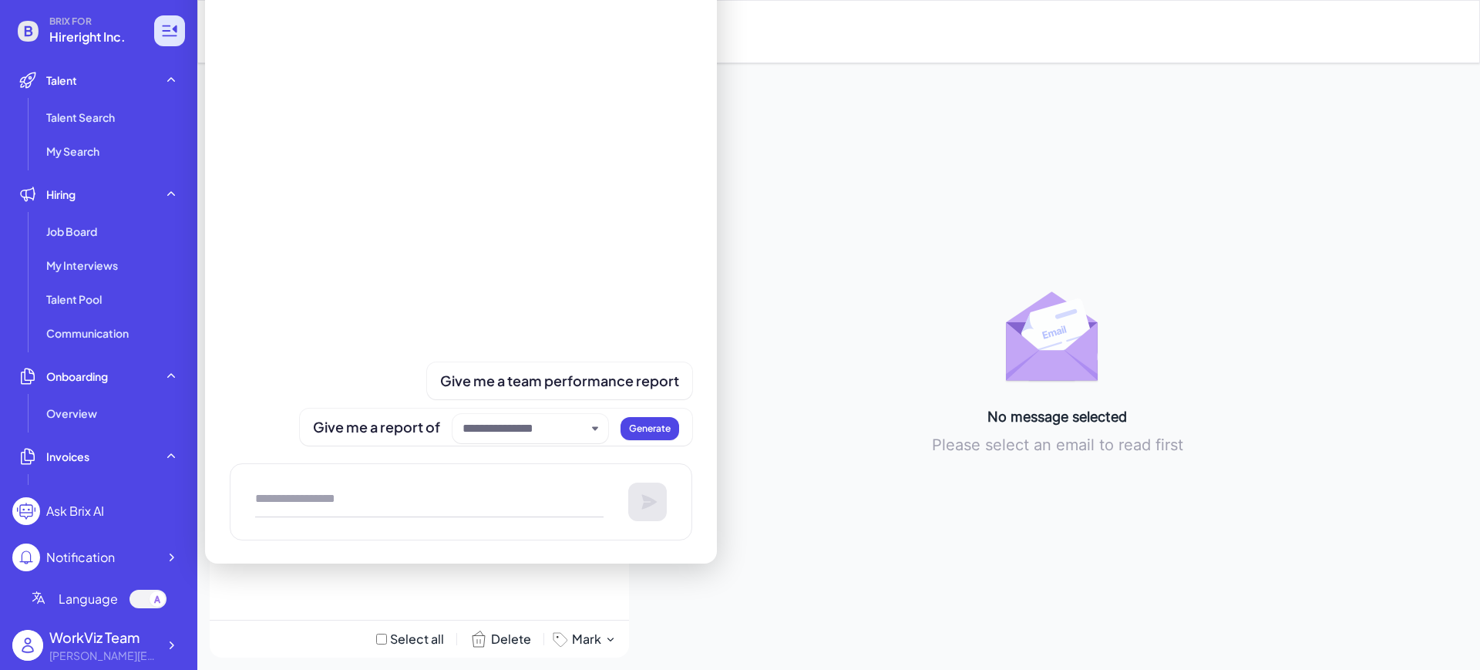
click at [172, 33] on icon at bounding box center [169, 31] width 19 height 19
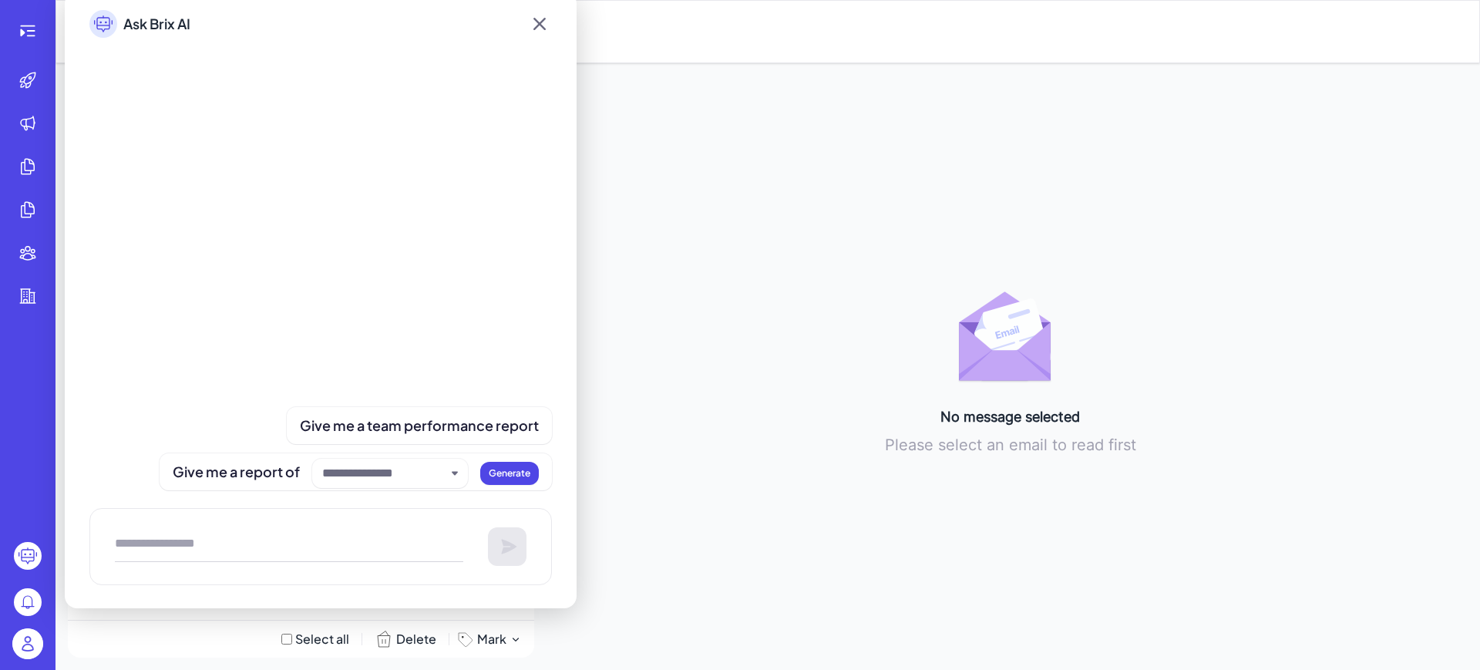
click at [544, 29] on icon at bounding box center [539, 24] width 25 height 28
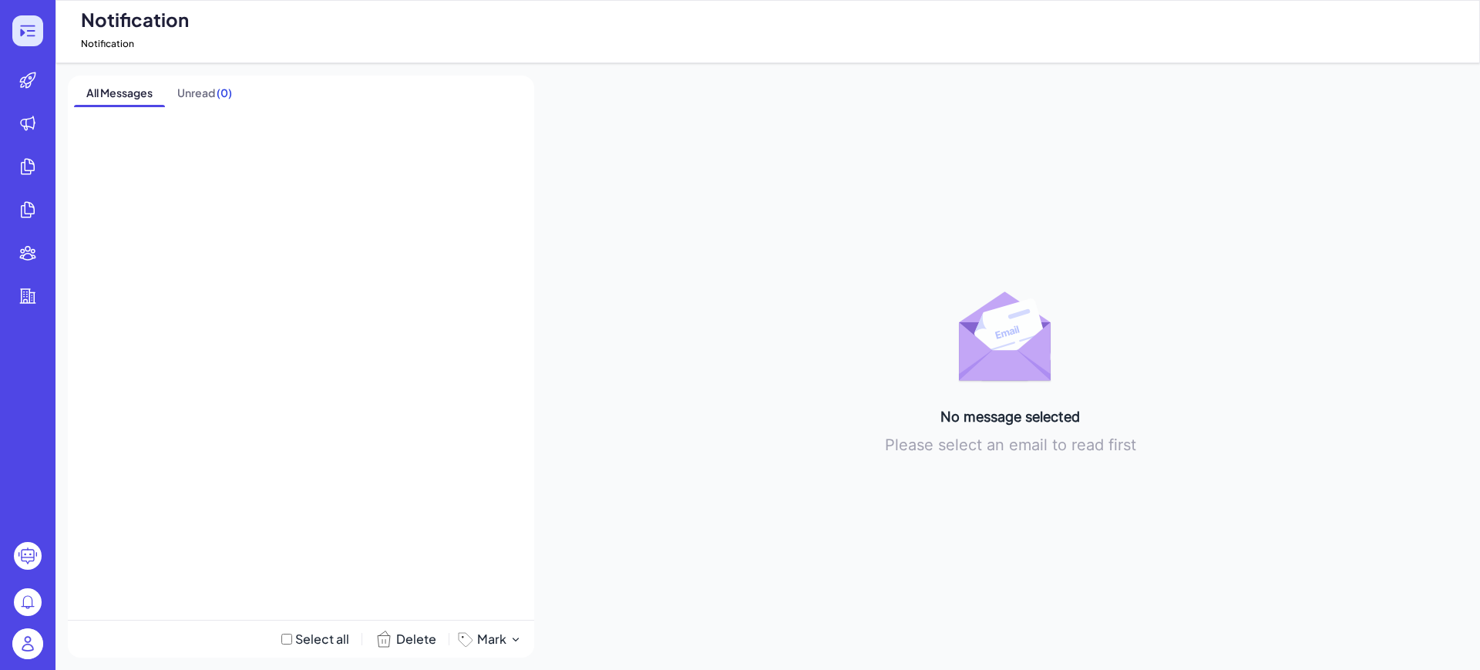
click at [19, 35] on icon at bounding box center [28, 31] width 19 height 19
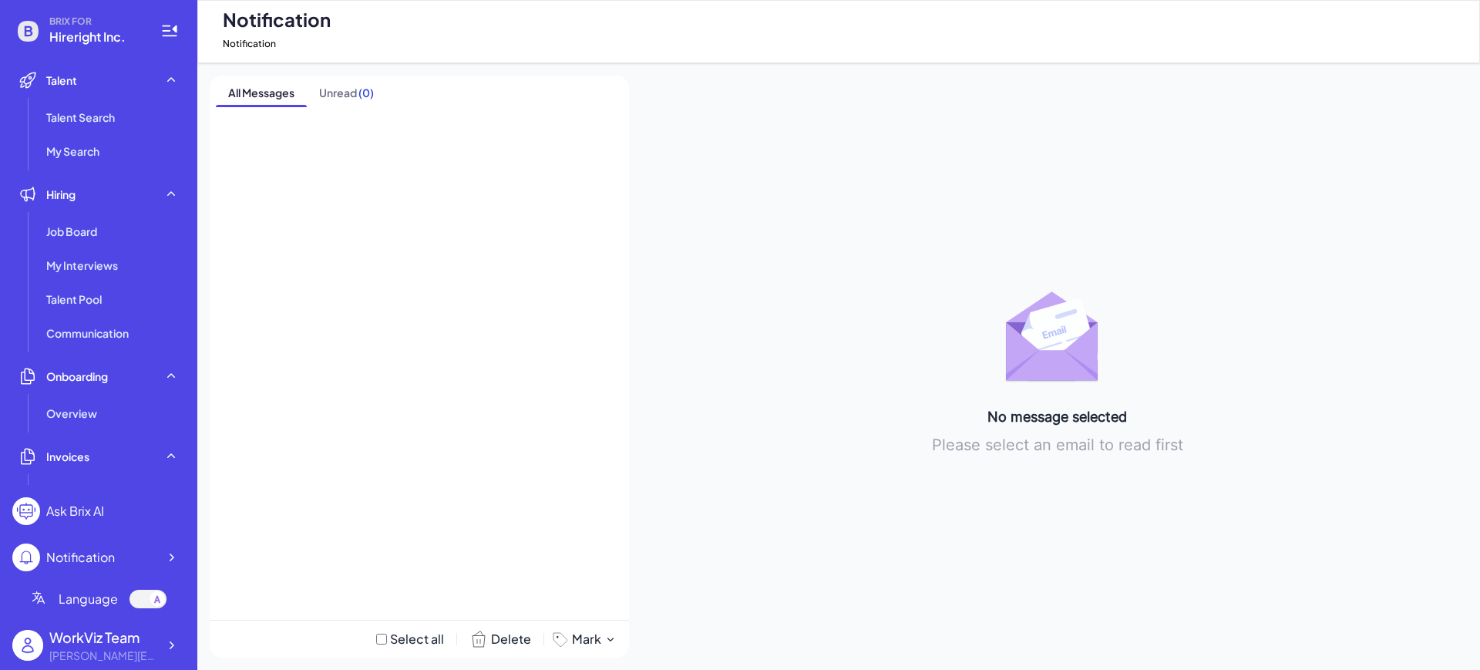
click at [97, 545] on div "Notification" at bounding box center [63, 558] width 103 height 28
click at [166, 547] on div at bounding box center [171, 558] width 28 height 28
click at [168, 557] on icon at bounding box center [170, 557] width 15 height 15
click at [167, 557] on icon at bounding box center [170, 557] width 15 height 15
click at [85, 514] on div "Ask Brix AI" at bounding box center [75, 511] width 58 height 19
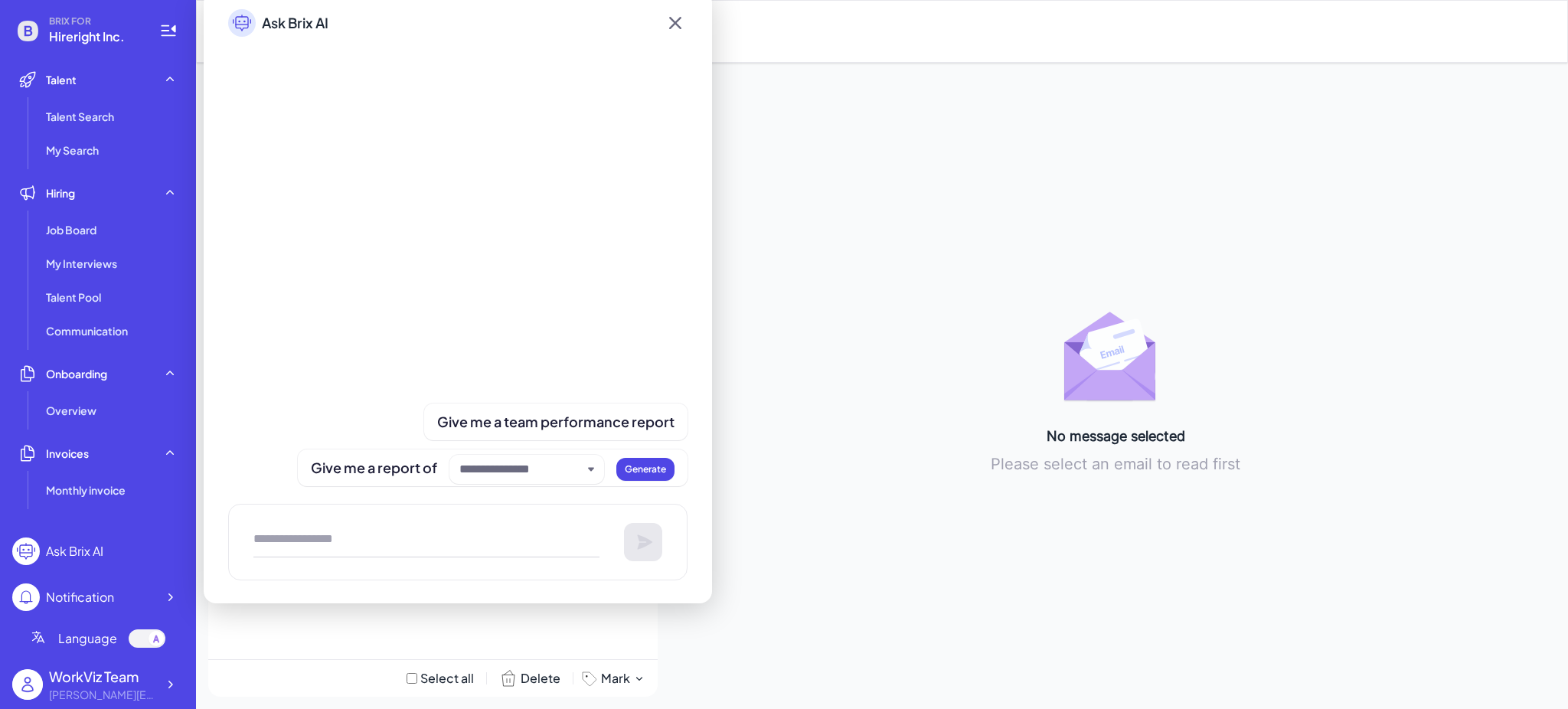
drag, startPoint x: 1149, startPoint y: 151, endPoint x: 1109, endPoint y: 161, distance: 41.2
click at [1149, 152] on div "No message selected Please select an email to read first" at bounding box center [1116, 386] width 880 height 622
click at [688, 25] on div "Ask Brix AI" at bounding box center [458, 23] width 508 height 65
click at [677, 25] on icon at bounding box center [675, 23] width 12 height 12
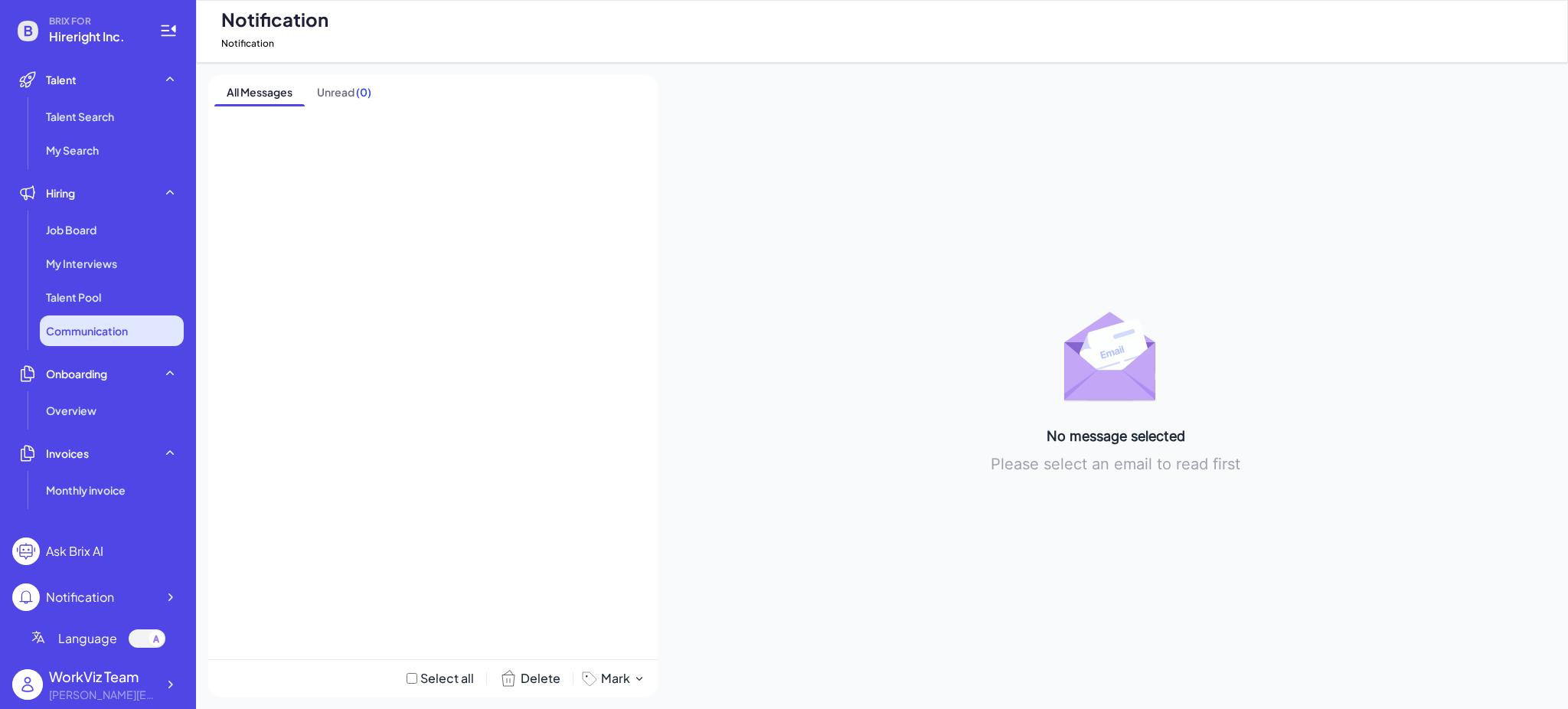
click at [89, 335] on span "Communication" at bounding box center [86, 330] width 82 height 15
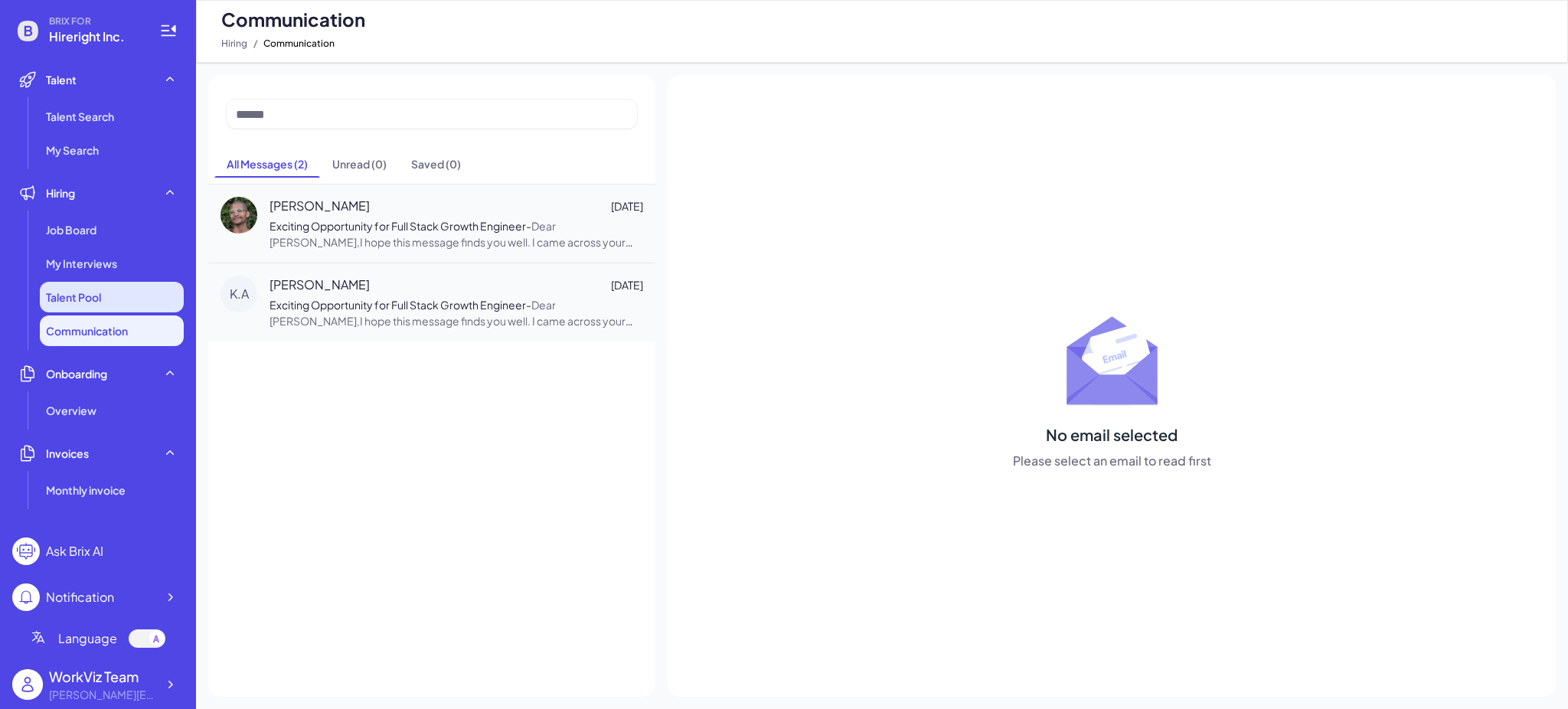
click at [87, 291] on span "Talent Pool" at bounding box center [73, 296] width 56 height 15
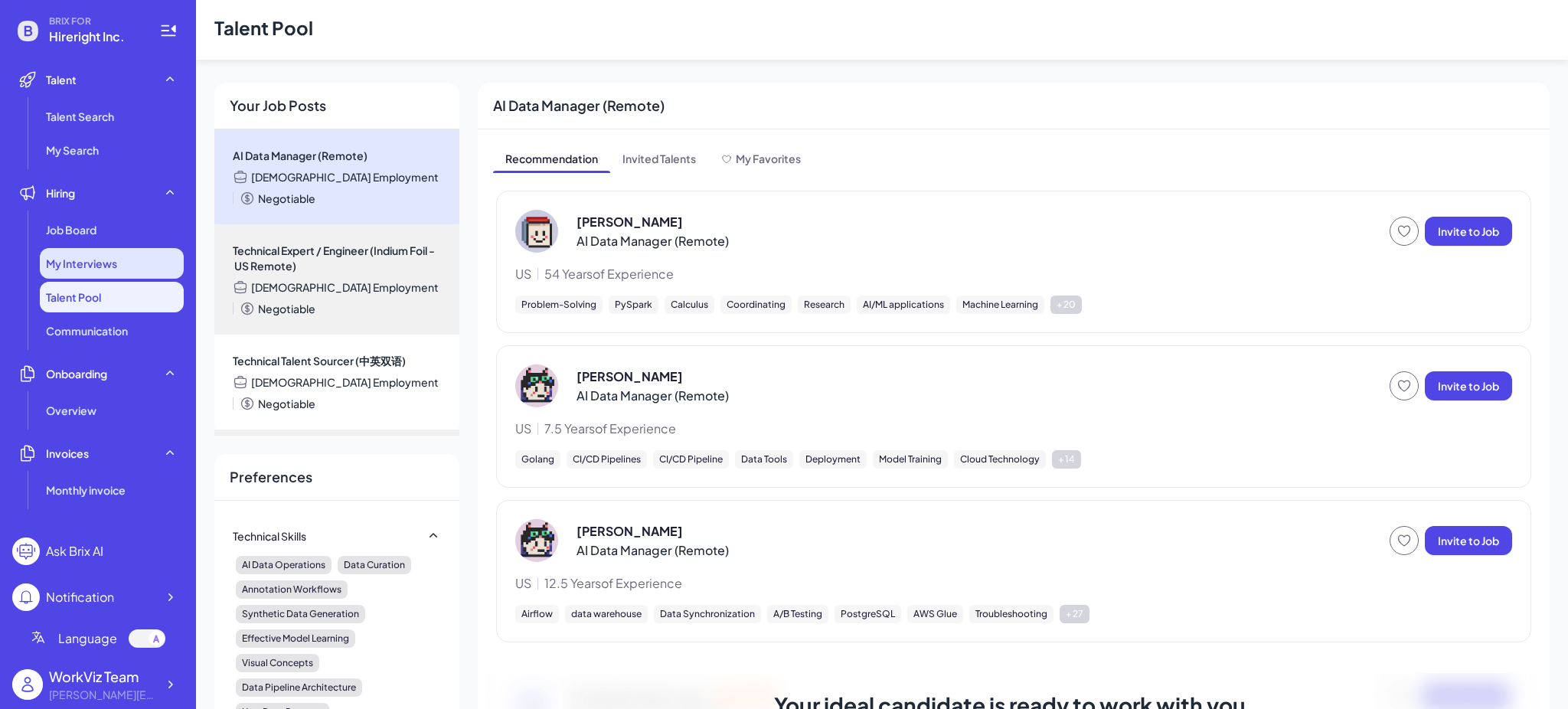
click at [108, 260] on span "My Interviews" at bounding box center [81, 263] width 71 height 15
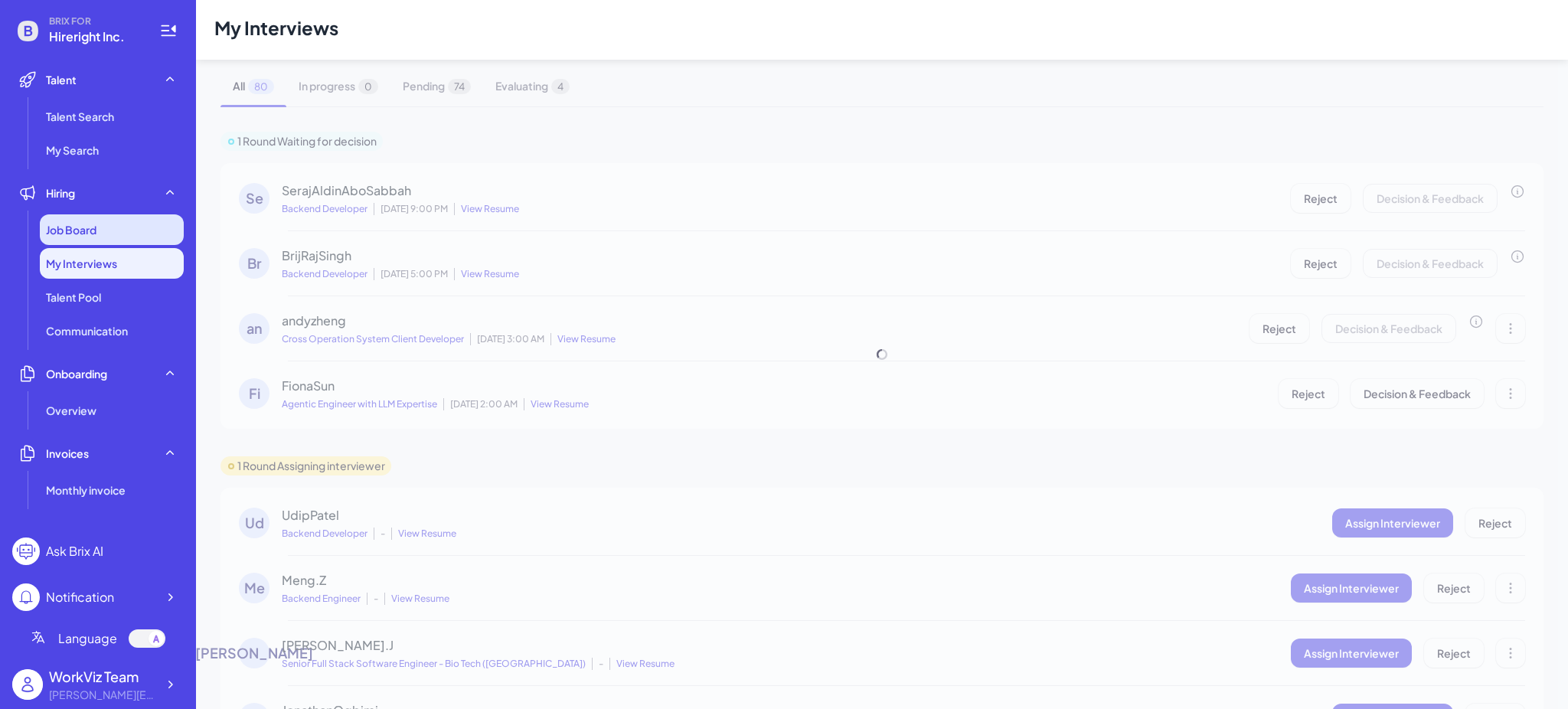
click at [110, 227] on div "Job Board" at bounding box center [111, 229] width 144 height 31
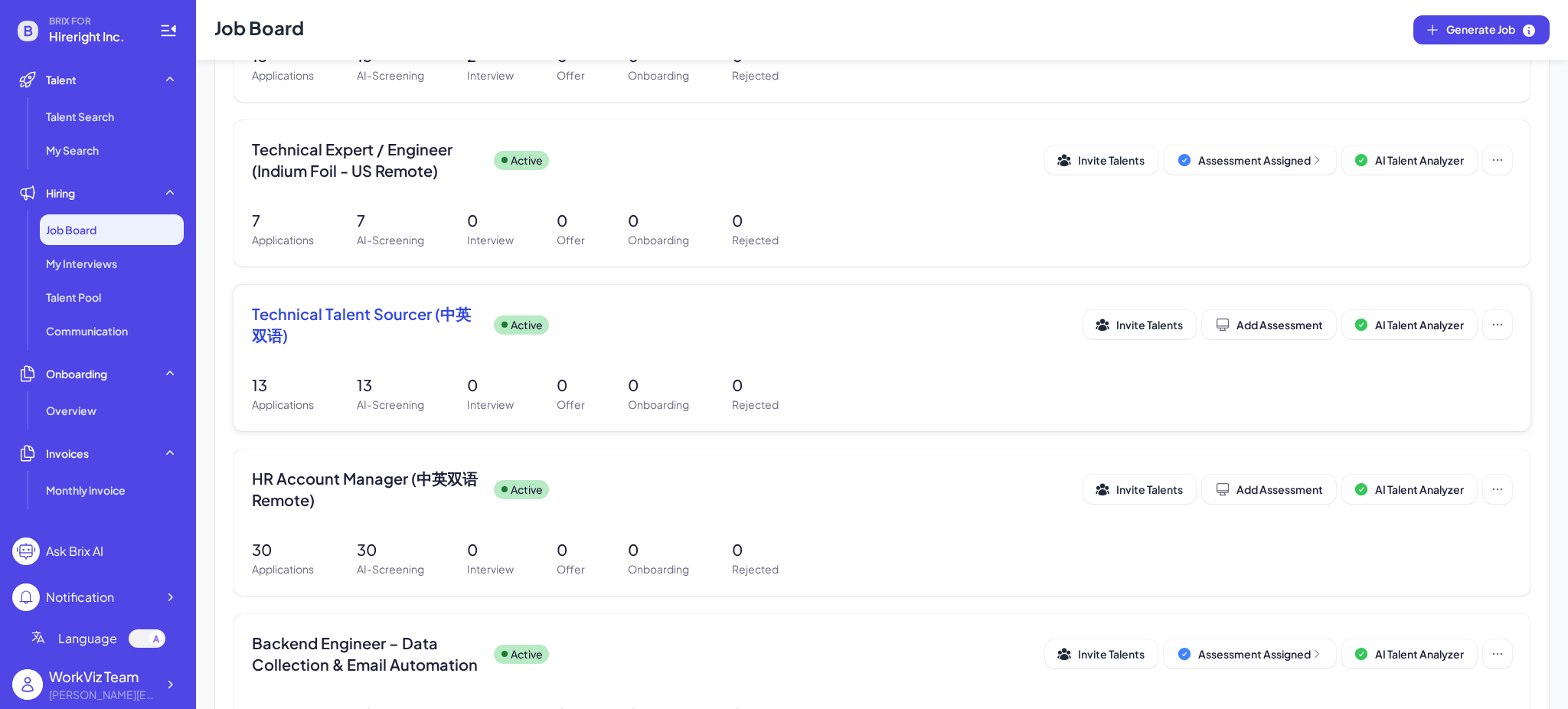
scroll to position [306, 0]
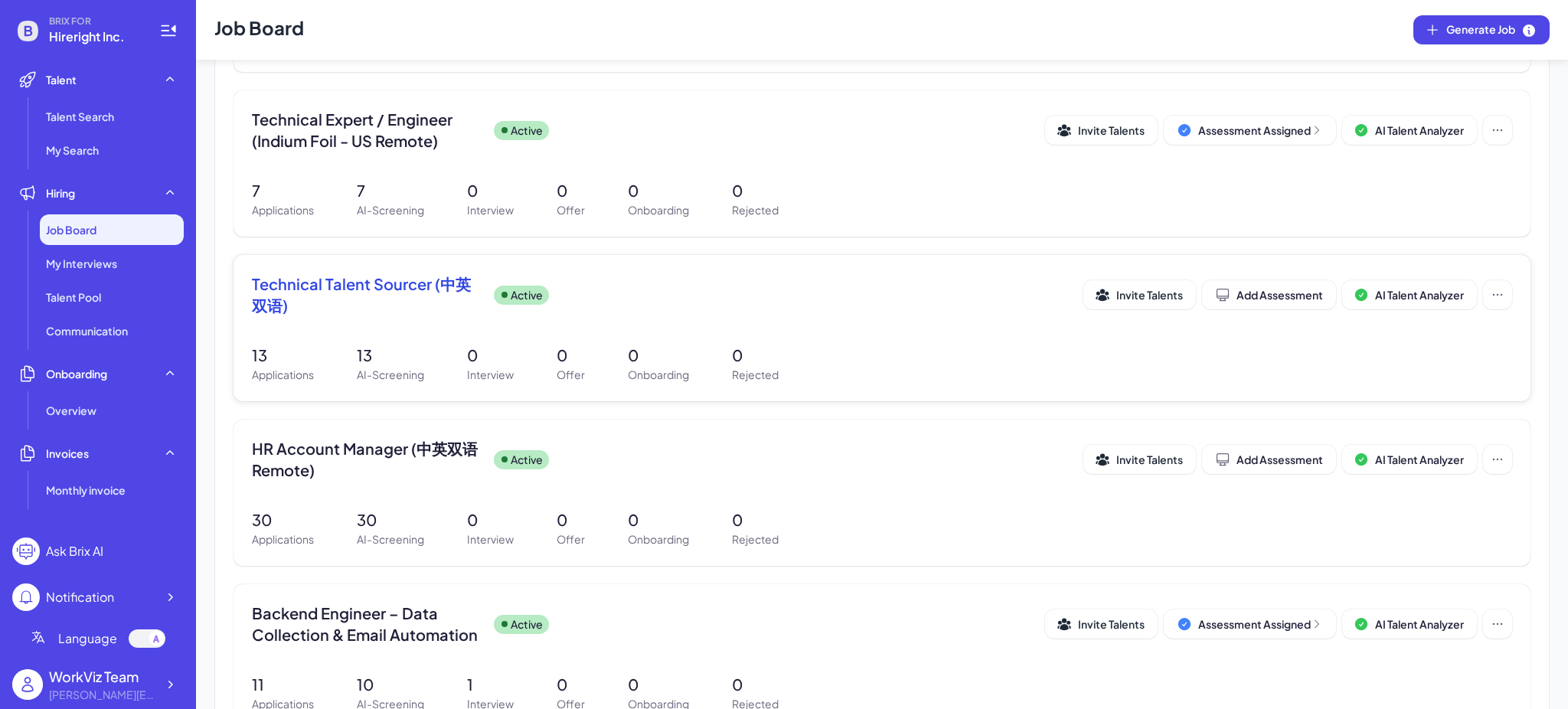
click at [369, 326] on div "Technical Talent Sourcer (中英双语) Active Invite Talents Add Assessment AI Talent …" at bounding box center [882, 328] width 1297 height 146
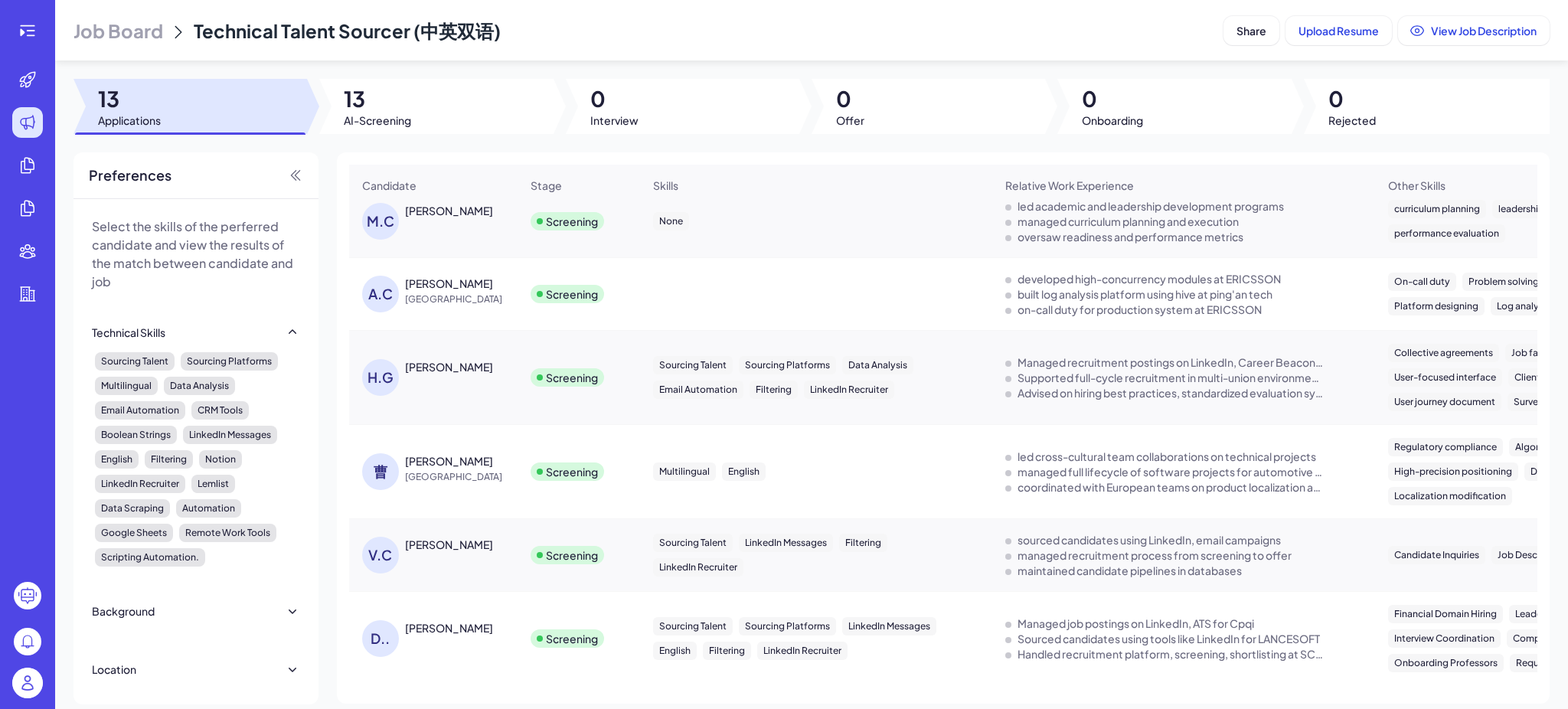
scroll to position [688, 0]
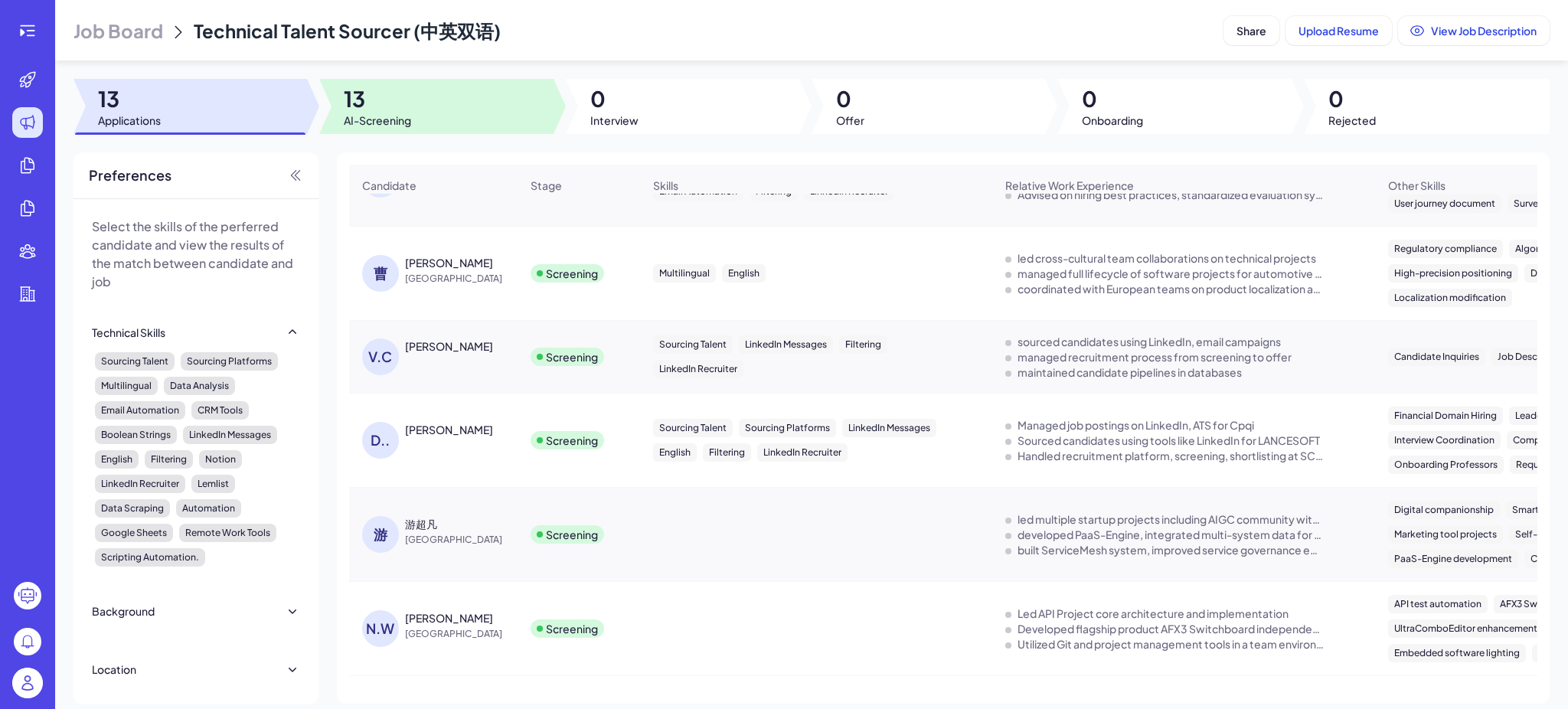
click at [353, 91] on span "13" at bounding box center [377, 99] width 68 height 28
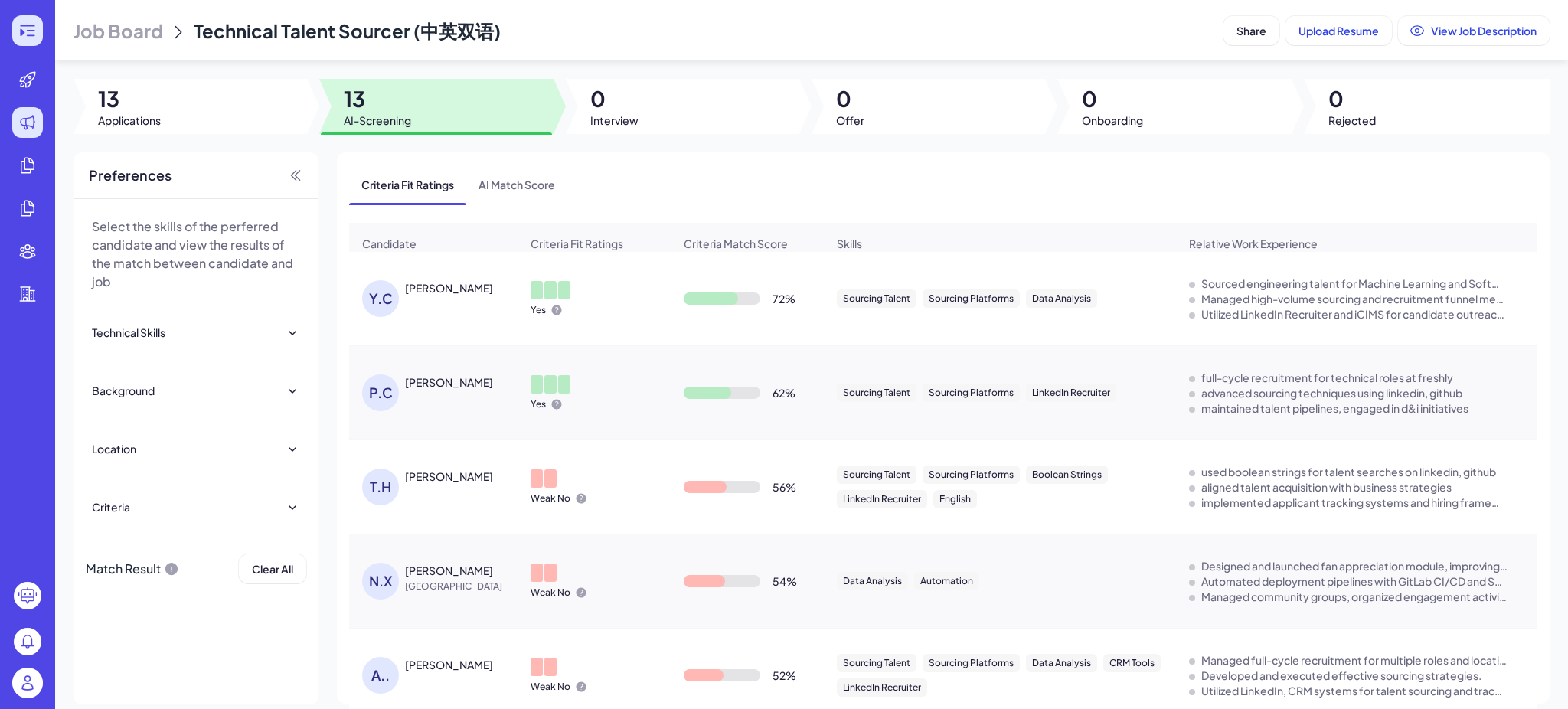
click at [15, 25] on div at bounding box center [27, 30] width 31 height 31
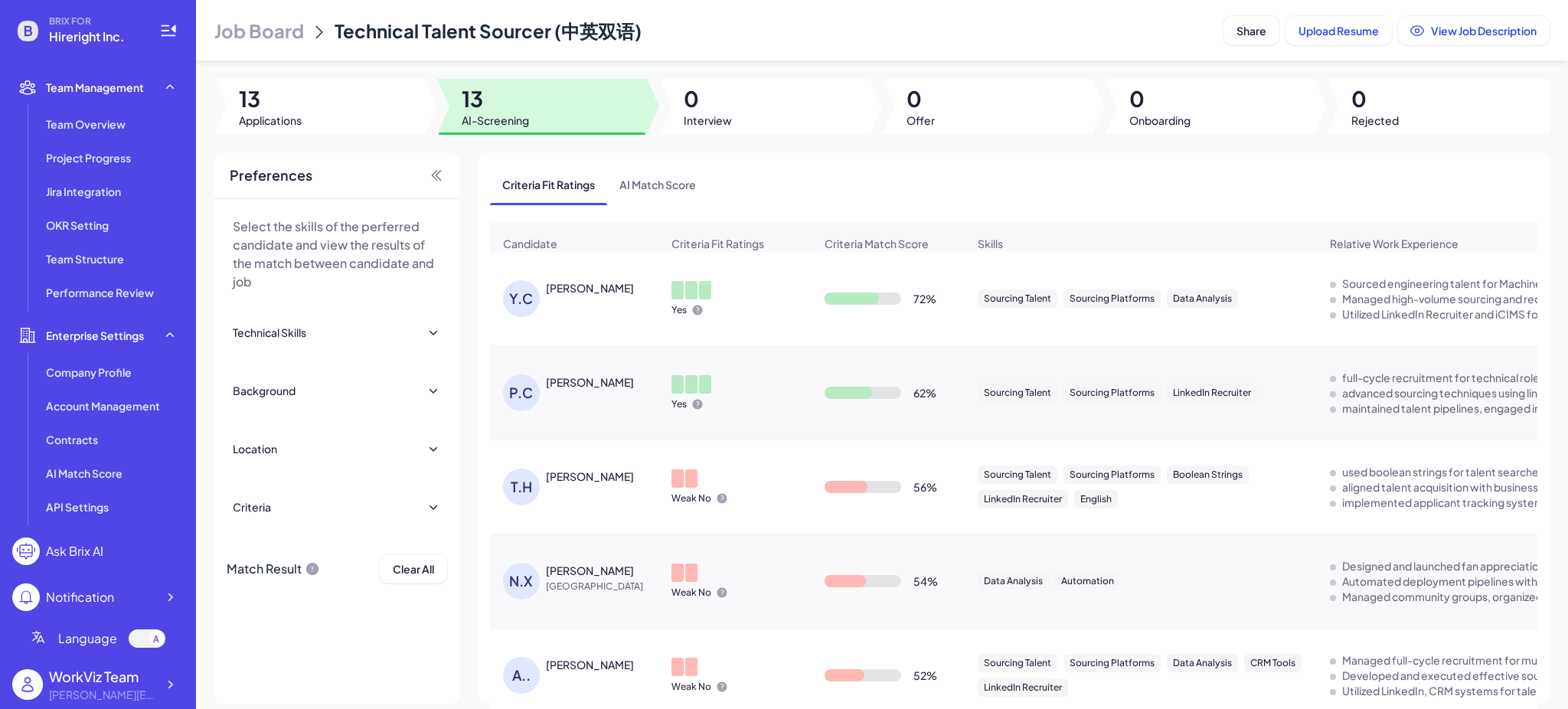
scroll to position [344, 0]
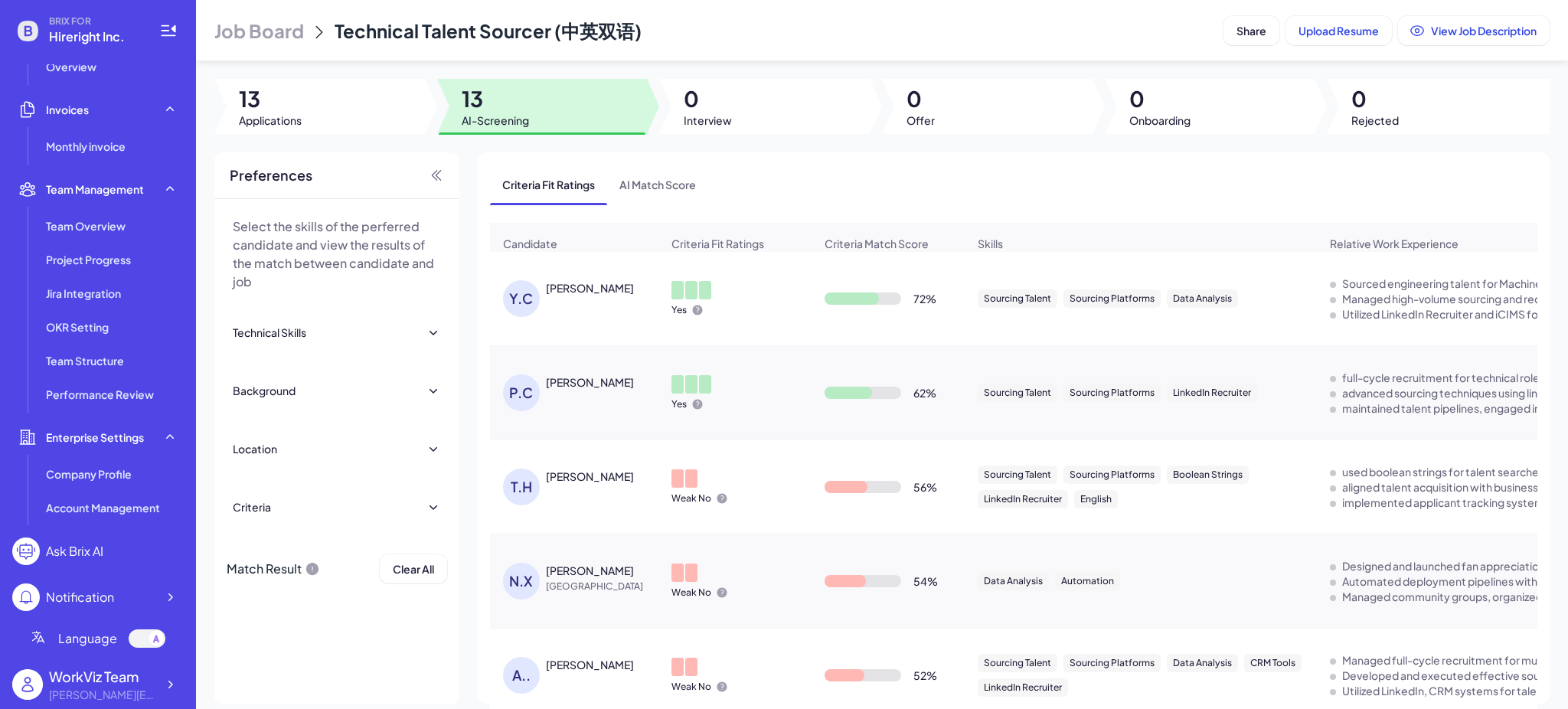
click at [92, 276] on ul "Team Overview Project Progress Jira Integration OKR Setting Team Structure Perf…" at bounding box center [97, 310] width 172 height 199
click at [92, 313] on li "OKR Setting" at bounding box center [111, 327] width 144 height 31
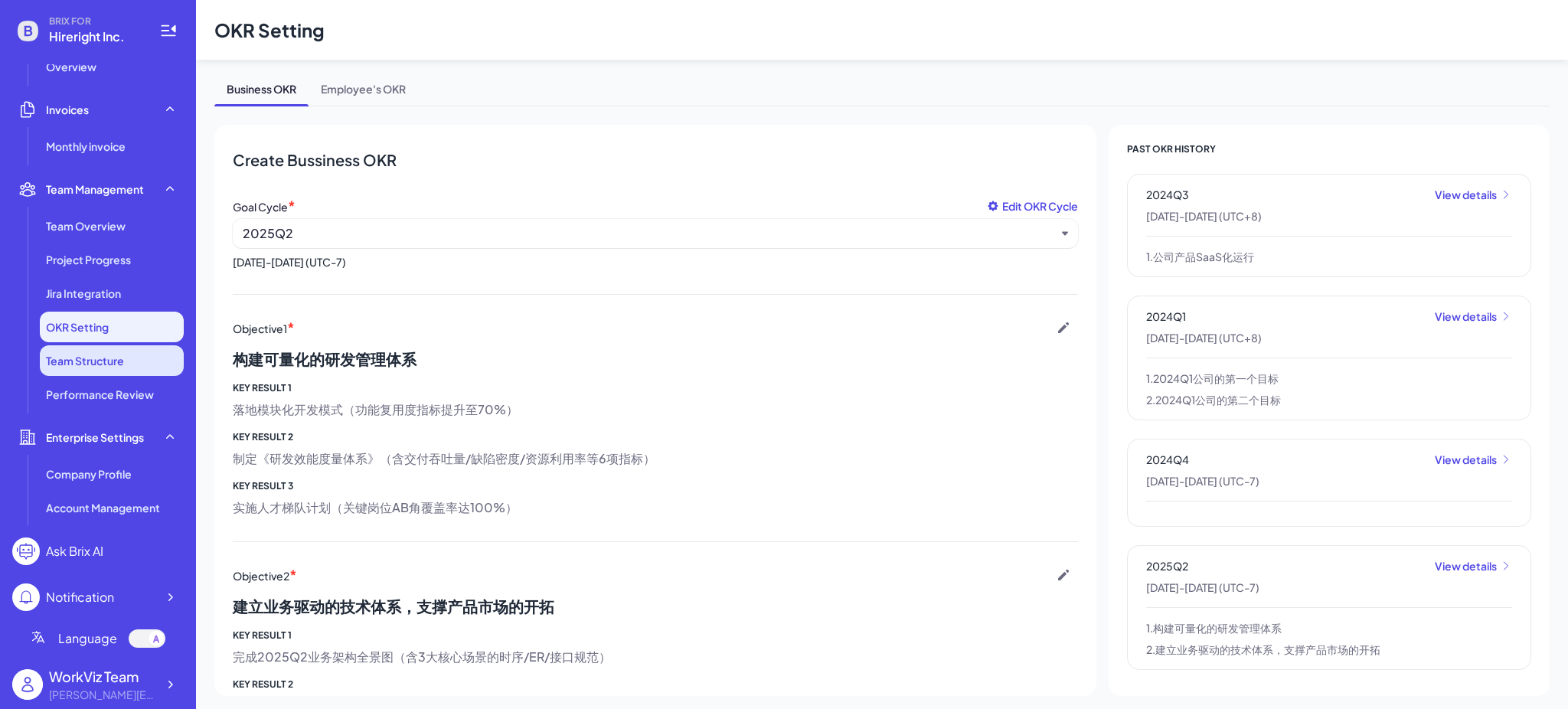
click at [92, 358] on span "Team Structure" at bounding box center [84, 359] width 78 height 15
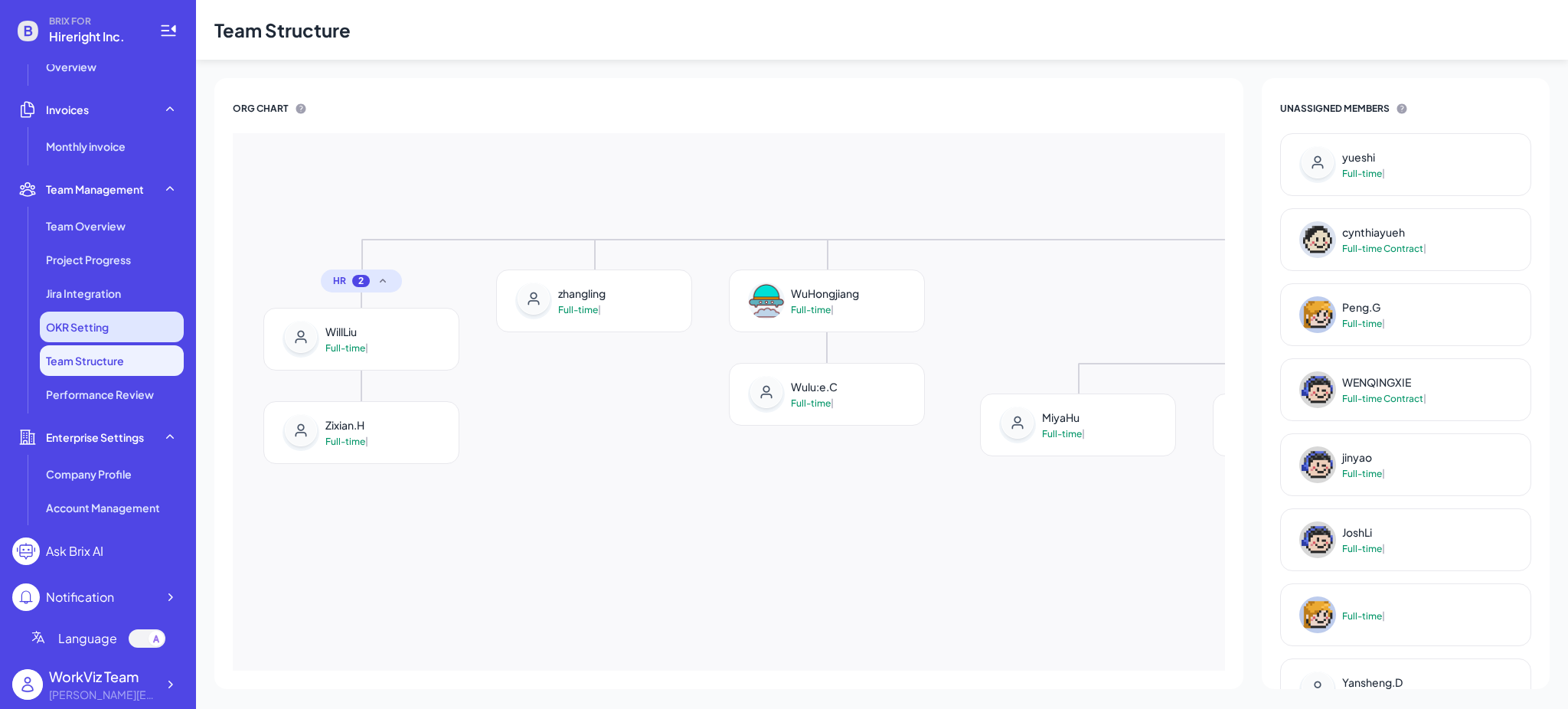
click at [93, 322] on span "OKR Setting" at bounding box center [76, 327] width 63 height 15
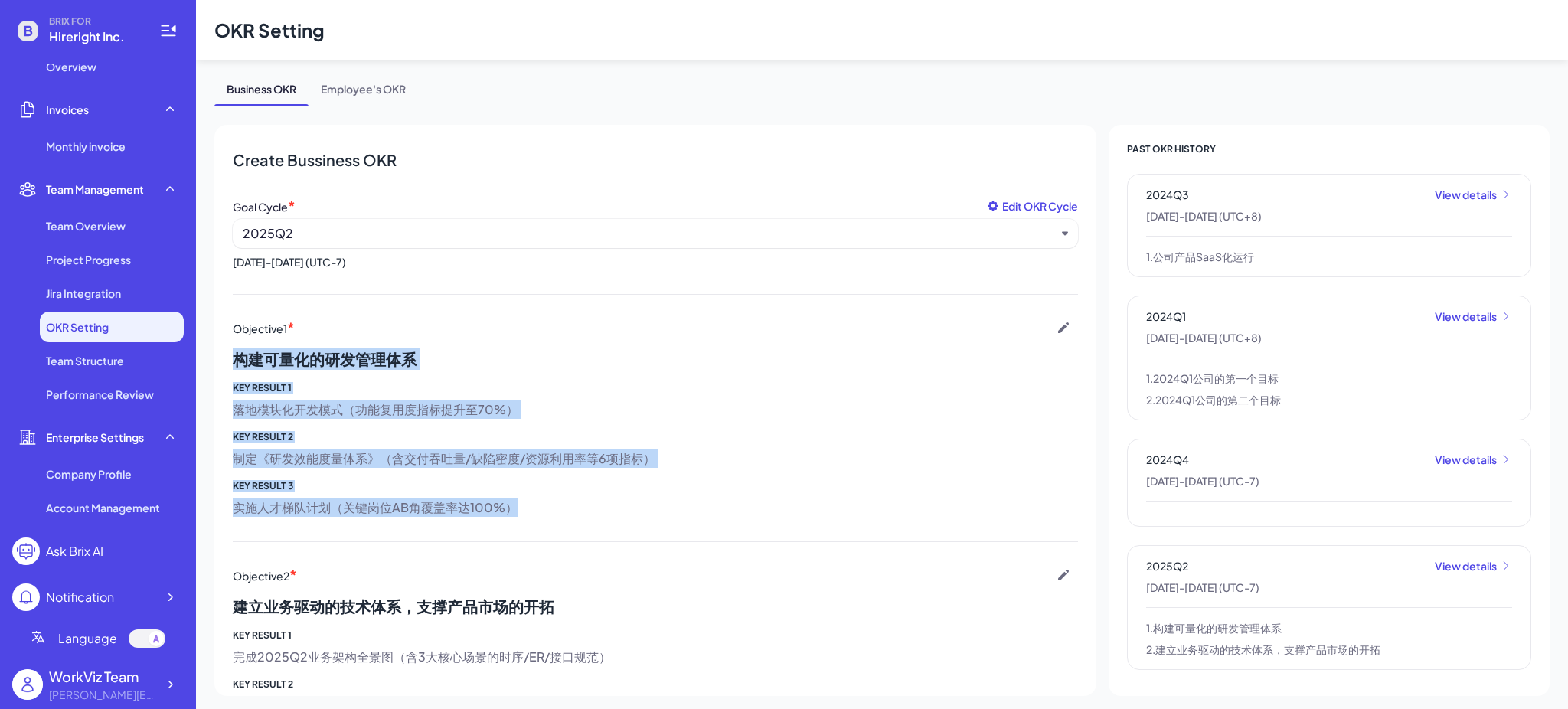
drag, startPoint x: 239, startPoint y: 361, endPoint x: 643, endPoint y: 517, distance: 433.1
click at [643, 517] on div "Objective 1 * 构建可量化的研发管理体系 KEY RESULT 1 落地模块化开发模式（功能复用度指标提升至70%） KEY RESULT 2 制…" at bounding box center [654, 431] width 845 height 222
click at [503, 490] on span "KEY RESULT 3" at bounding box center [654, 486] width 845 height 12
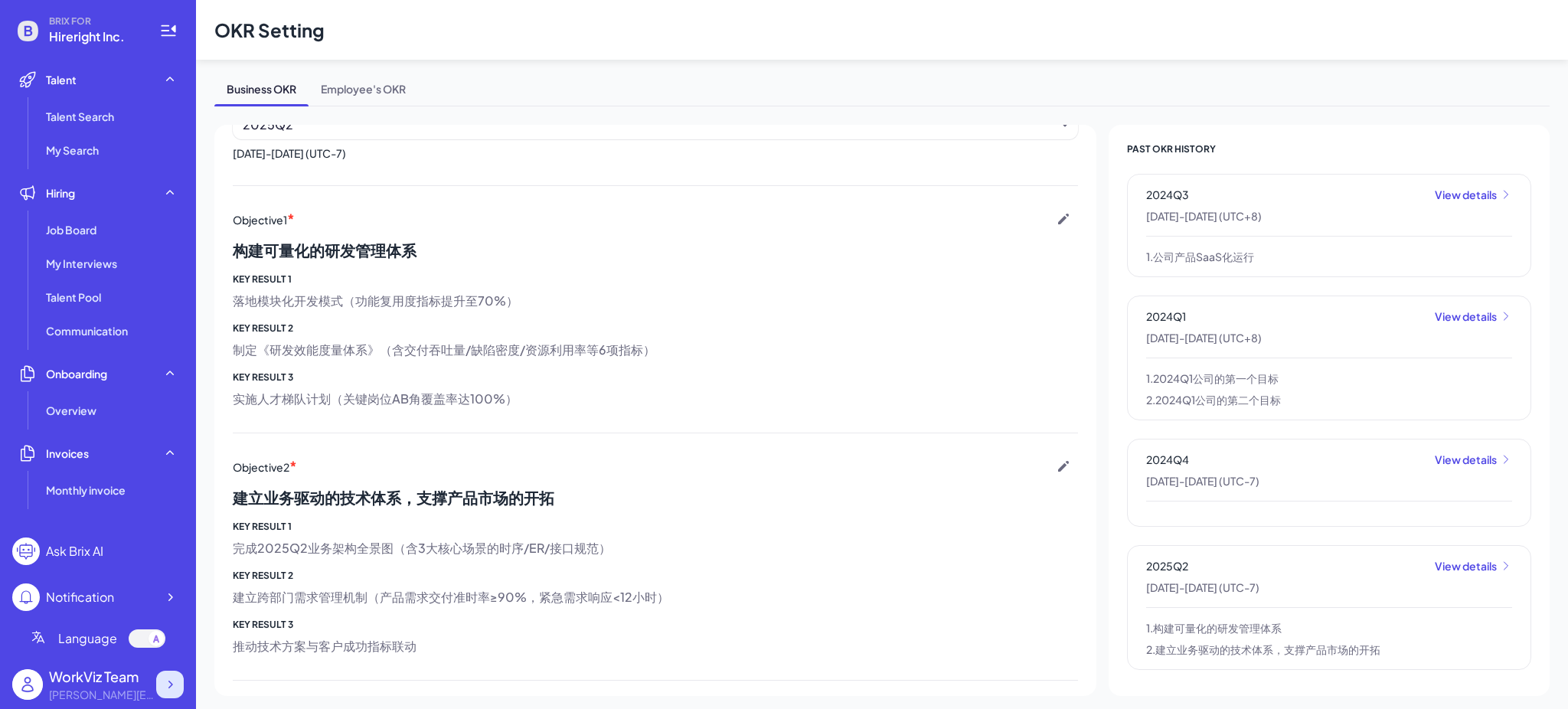
click at [173, 664] on div at bounding box center [170, 684] width 28 height 28
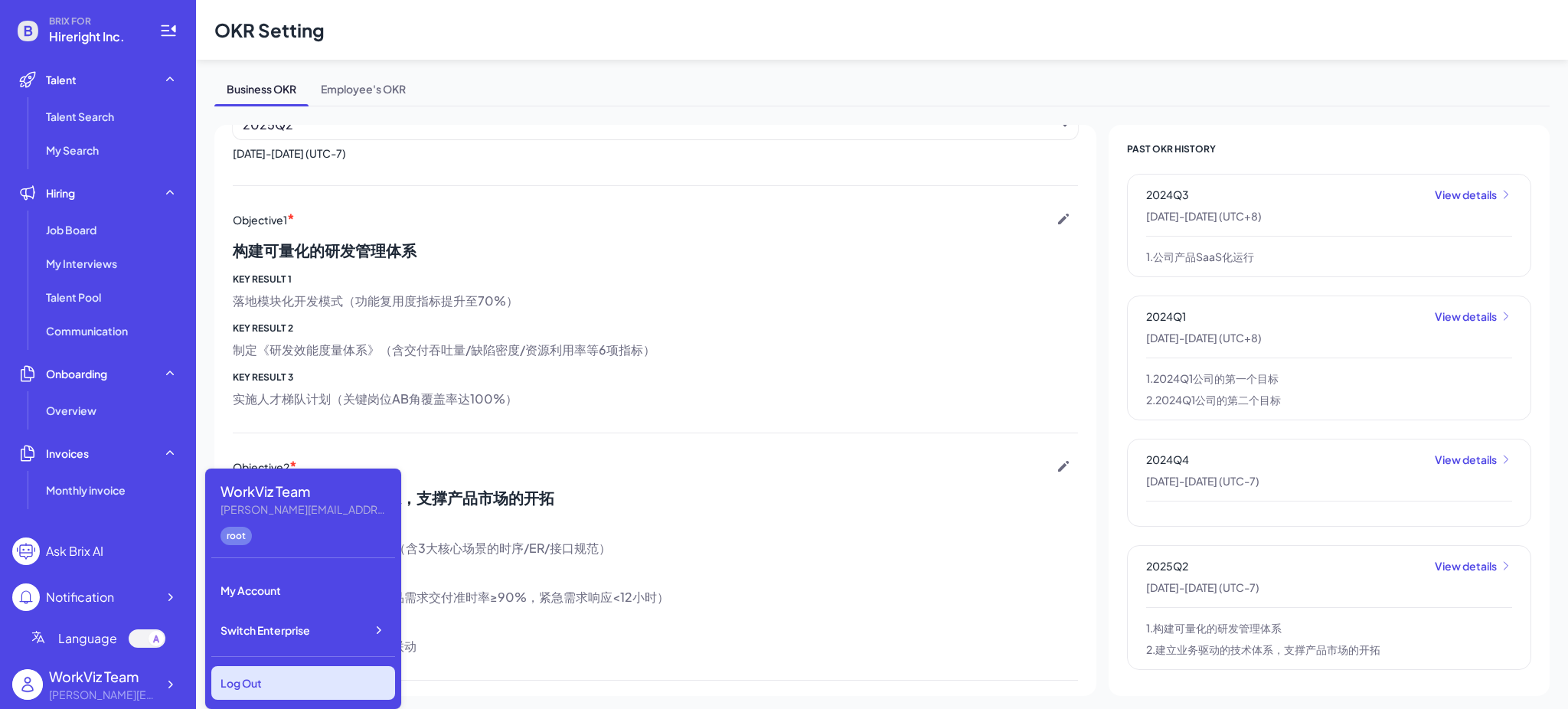
click at [252, 664] on div "Log Out" at bounding box center [303, 683] width 184 height 34
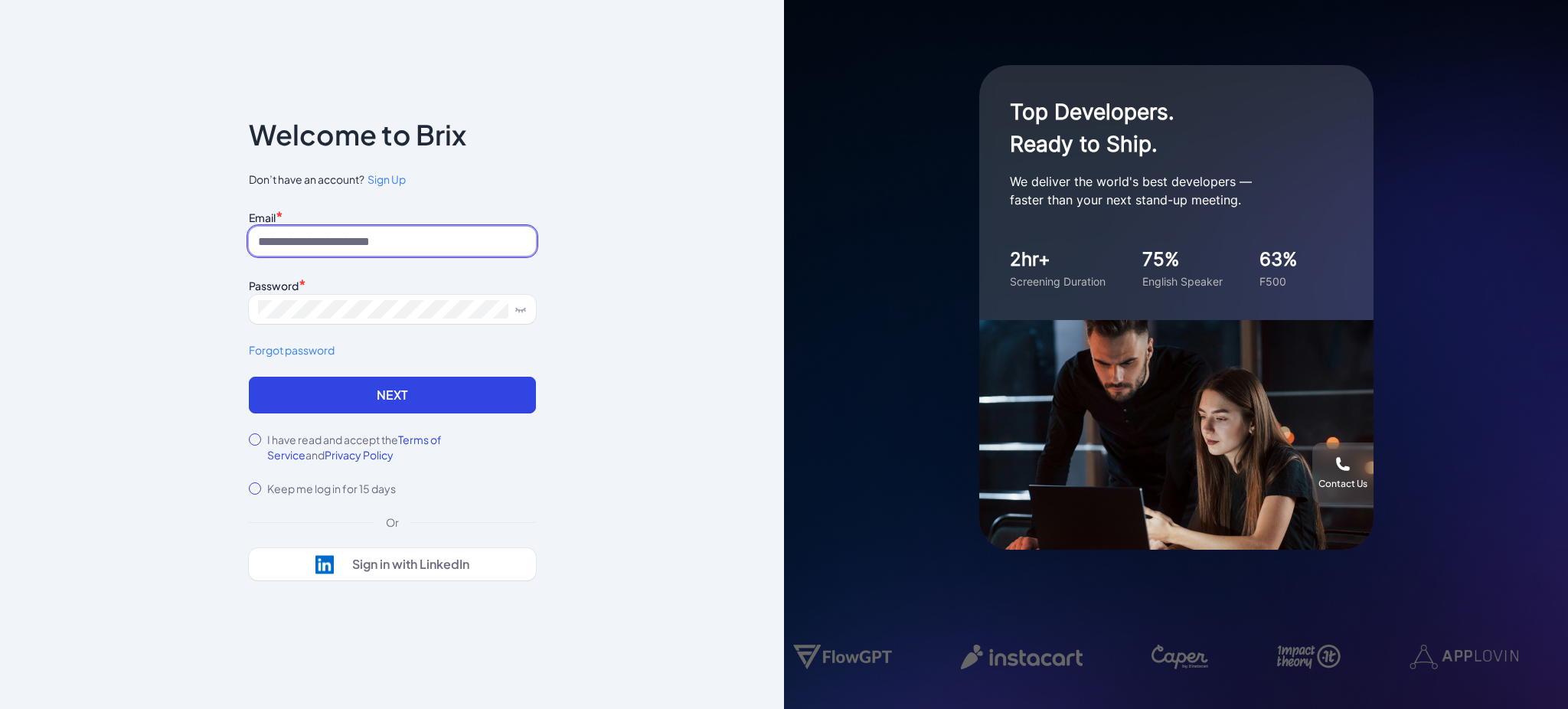
click at [453, 244] on input at bounding box center [392, 240] width 287 height 29
type input "**********"
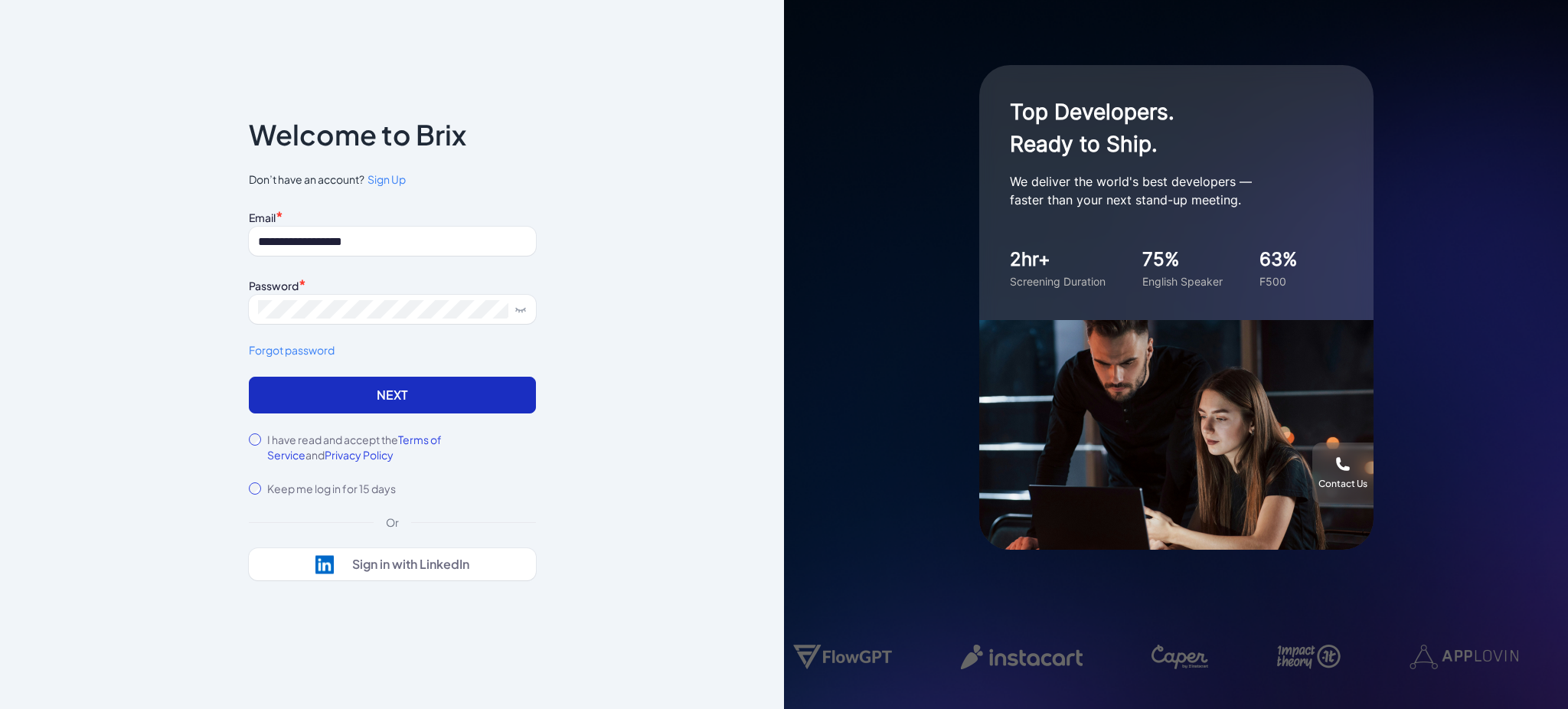
click at [348, 399] on button "Next" at bounding box center [392, 394] width 287 height 37
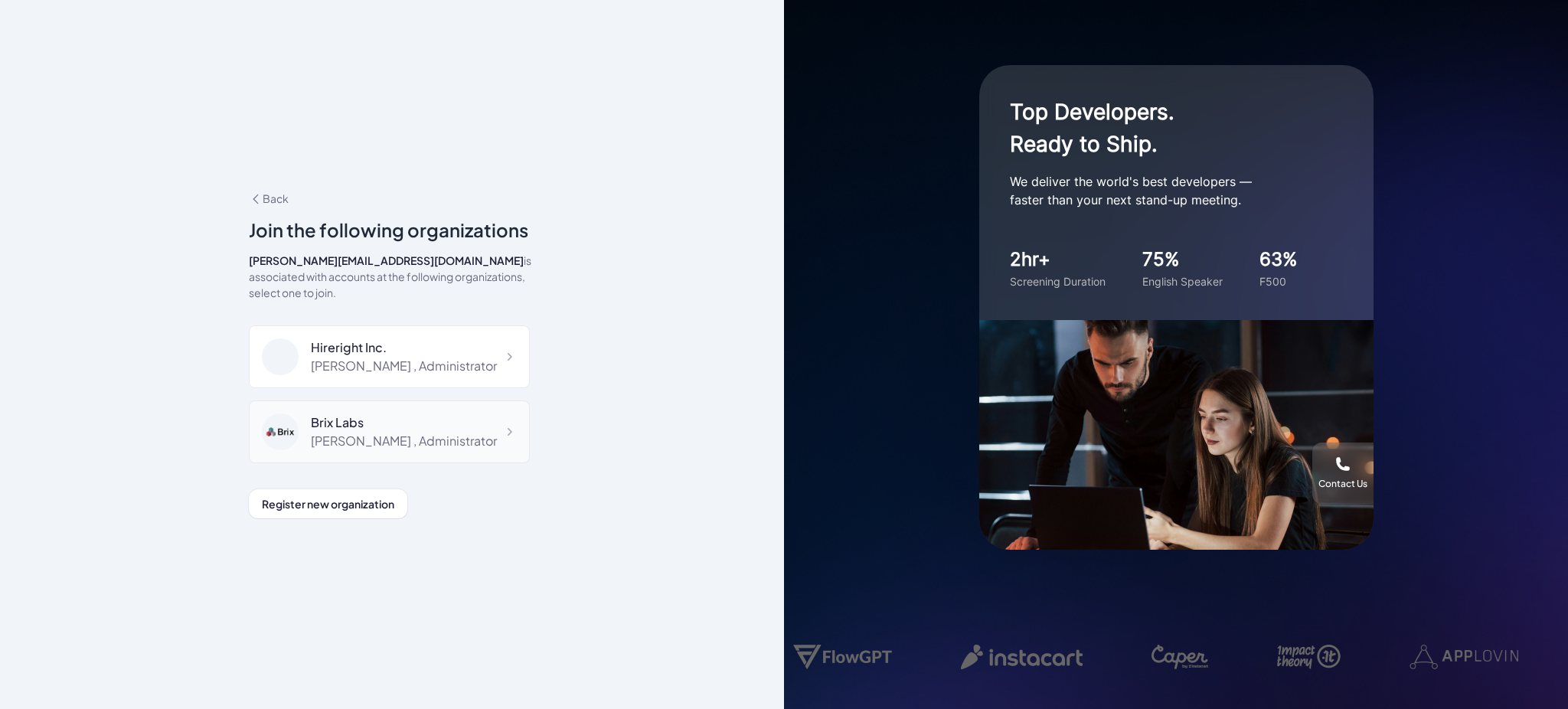
click at [411, 432] on div "Shuwei Yang , Administrator" at bounding box center [403, 441] width 186 height 19
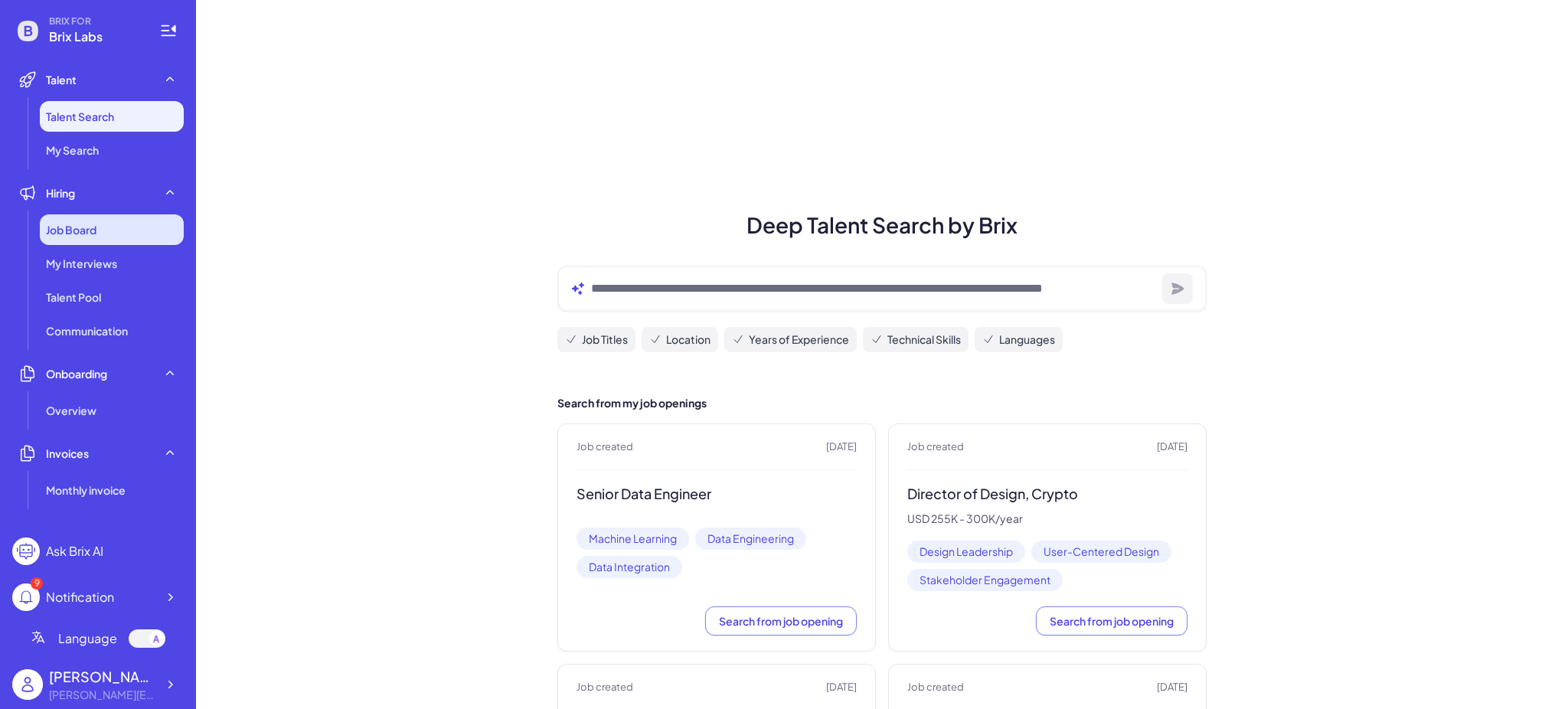
click at [103, 220] on div "Job Board" at bounding box center [111, 229] width 144 height 31
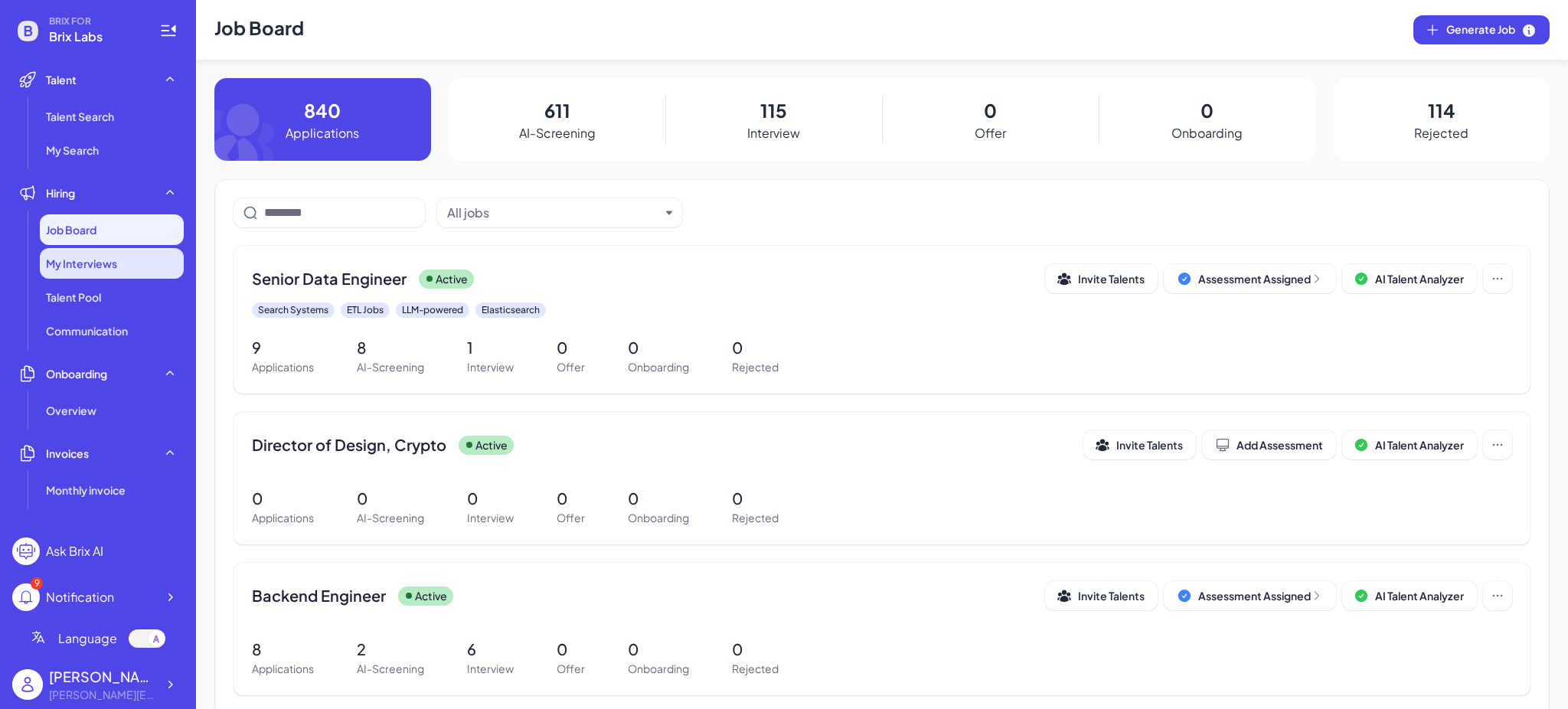
click at [59, 266] on span "My Interviews" at bounding box center [81, 263] width 71 height 15
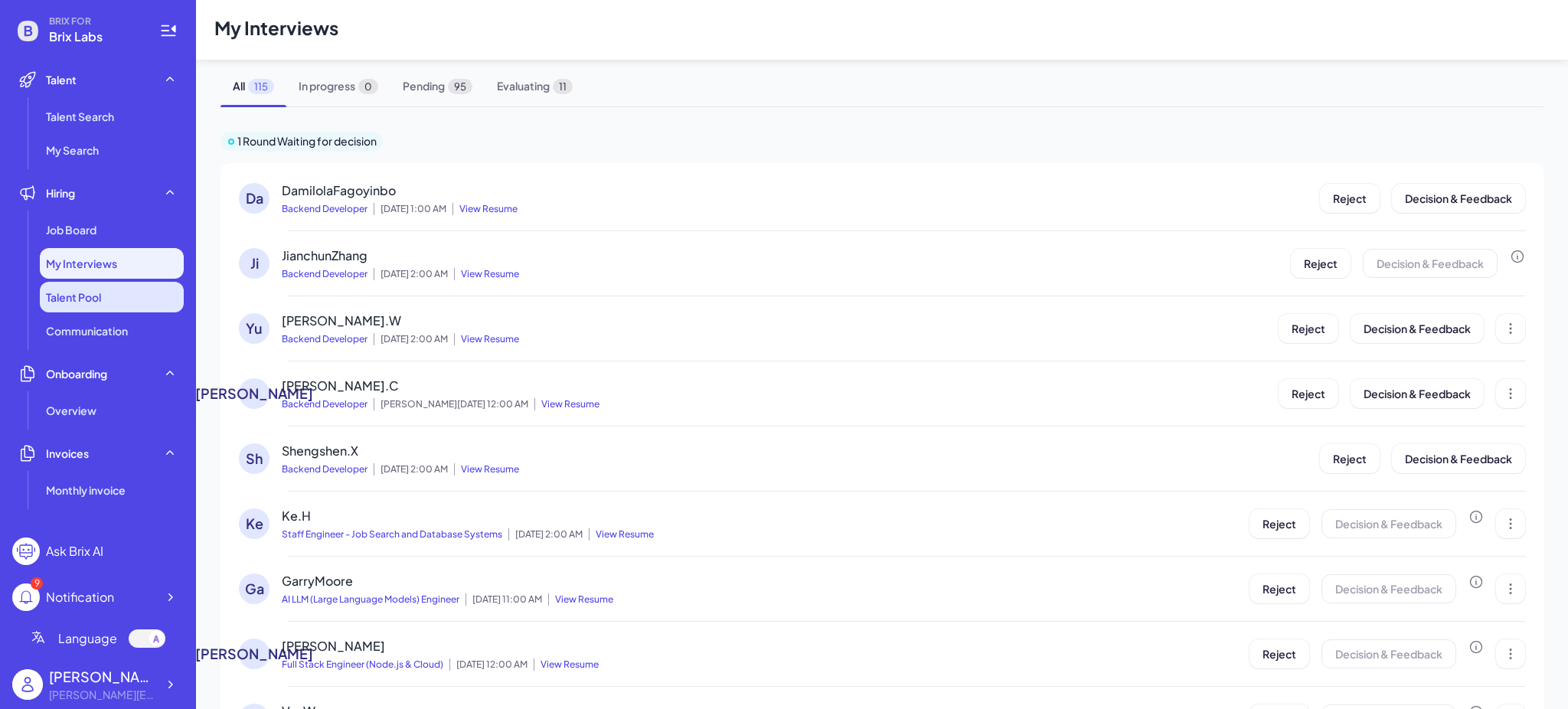
click at [73, 299] on span "Talent Pool" at bounding box center [73, 296] width 56 height 15
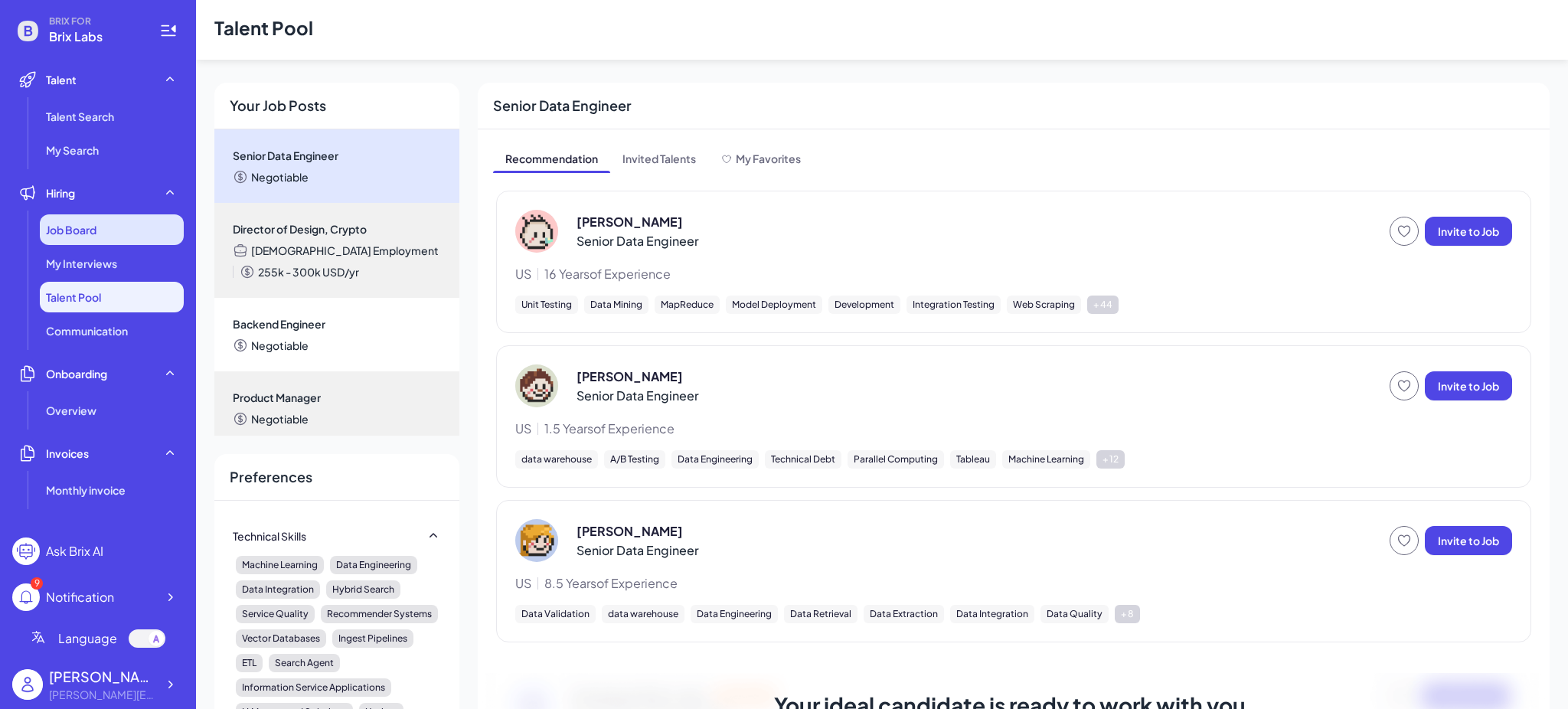
click at [90, 227] on span "Job Board" at bounding box center [71, 229] width 51 height 15
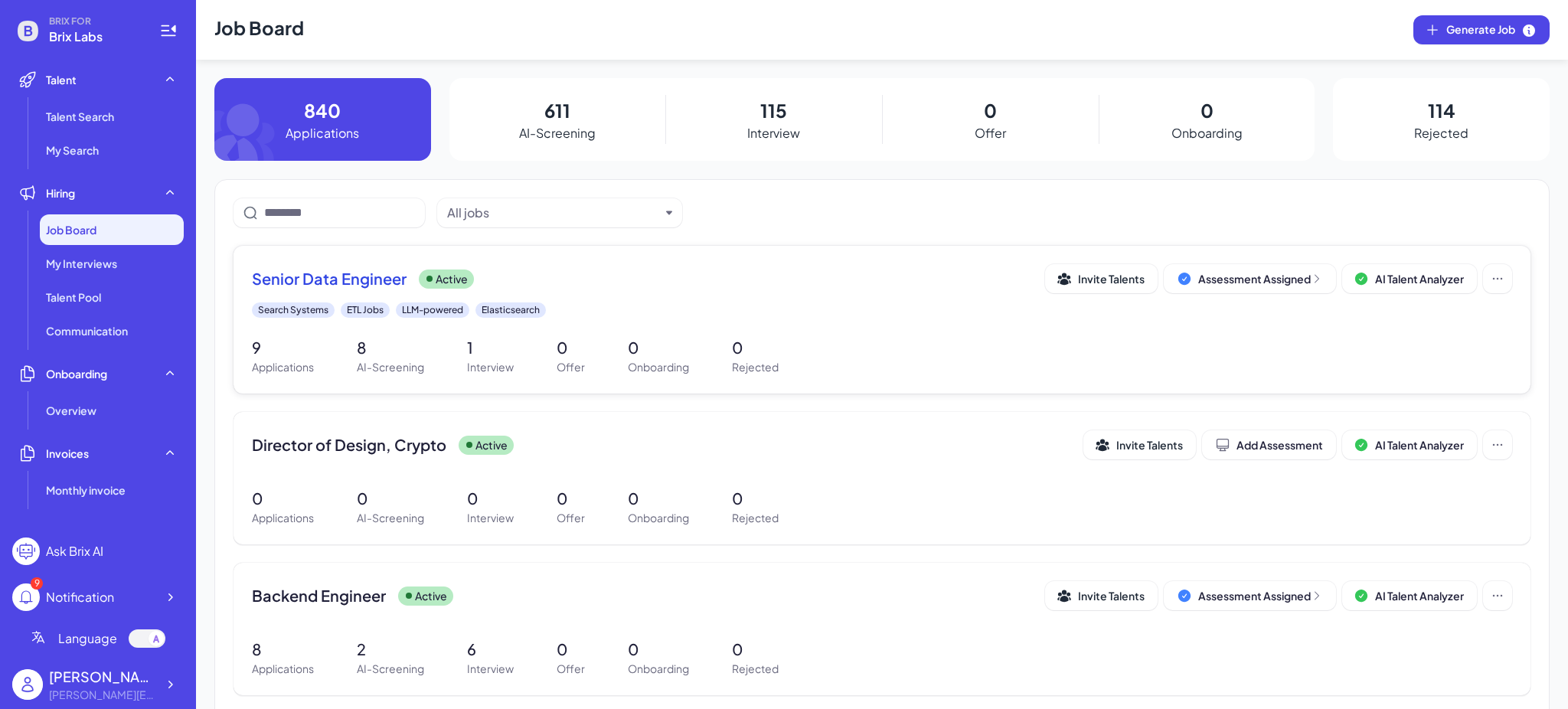
click at [362, 266] on div "Senior Data Engineer Active Invite Talents Assessment Assigned AI Talent Analyz…" at bounding box center [882, 278] width 1260 height 29
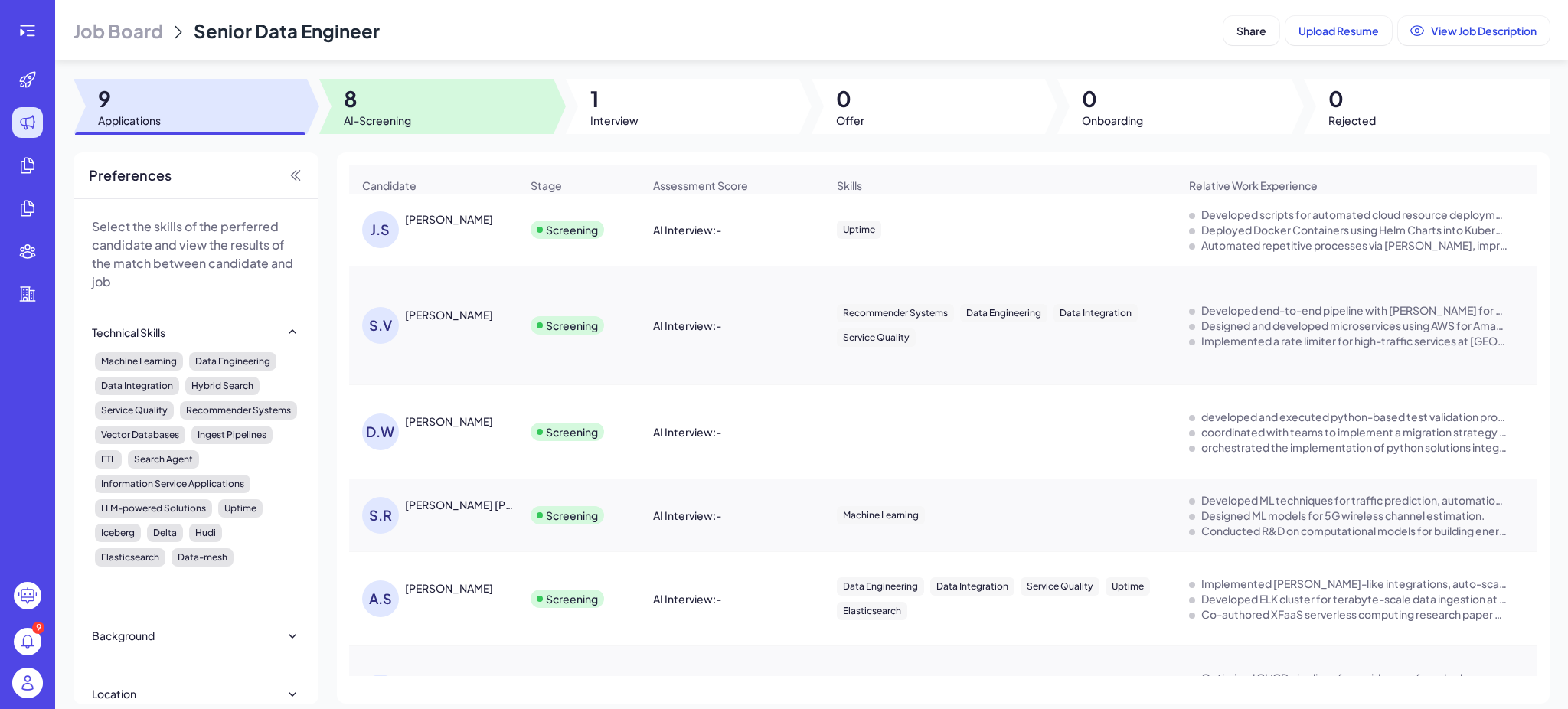
click at [527, 112] on div at bounding box center [436, 106] width 233 height 56
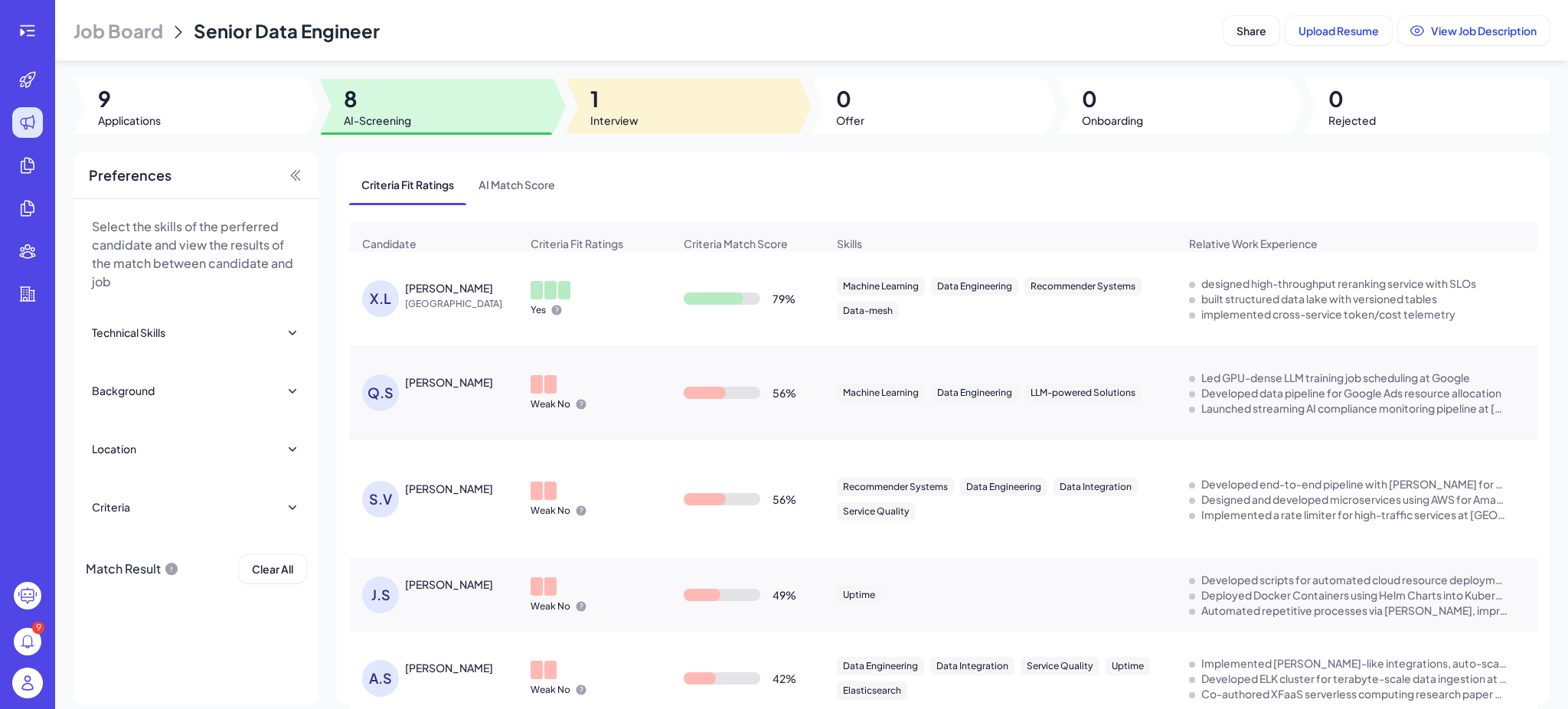
click at [674, 106] on div at bounding box center [682, 106] width 233 height 56
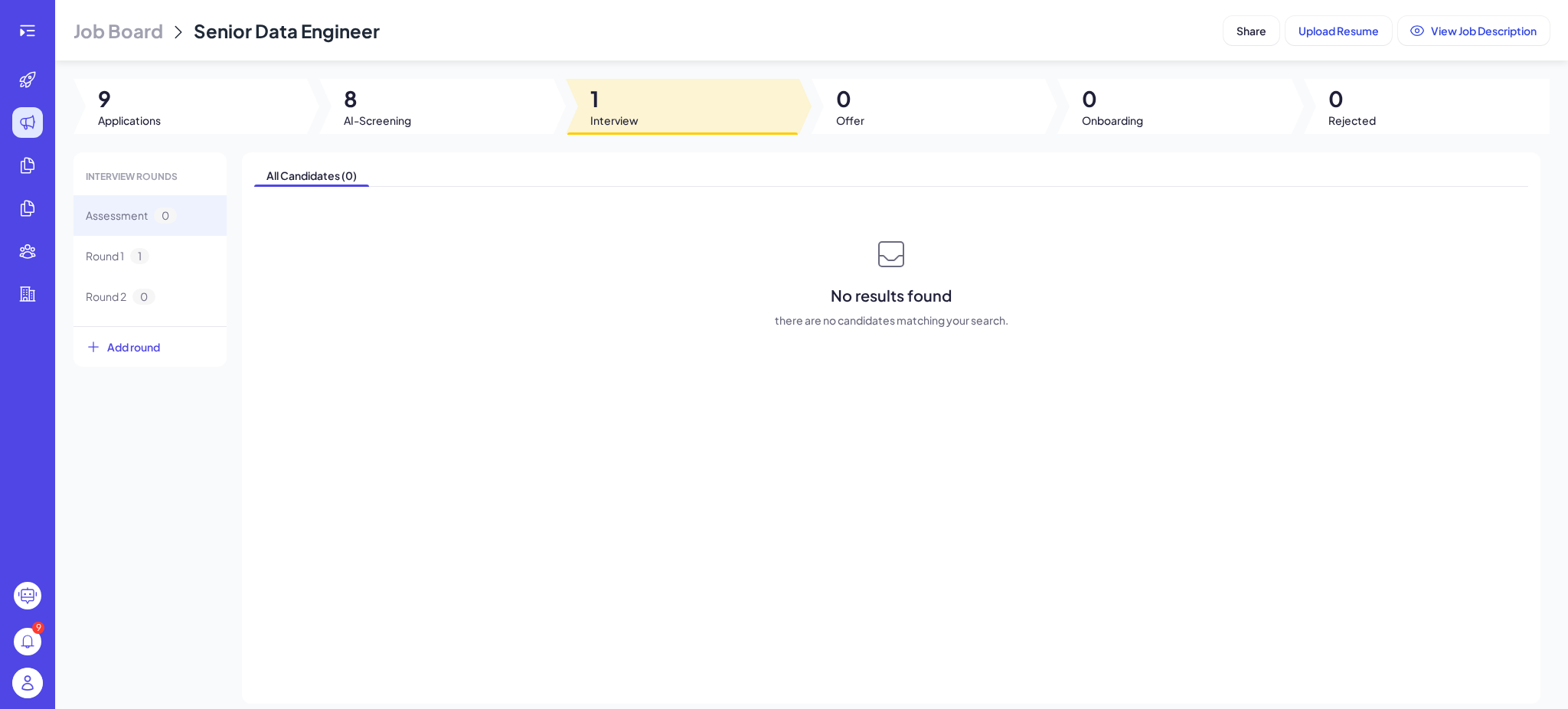
click at [346, 132] on div at bounding box center [436, 106] width 233 height 56
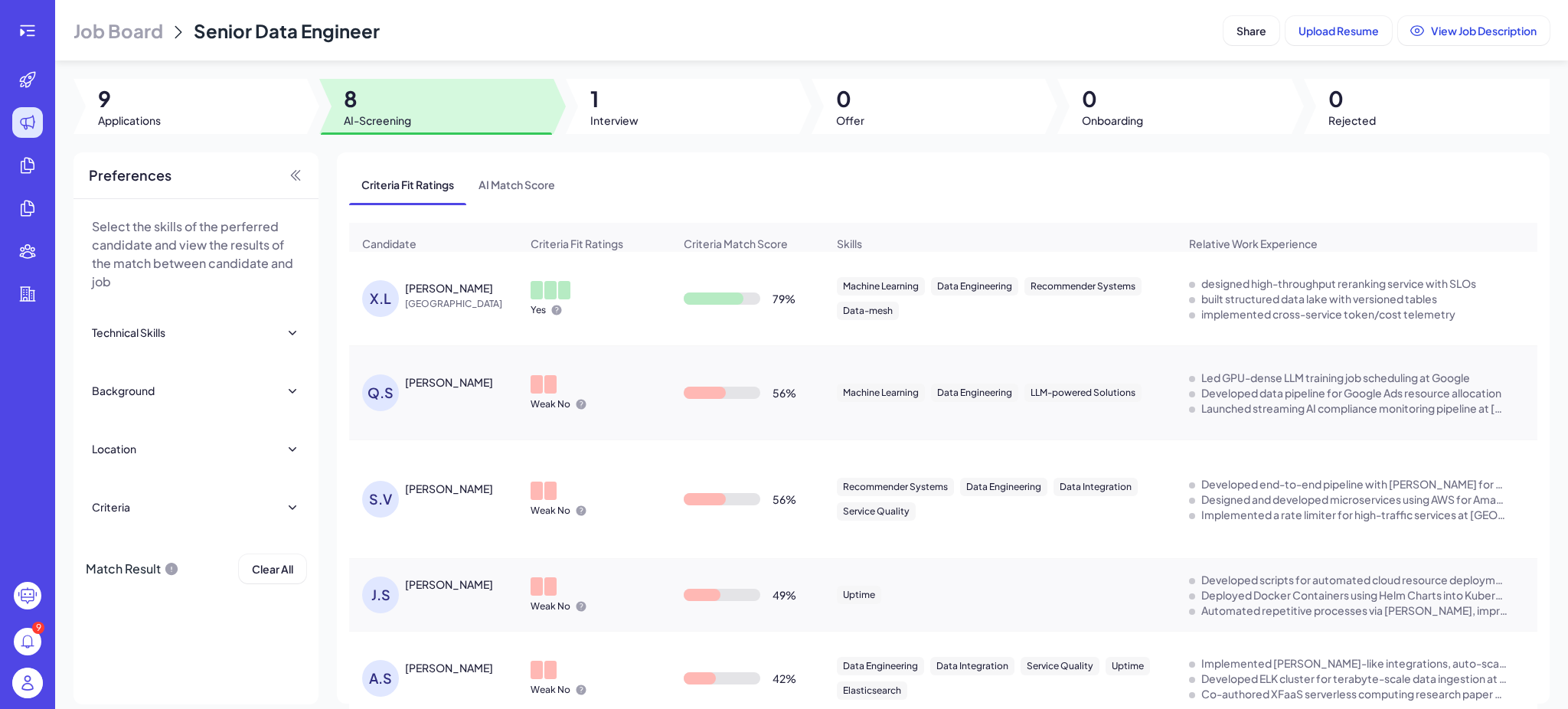
click at [470, 312] on span "[GEOGRAPHIC_DATA]" at bounding box center [463, 303] width 115 height 15
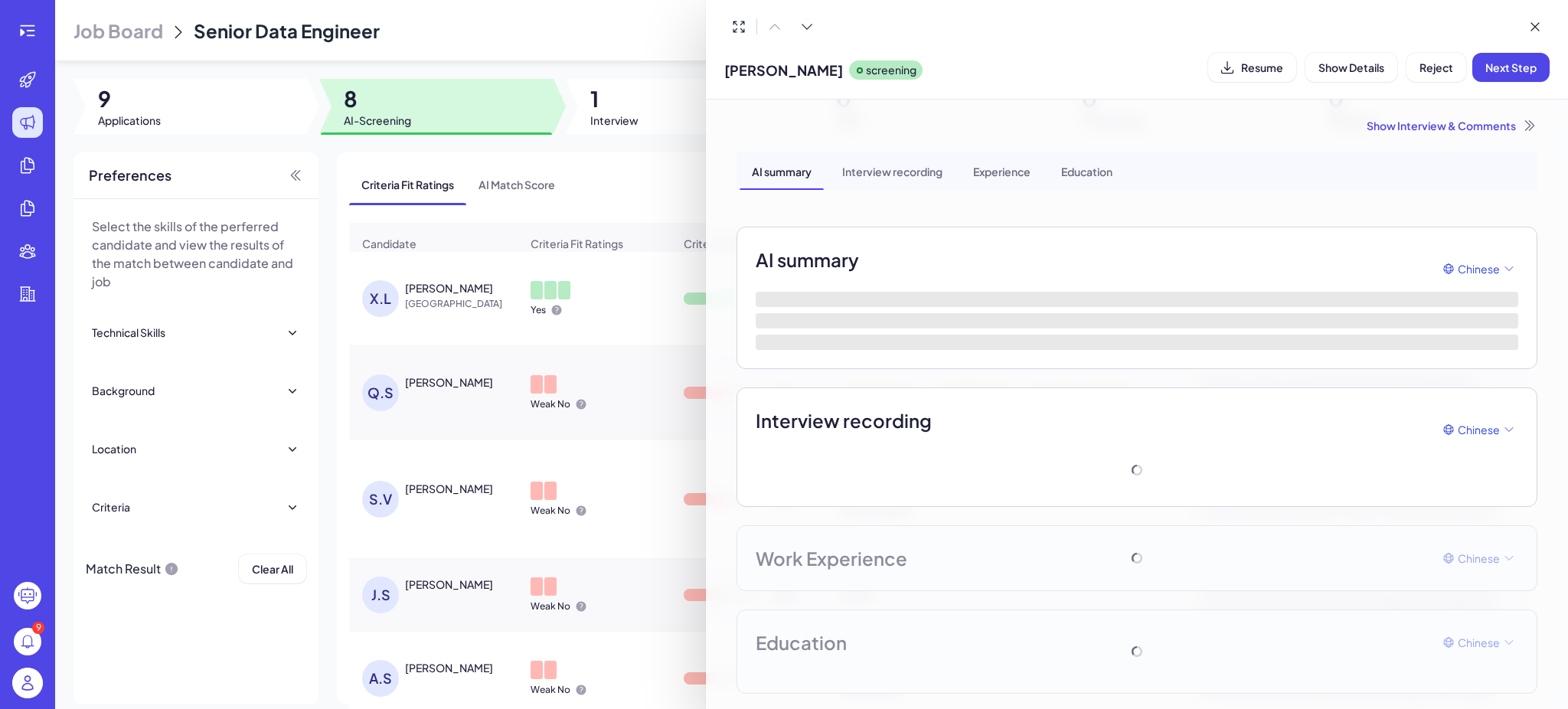
click at [909, 175] on div "Interview recording" at bounding box center [893, 171] width 125 height 39
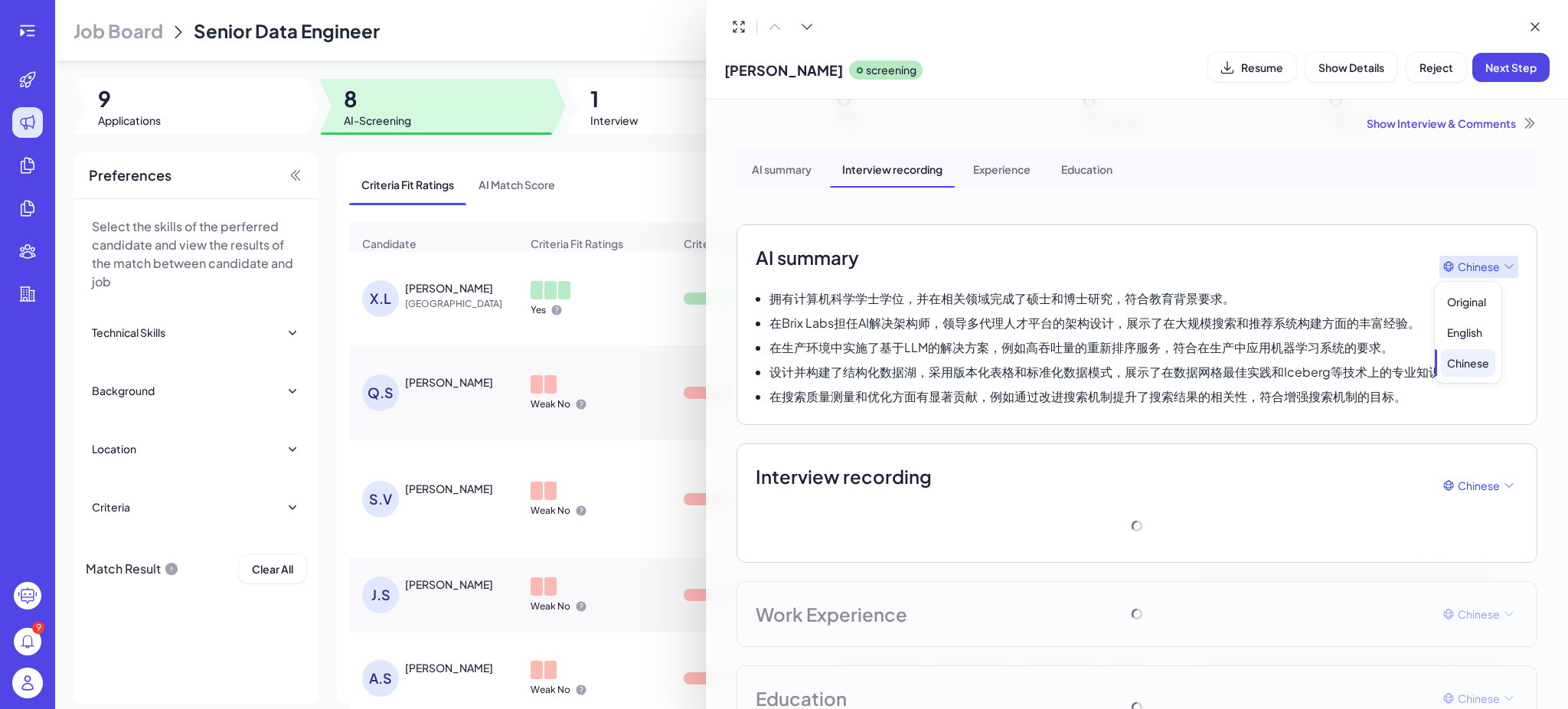
click at [1471, 264] on span "Chinese" at bounding box center [1479, 267] width 42 height 16
click at [1476, 302] on div "Original" at bounding box center [1468, 302] width 55 height 28
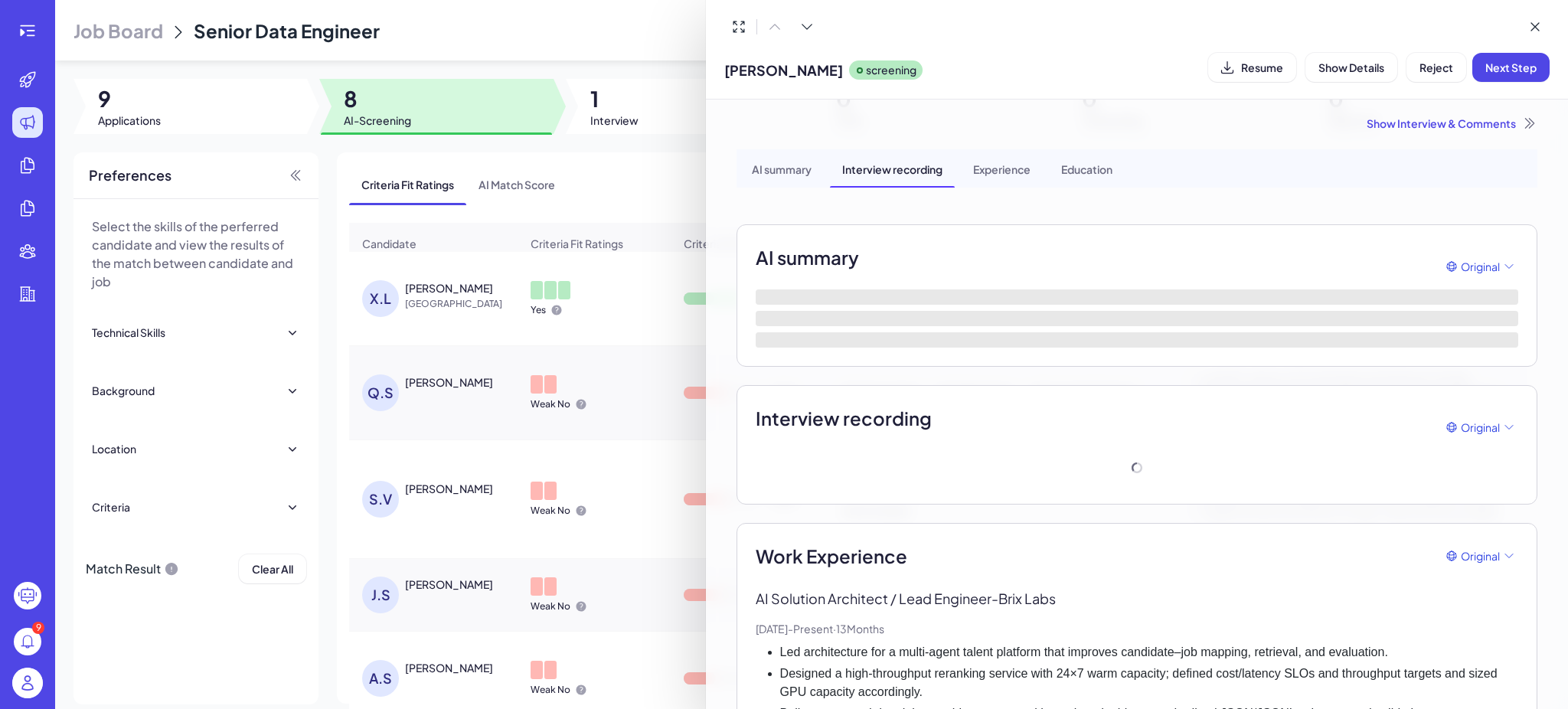
click at [1414, 119] on div "Show Interview & Comments" at bounding box center [1137, 122] width 801 height 15
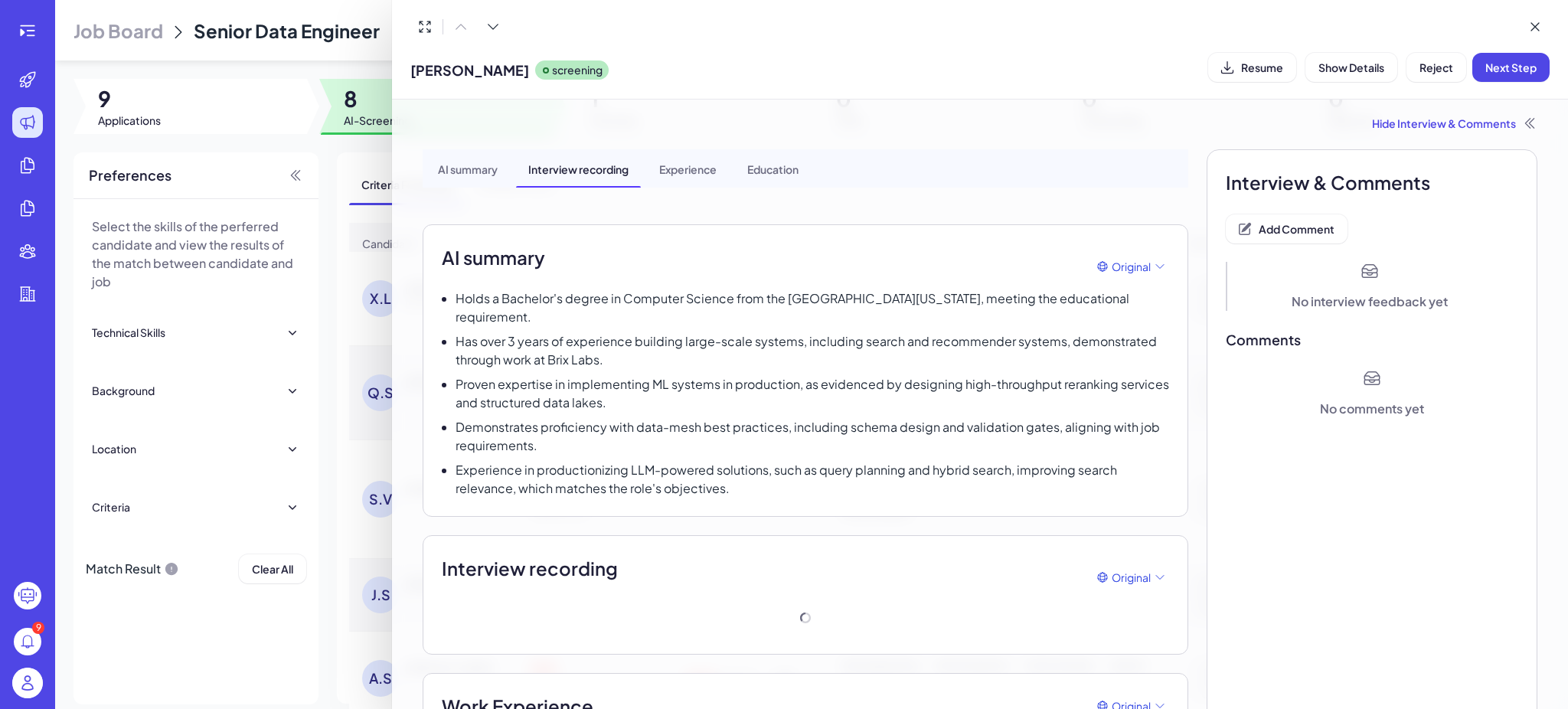
click at [1396, 121] on div "Hide Interview & Comments" at bounding box center [980, 122] width 1115 height 15
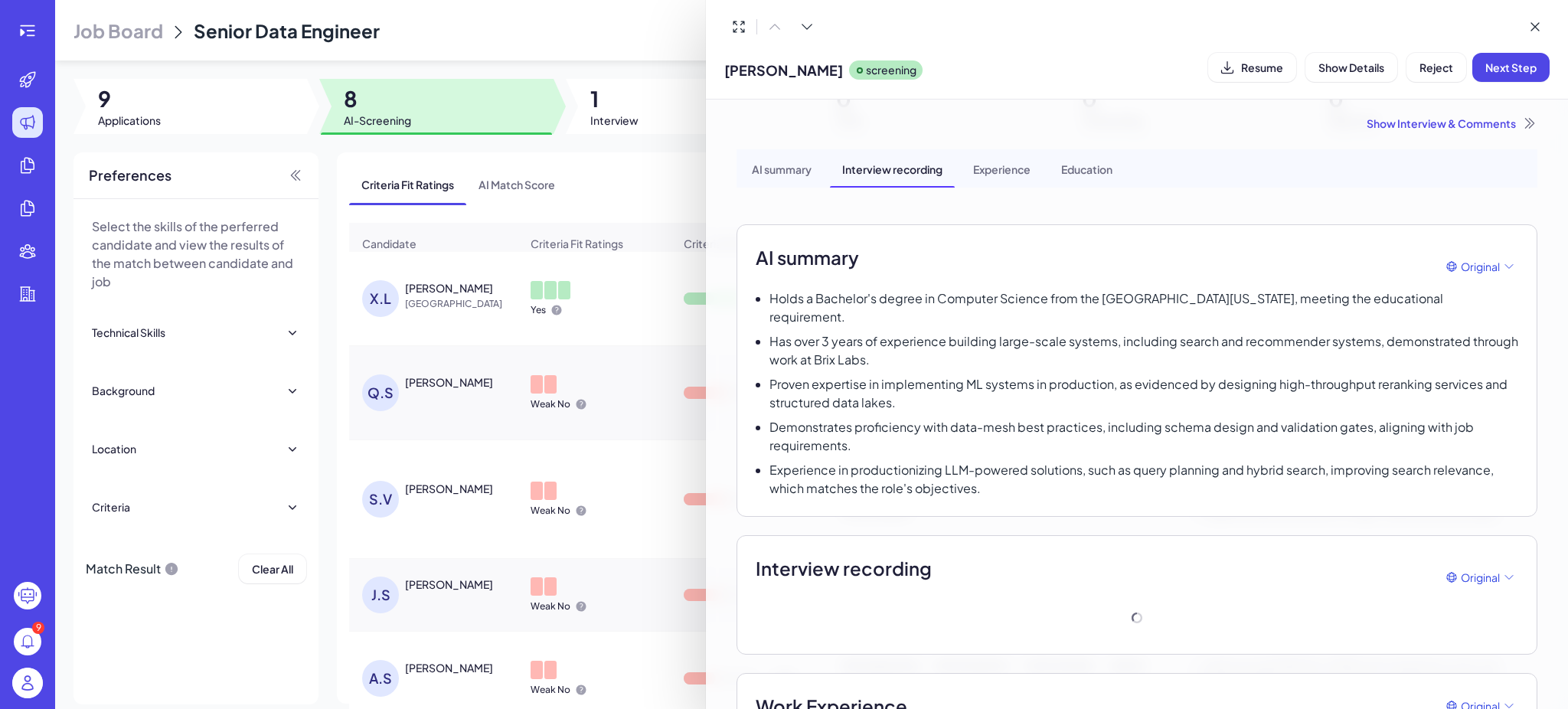
click at [791, 169] on div "AI summary" at bounding box center [782, 168] width 84 height 39
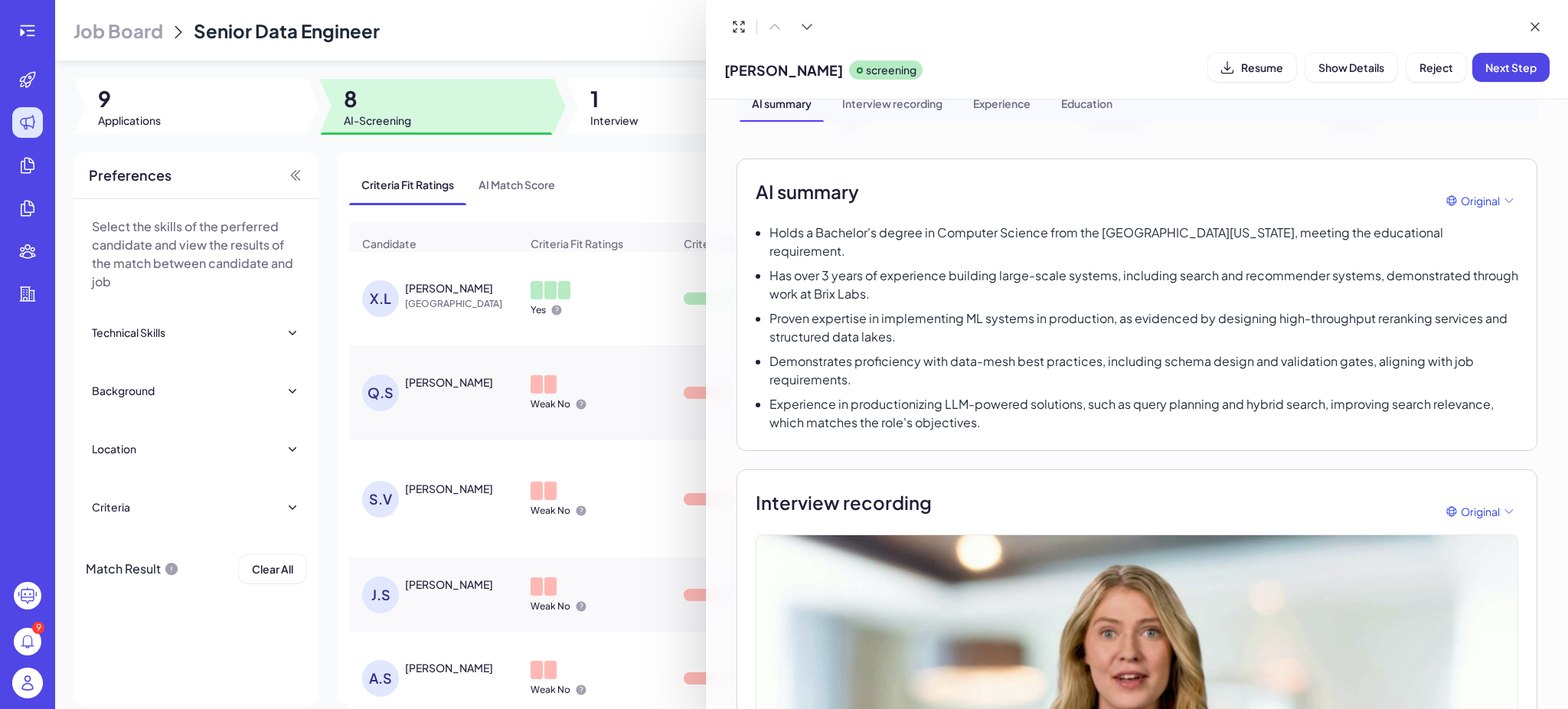
scroll to position [0, 0]
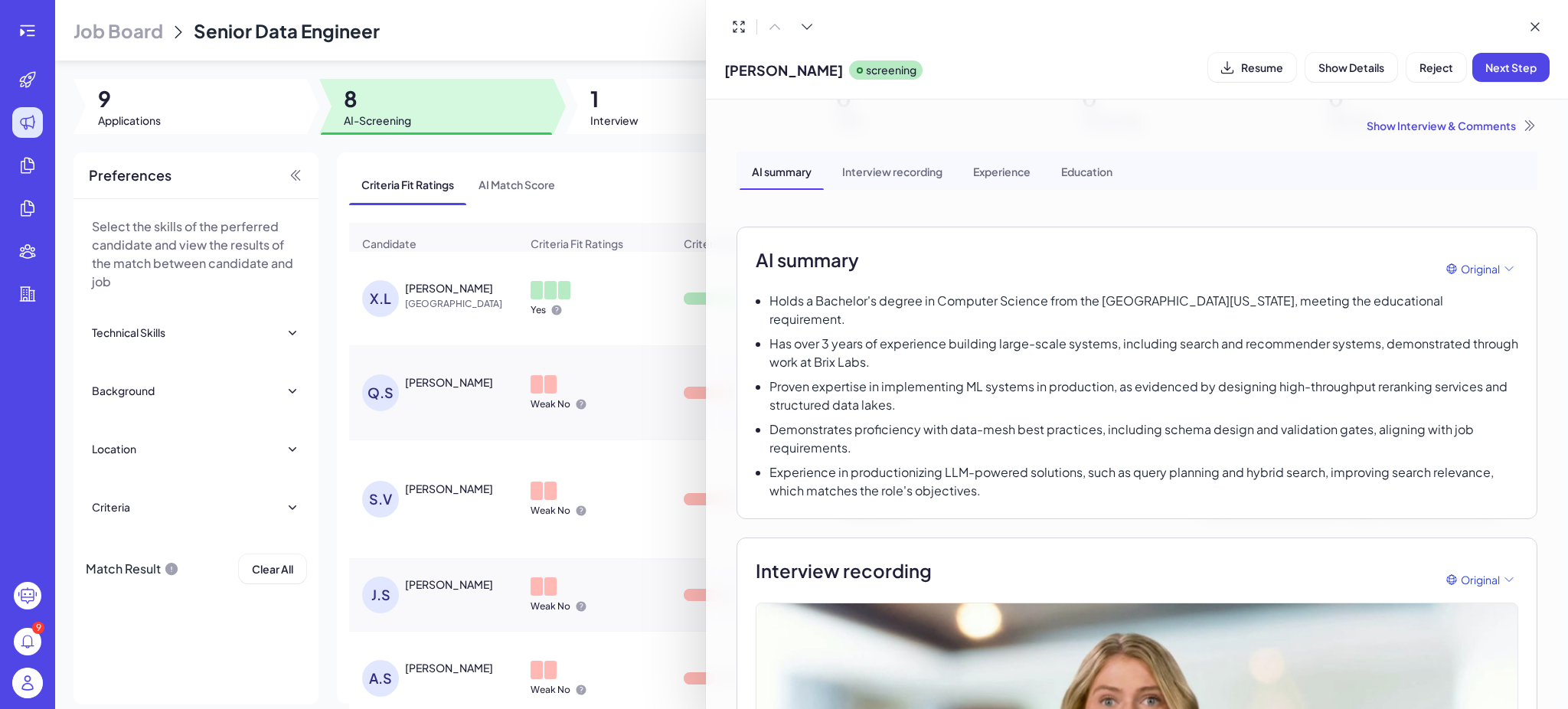
click at [962, 335] on p "Has over 3 years of experience building large-scale systems, including search a…" at bounding box center [1144, 353] width 749 height 37
click at [609, 114] on div at bounding box center [784, 354] width 1568 height 709
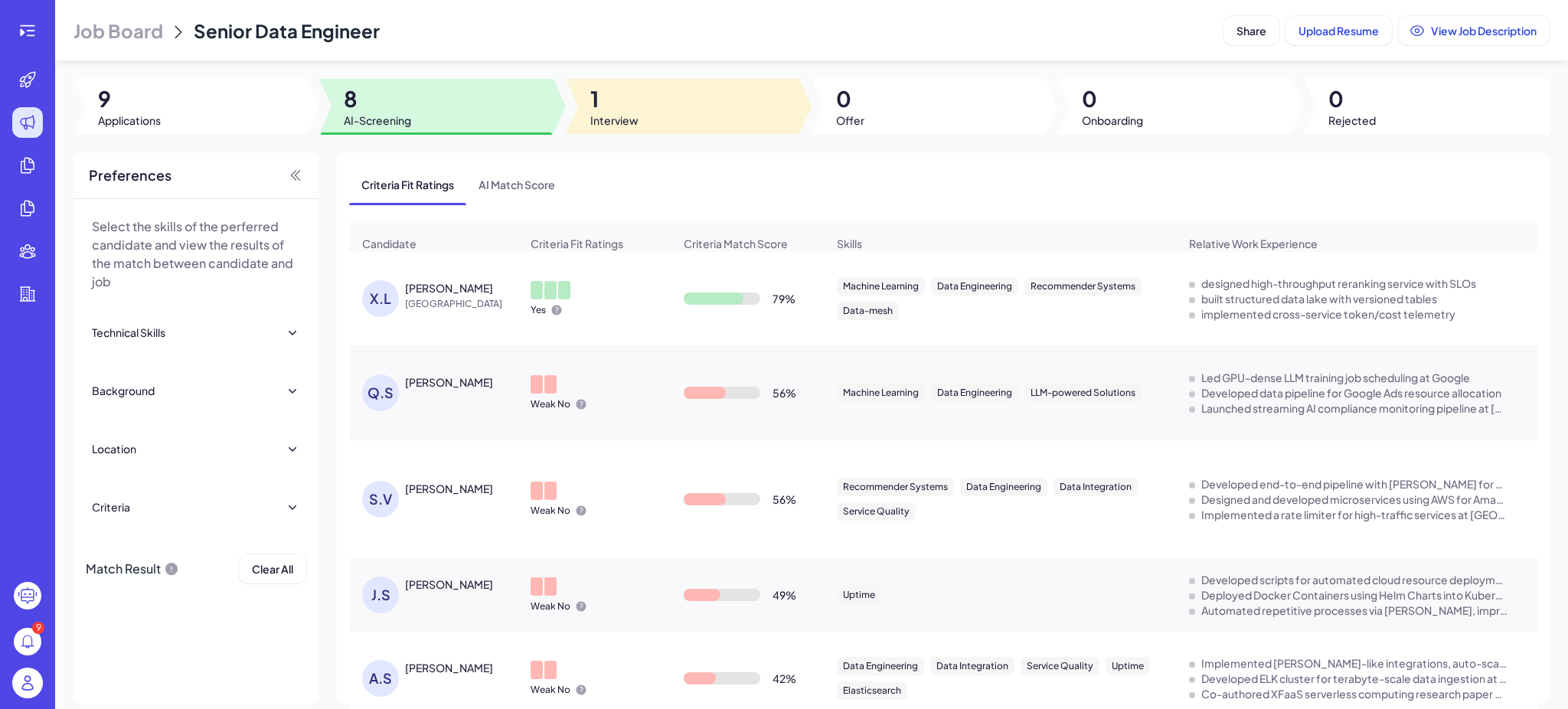
click at [753, 113] on div at bounding box center [682, 106] width 233 height 56
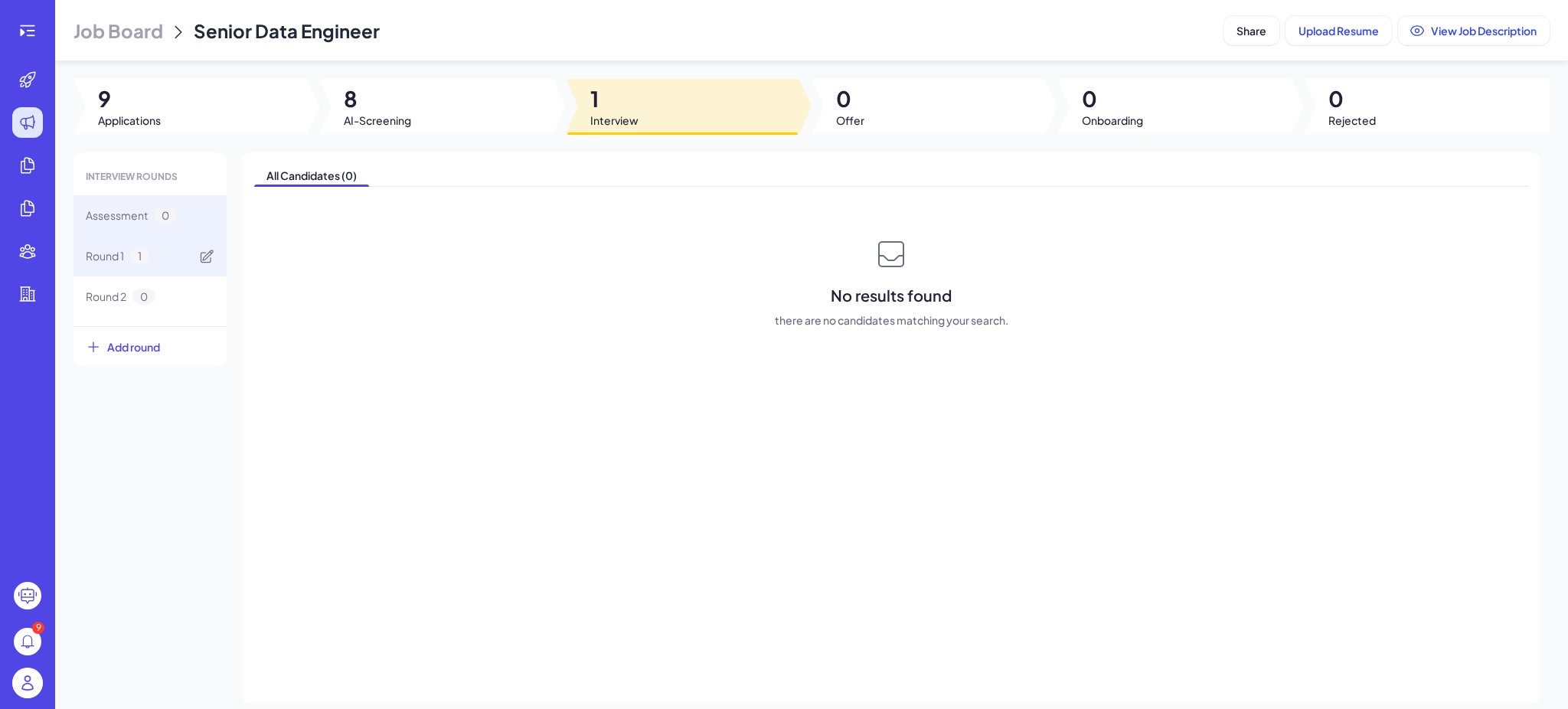
click at [191, 261] on div "Round 1 1" at bounding box center [150, 255] width 153 height 41
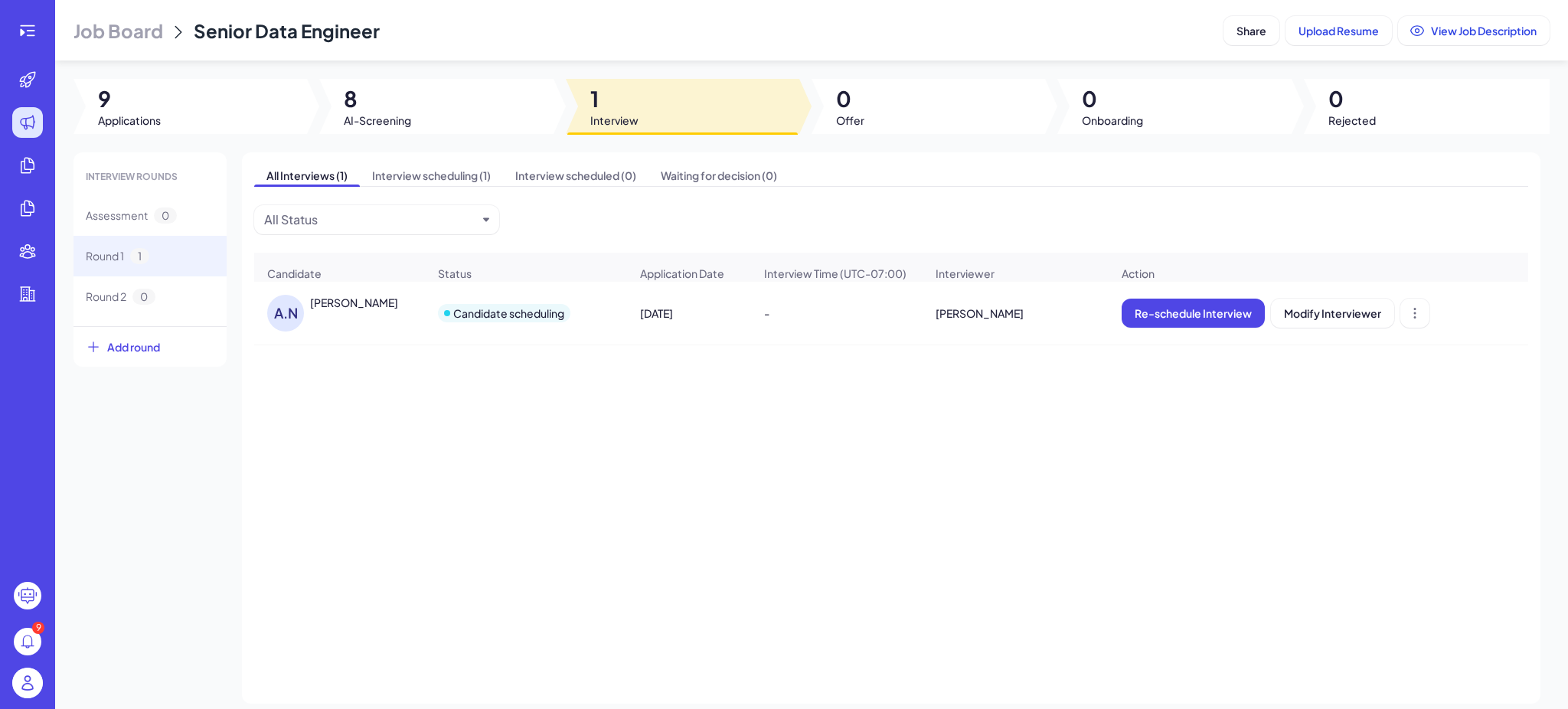
click at [741, 420] on div "A.N [PERSON_NAME] Candidate scheduling [DATE] - [PERSON_NAME] Re-schedule Inter…" at bounding box center [891, 460] width 1274 height 356
click at [430, 133] on div at bounding box center [436, 106] width 233 height 56
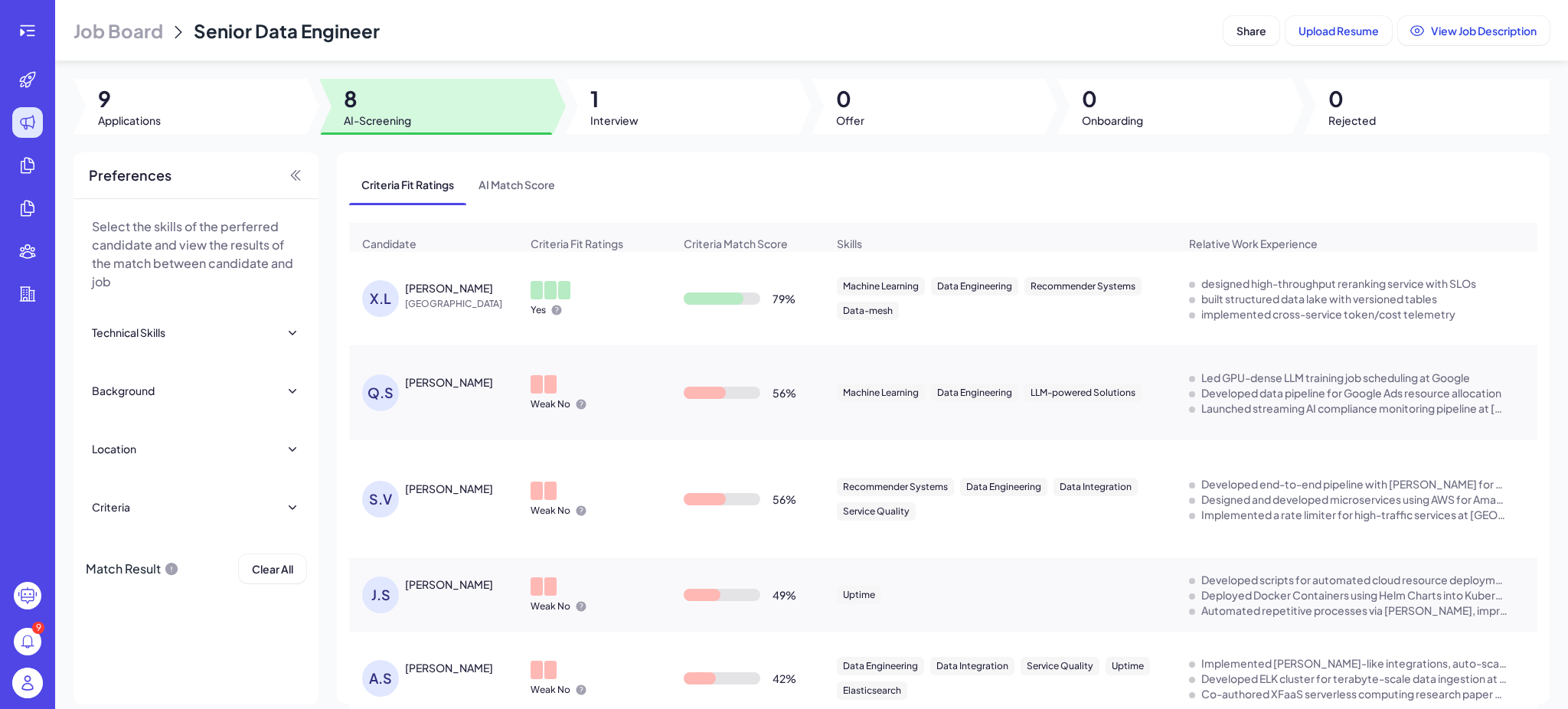
click at [429, 295] on div "[PERSON_NAME]" at bounding box center [449, 287] width 88 height 15
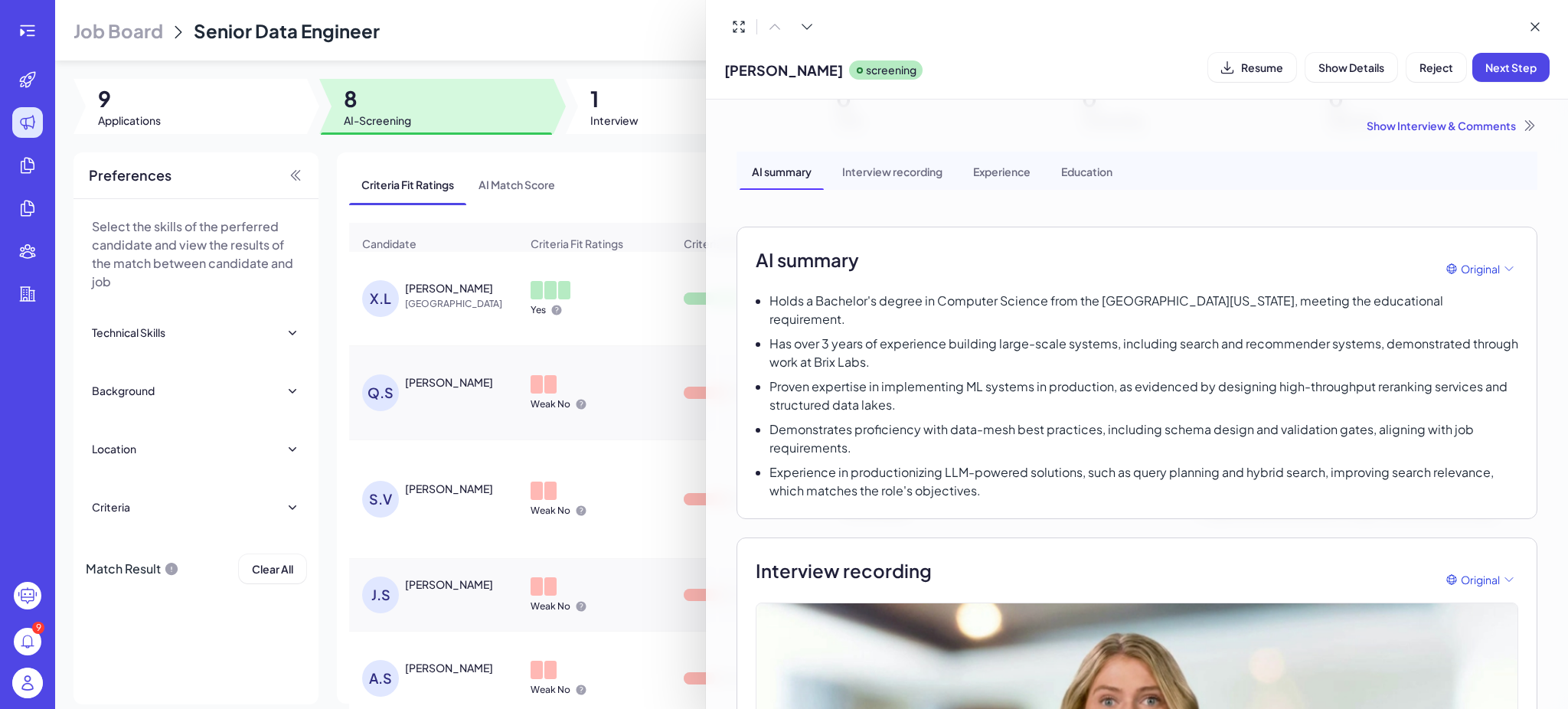
click at [483, 380] on div at bounding box center [784, 354] width 1568 height 709
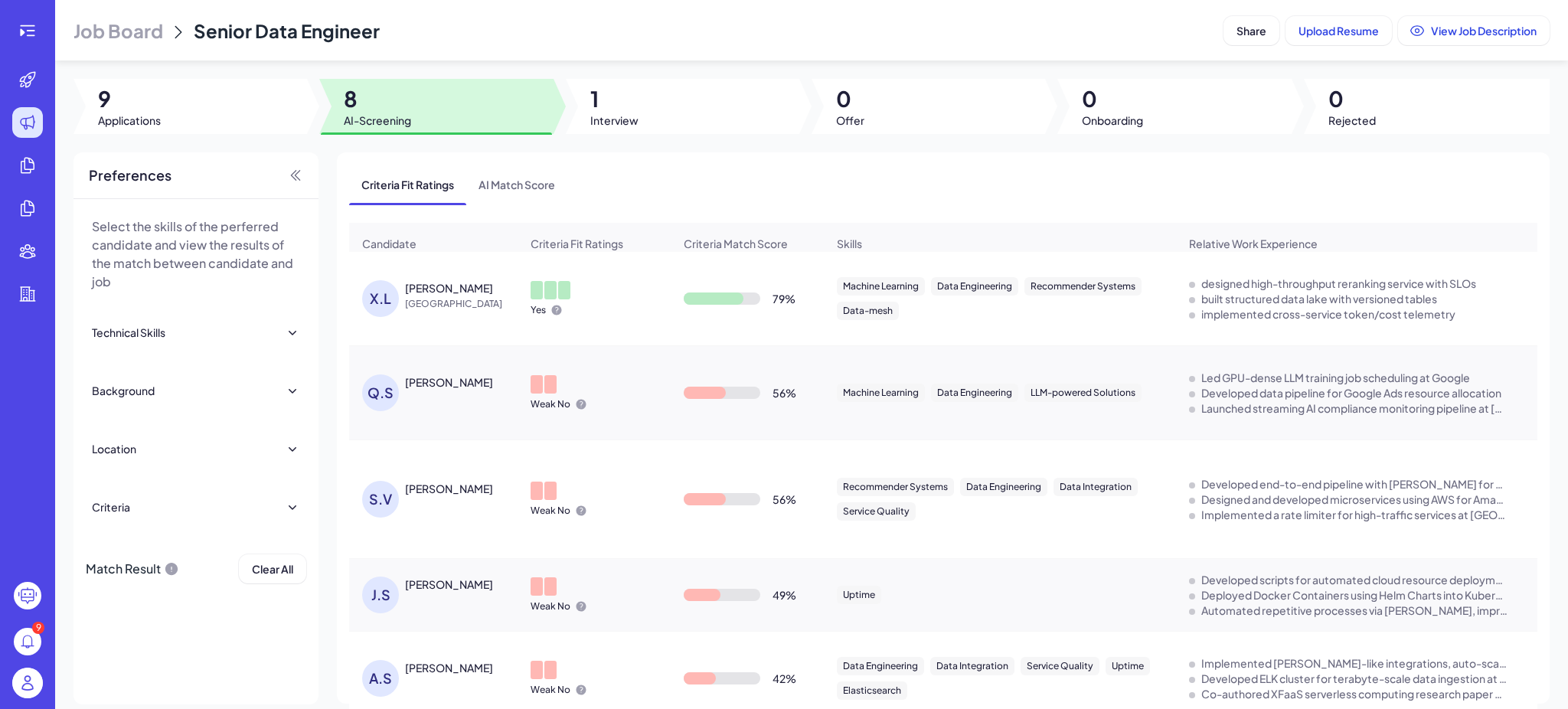
click at [438, 389] on div "[PERSON_NAME]" at bounding box center [449, 381] width 88 height 15
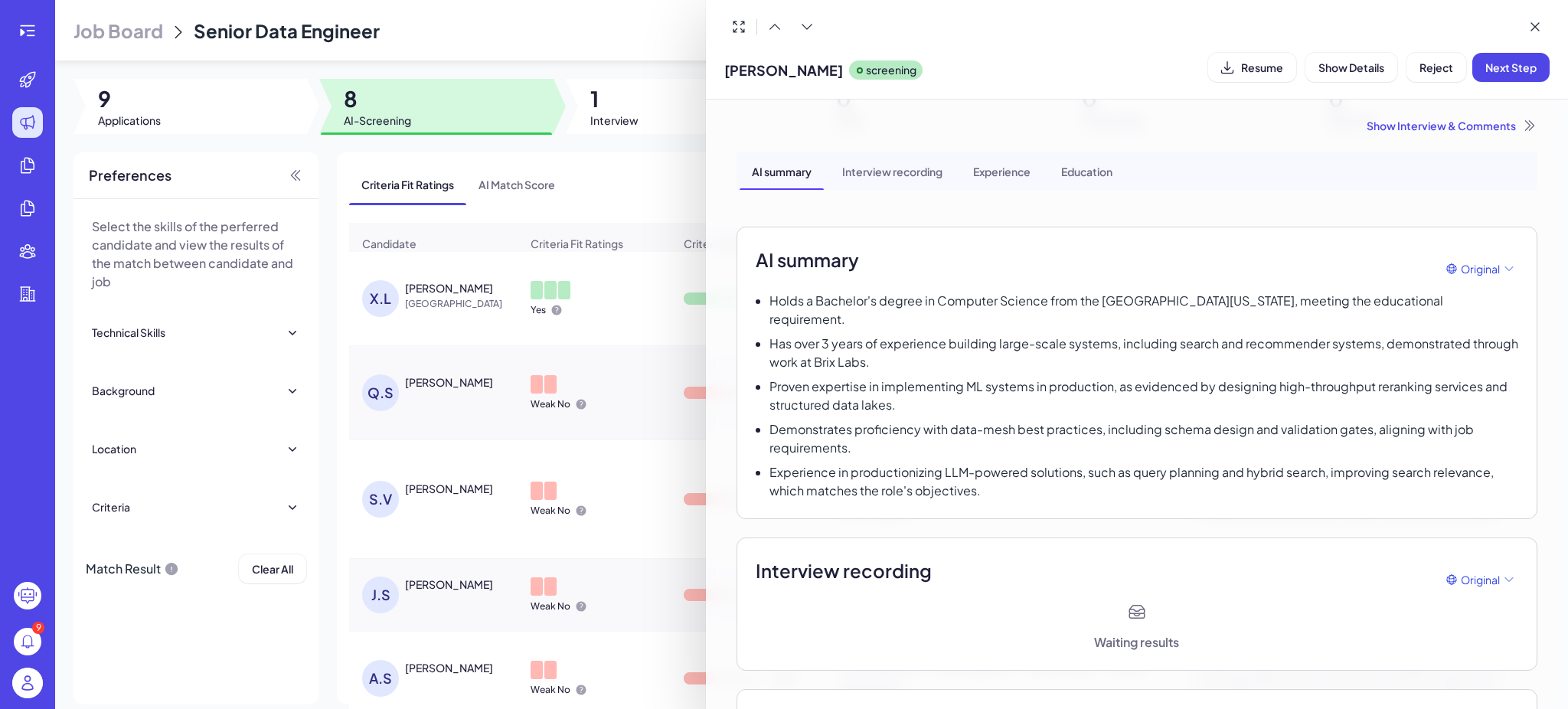
click at [665, 183] on div at bounding box center [784, 354] width 1568 height 709
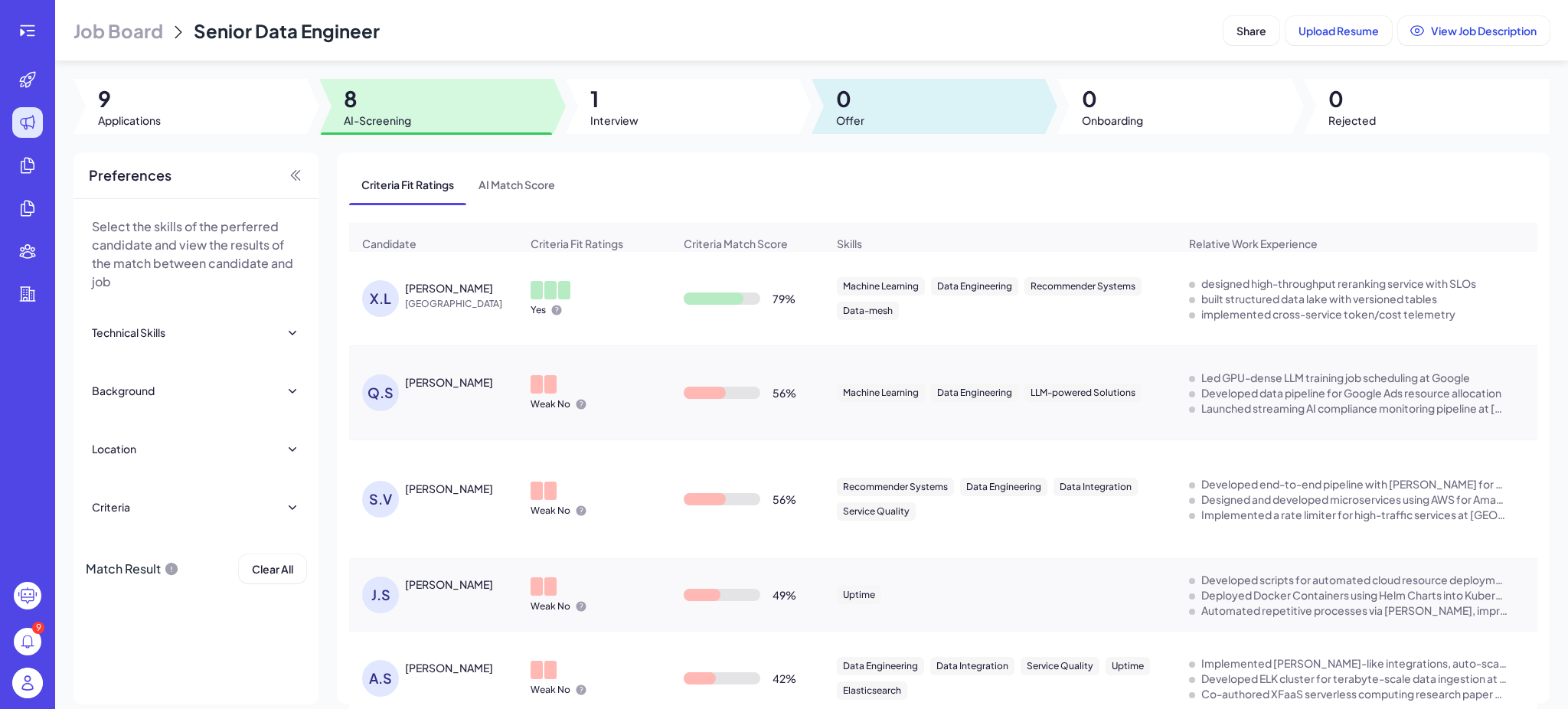
click at [836, 103] on span "0" at bounding box center [850, 99] width 29 height 28
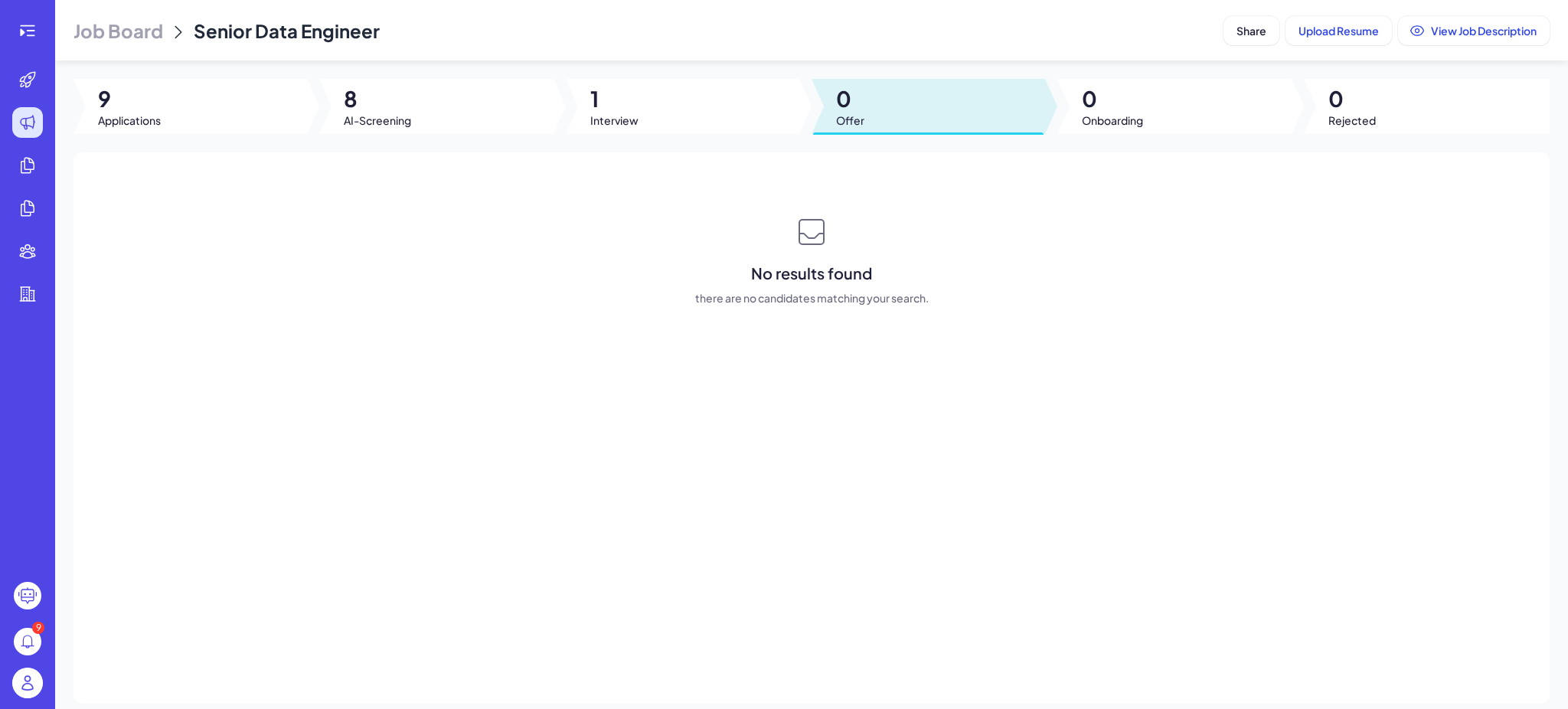
click at [616, 326] on div "No results found there are no candidates matching your search." at bounding box center [811, 427] width 1477 height 551
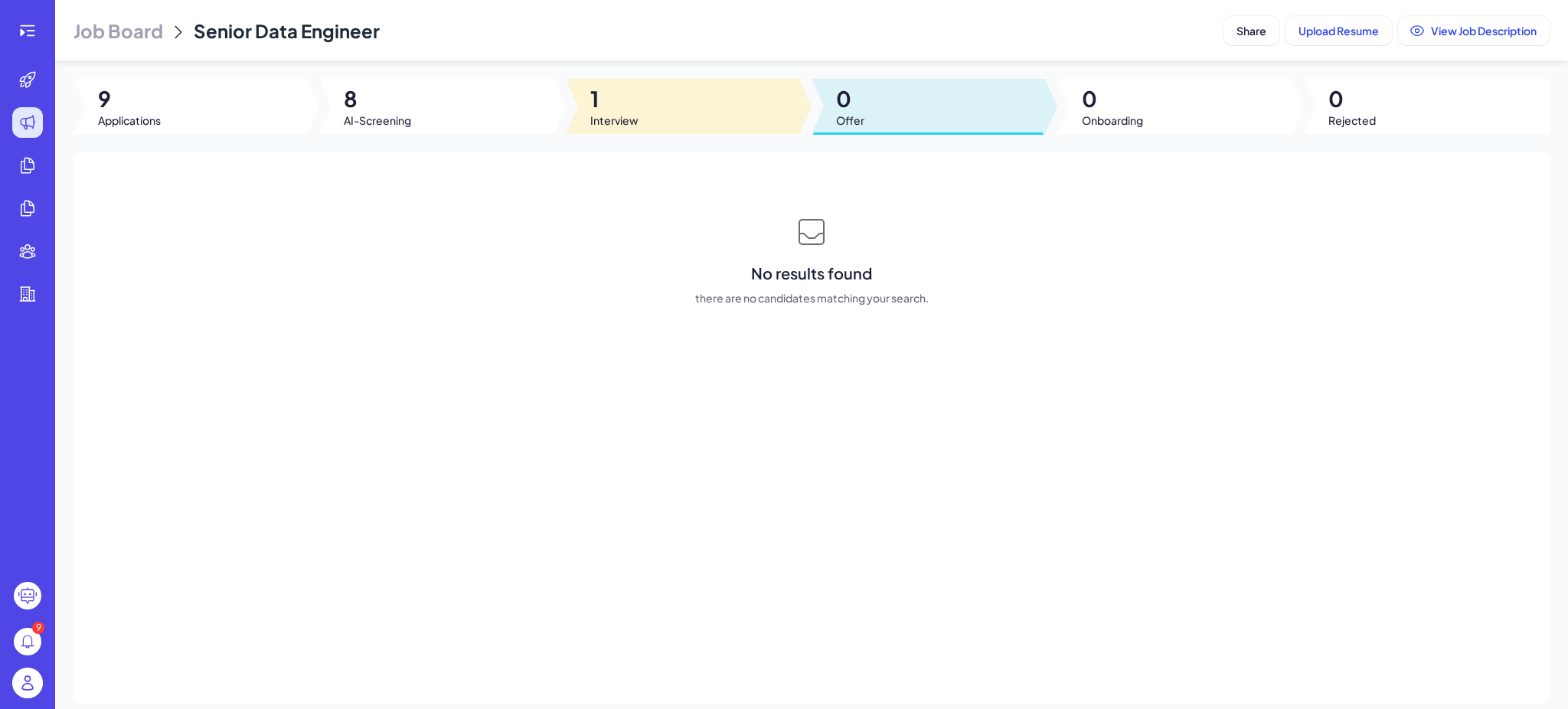
click at [590, 101] on span "1" at bounding box center [614, 99] width 49 height 28
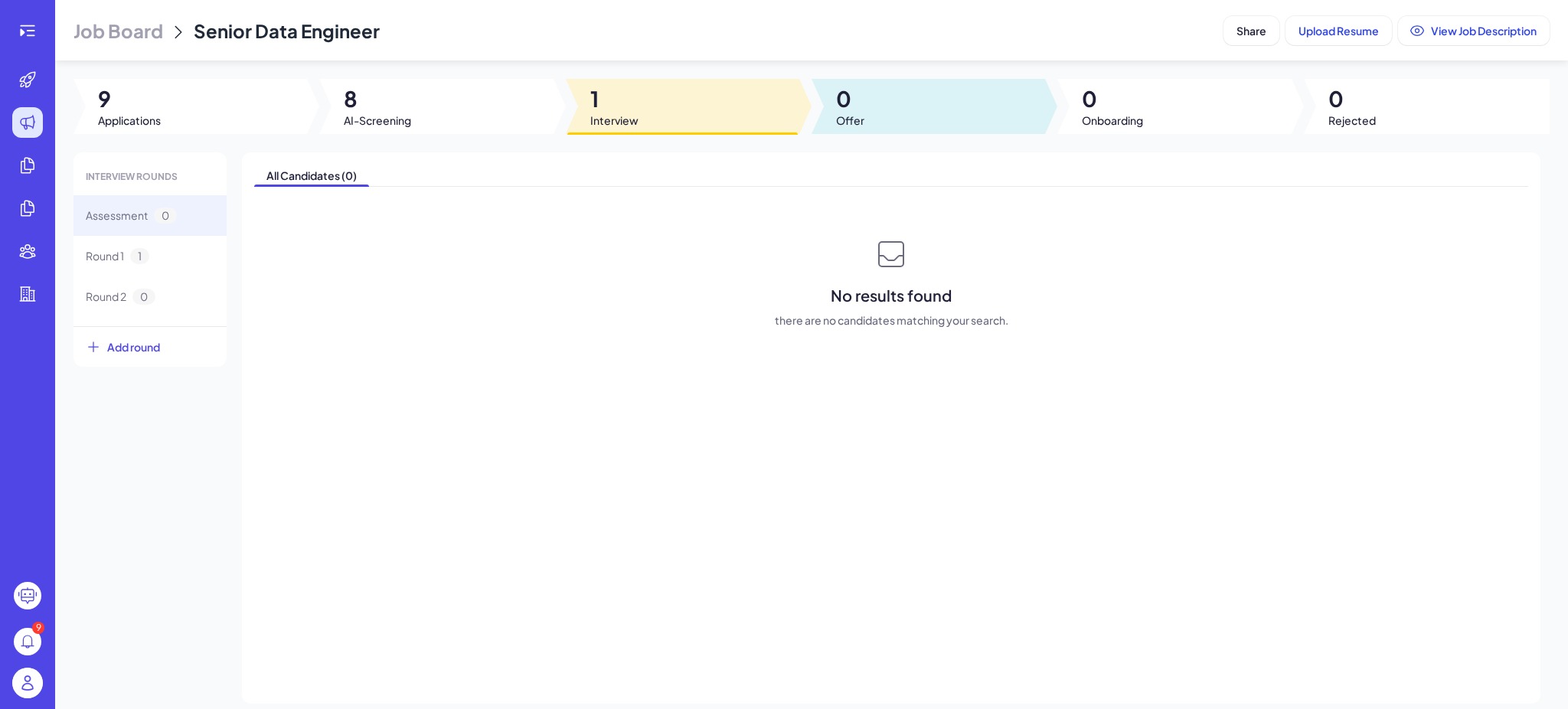
click at [943, 113] on div at bounding box center [927, 106] width 233 height 56
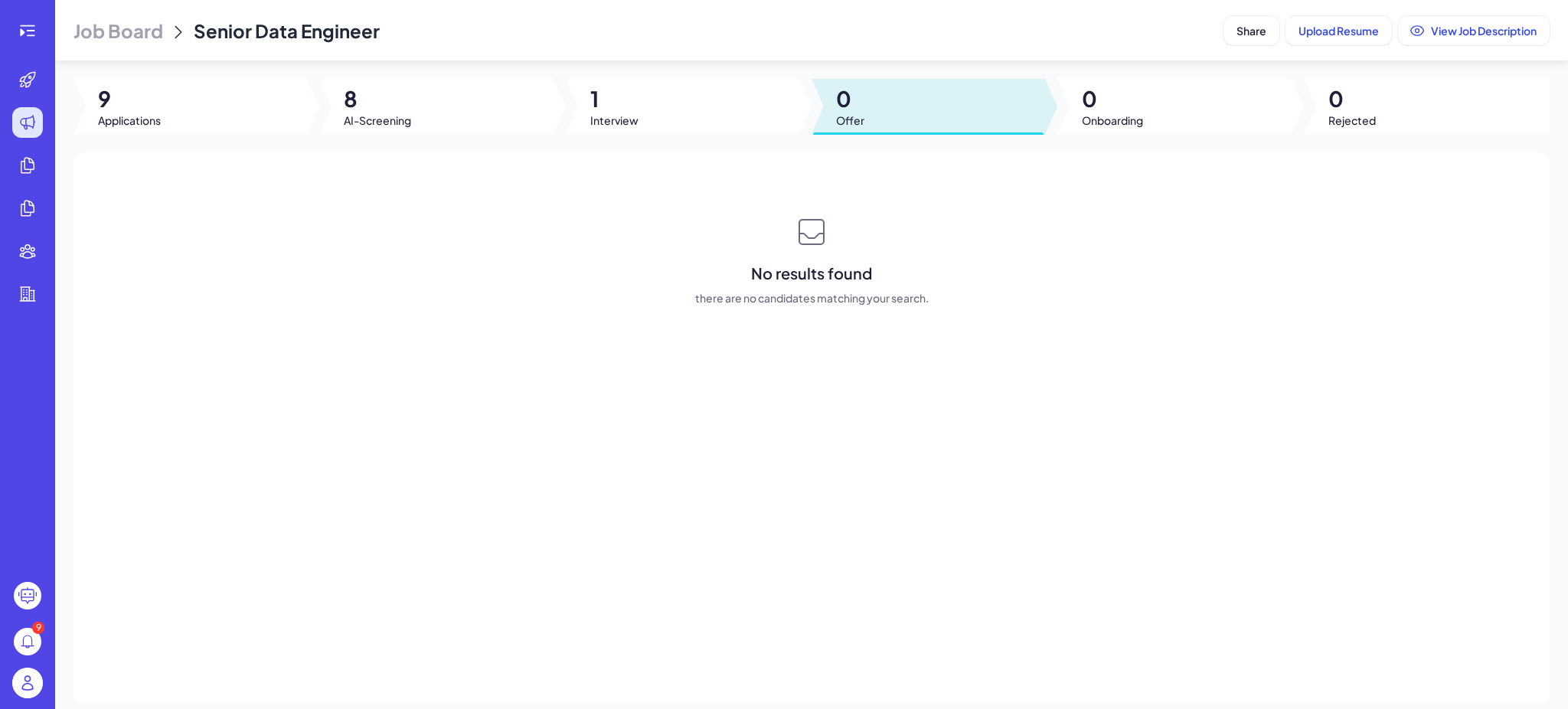
click at [708, 105] on div at bounding box center [682, 106] width 233 height 56
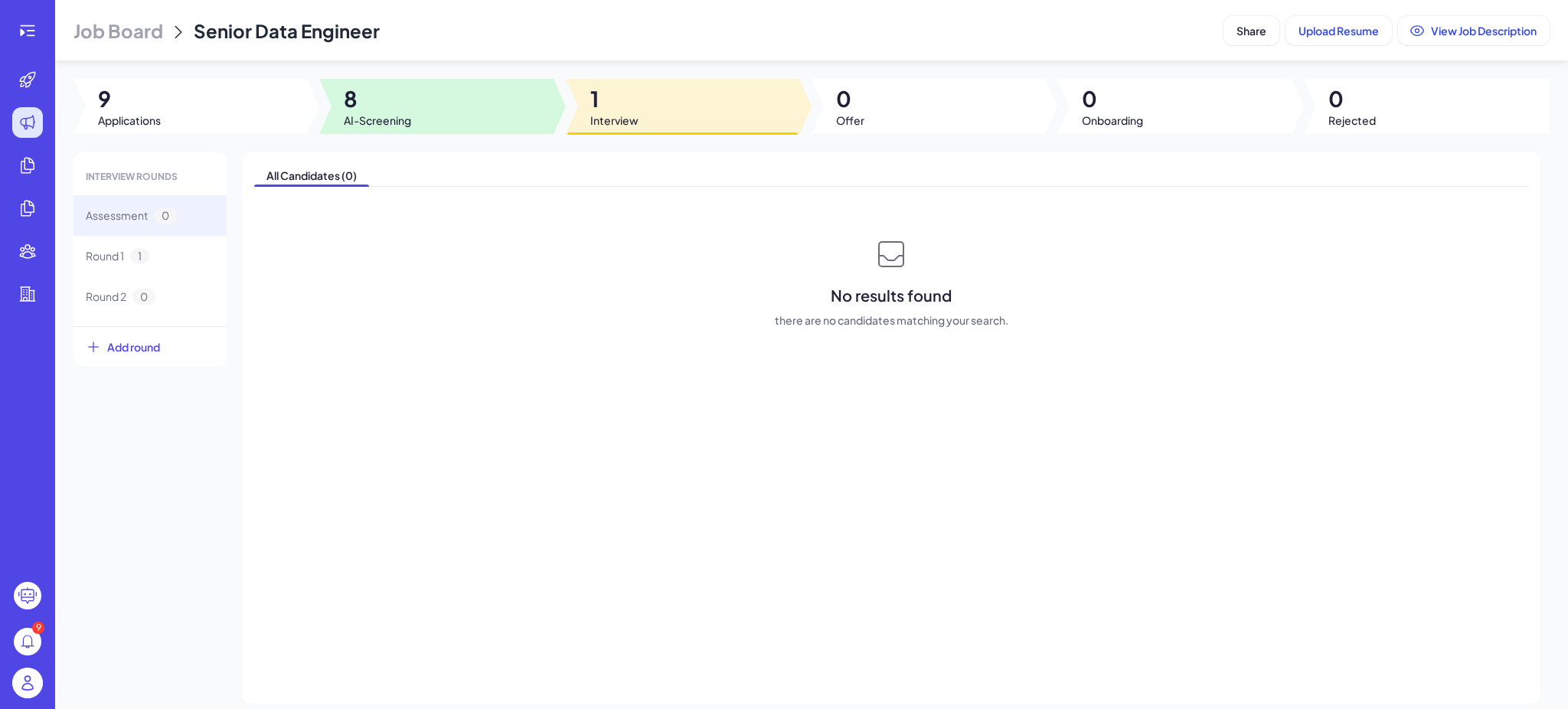
click at [385, 98] on span "8" at bounding box center [377, 99] width 68 height 28
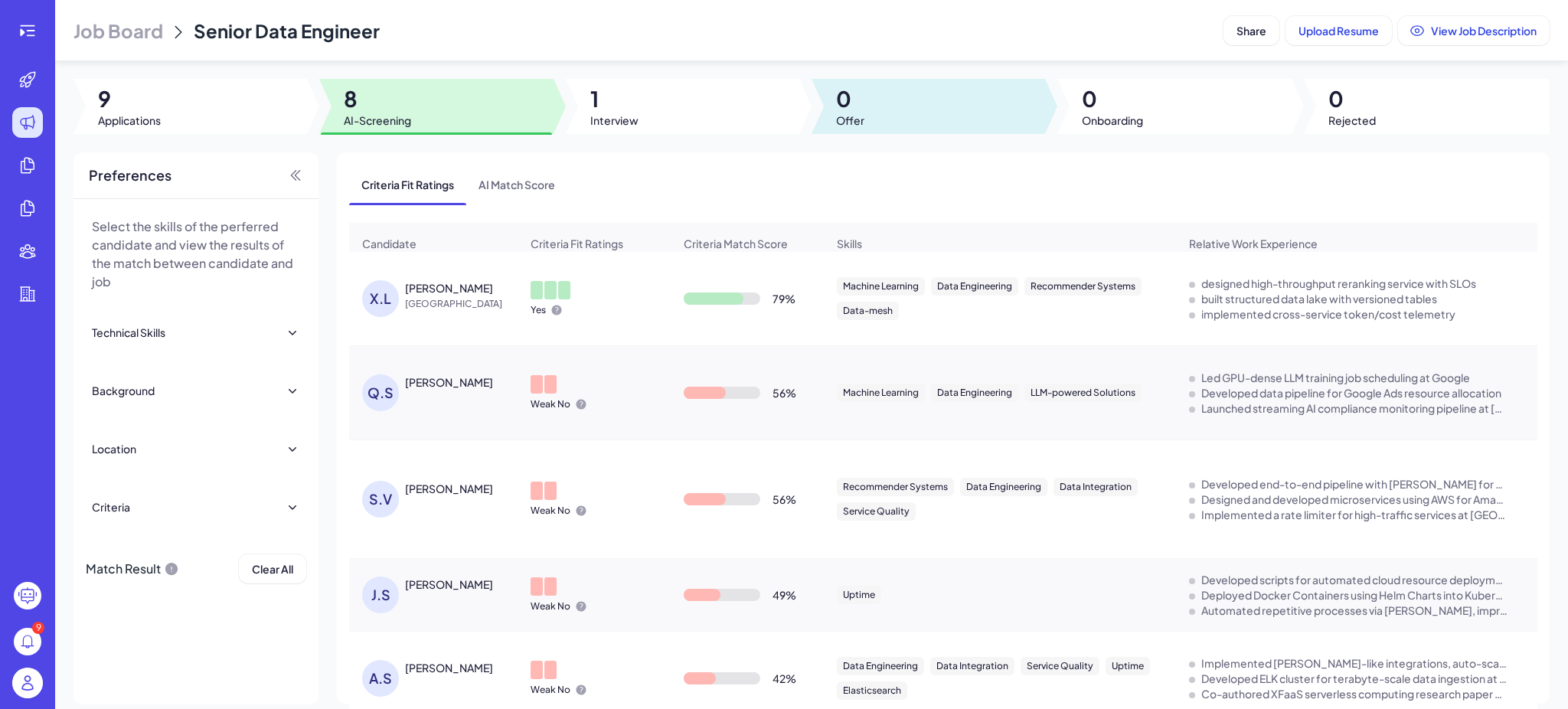
click at [927, 104] on div at bounding box center [927, 106] width 233 height 56
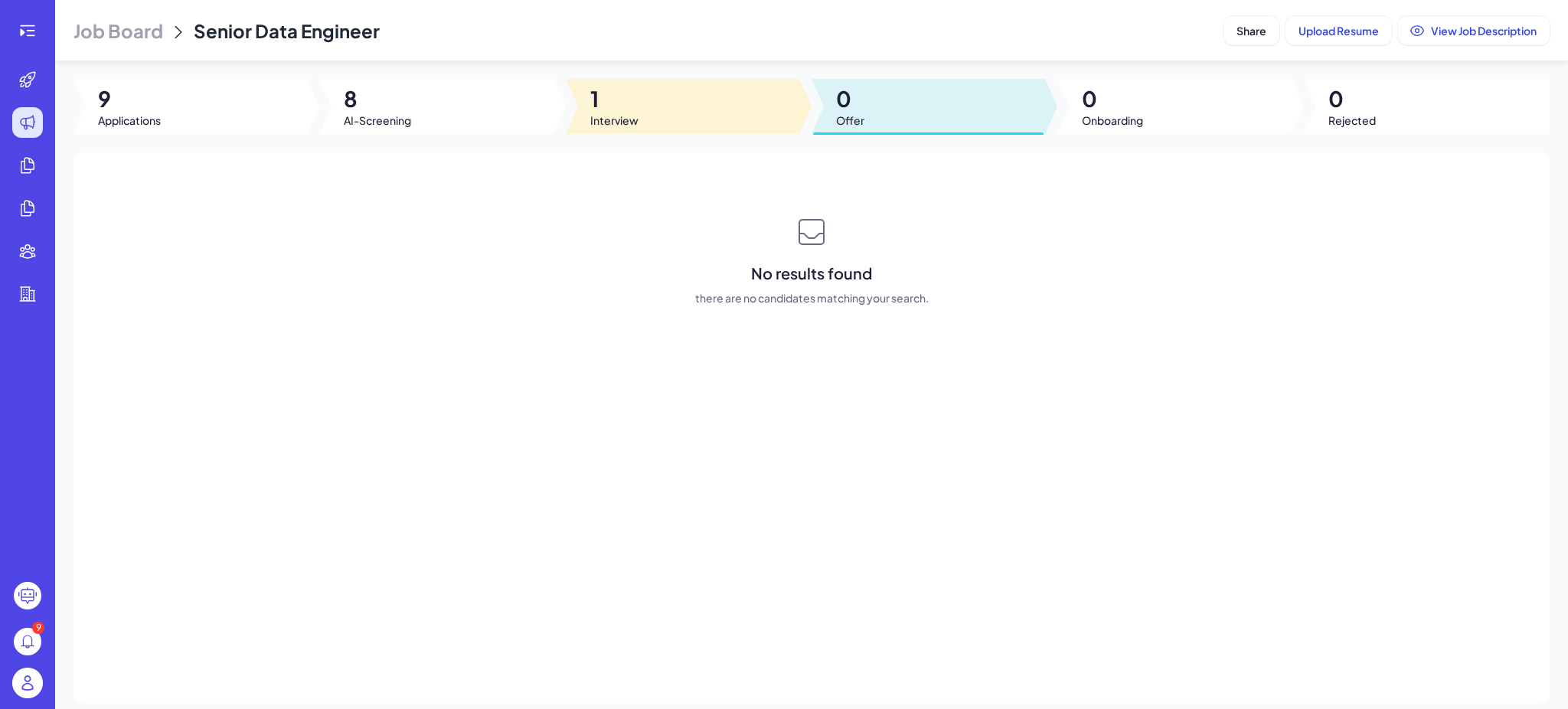
click at [690, 106] on div at bounding box center [682, 106] width 233 height 56
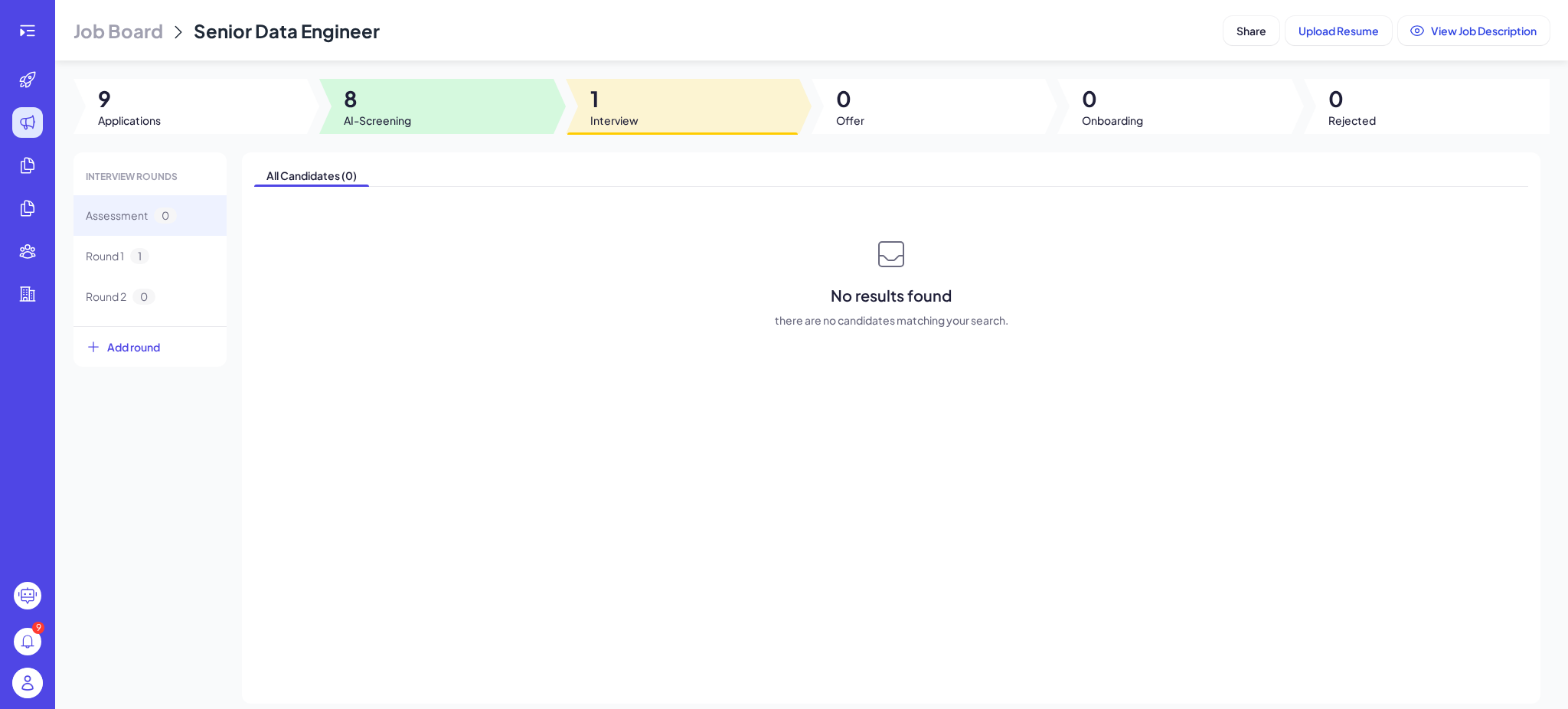
click at [424, 112] on div at bounding box center [436, 106] width 233 height 56
